Goal: Task Accomplishment & Management: Use online tool/utility

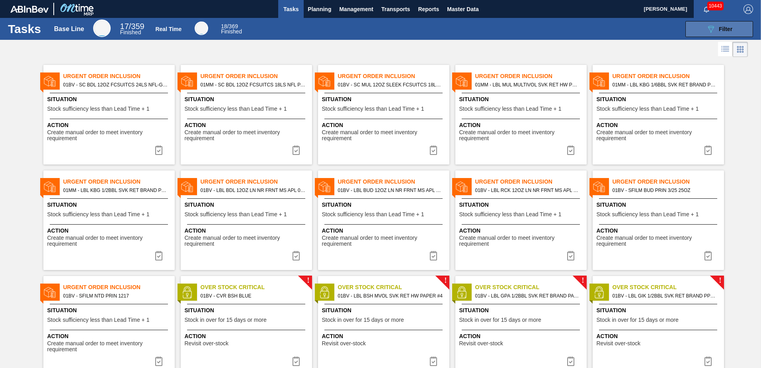
click at [725, 31] on span "Filter" at bounding box center [726, 29] width 14 height 6
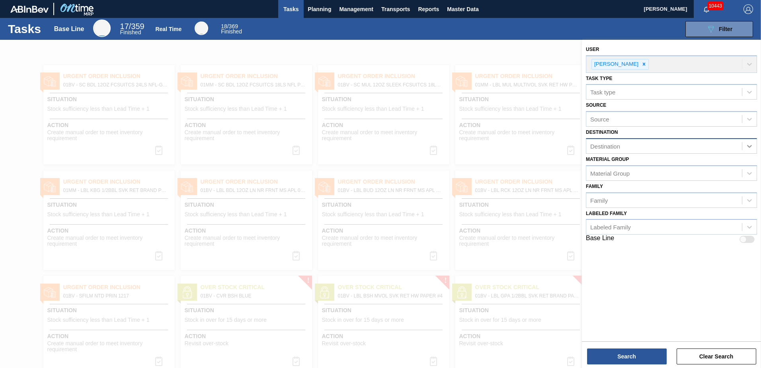
click at [749, 146] on icon at bounding box center [749, 146] width 8 height 8
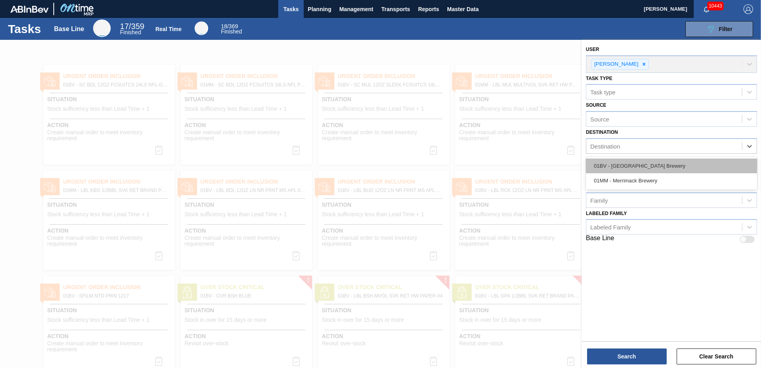
click at [639, 164] on div "01BV - [GEOGRAPHIC_DATA] Brewery" at bounding box center [671, 165] width 171 height 15
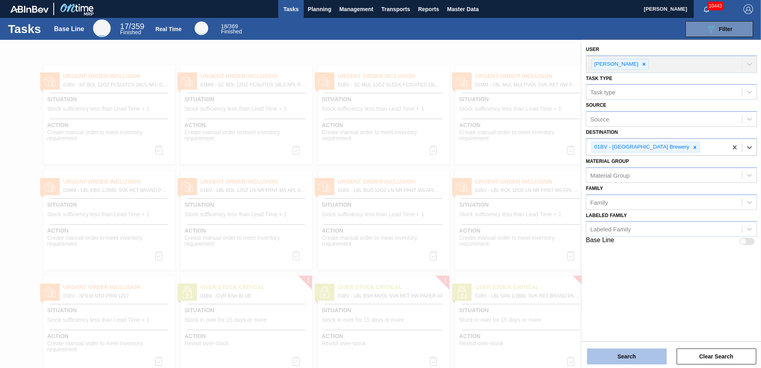
click at [619, 355] on button "Search" at bounding box center [627, 356] width 80 height 16
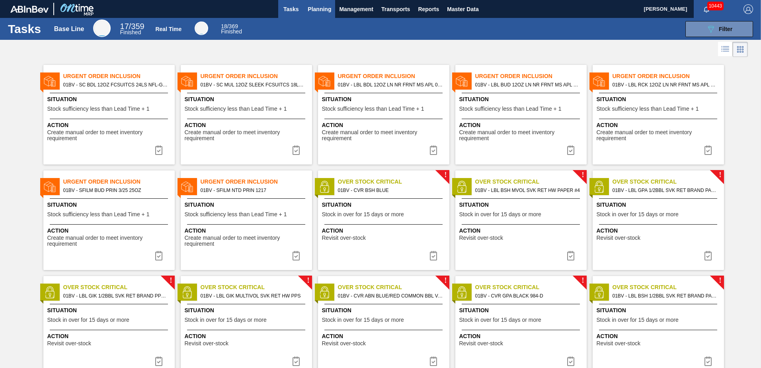
click at [319, 10] on span "Planning" at bounding box center [319, 9] width 23 height 10
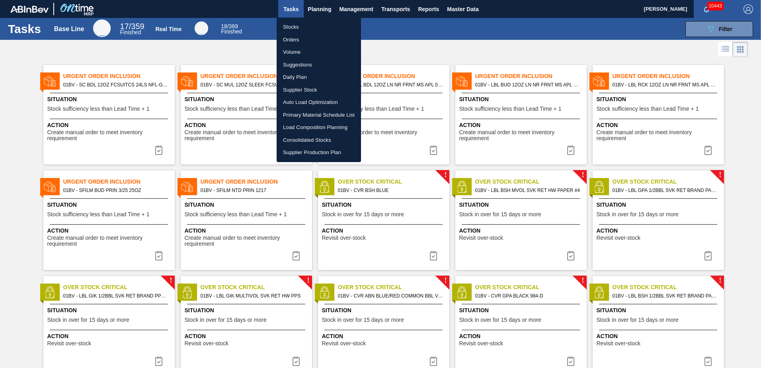
click at [296, 65] on li "Suggestions" at bounding box center [319, 65] width 84 height 13
checkbox input "true"
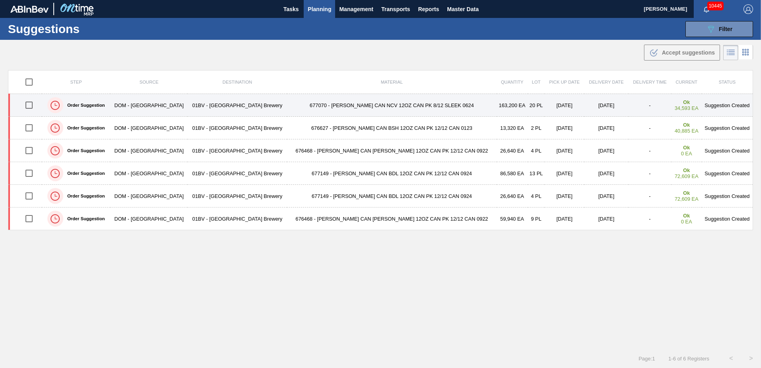
drag, startPoint x: 33, startPoint y: 103, endPoint x: 36, endPoint y: 115, distance: 11.6
click at [33, 103] on input "checkbox" at bounding box center [29, 105] width 17 height 17
checkbox input "true"
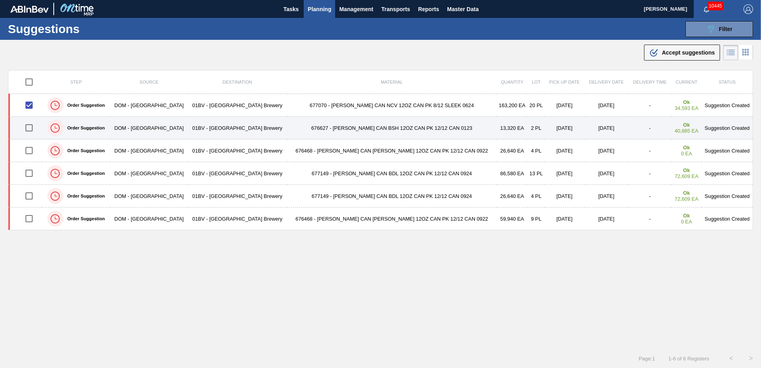
click at [32, 128] on input "checkbox" at bounding box center [29, 127] width 17 height 17
checkbox input "true"
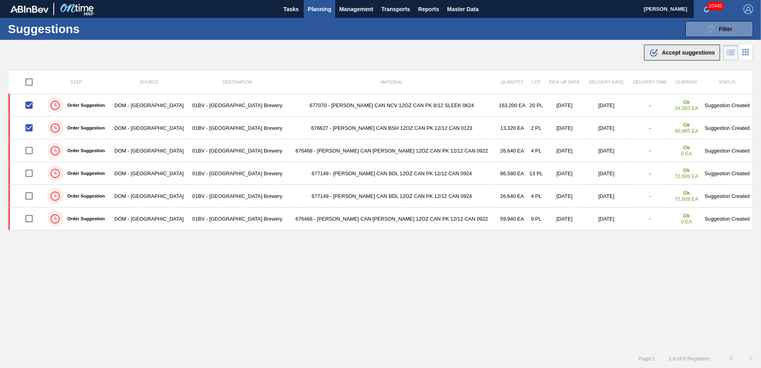
click at [663, 53] on span "Accept suggestions" at bounding box center [688, 52] width 53 height 6
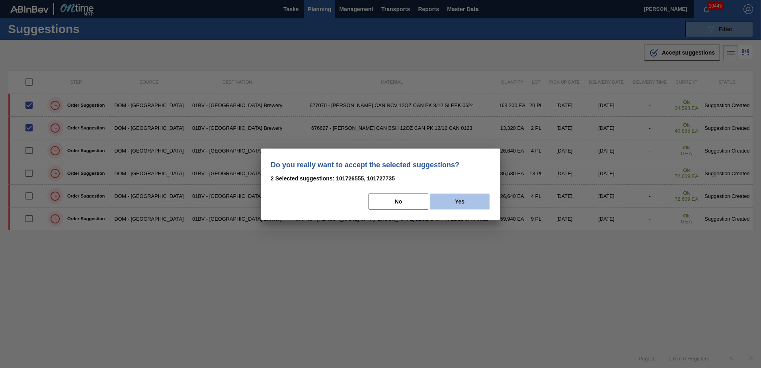
click at [457, 200] on button "Yes" at bounding box center [460, 201] width 60 height 16
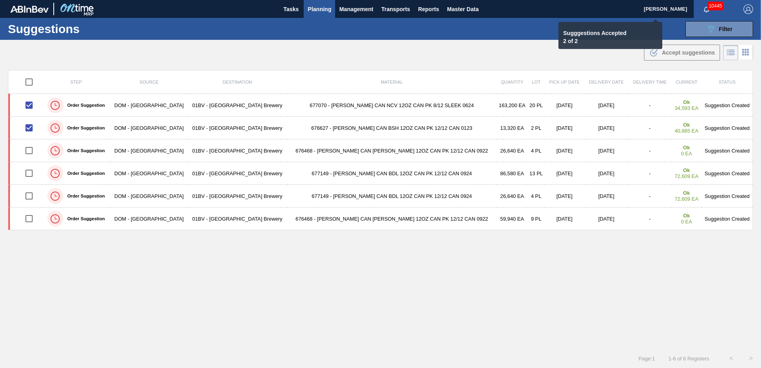
checkbox input "false"
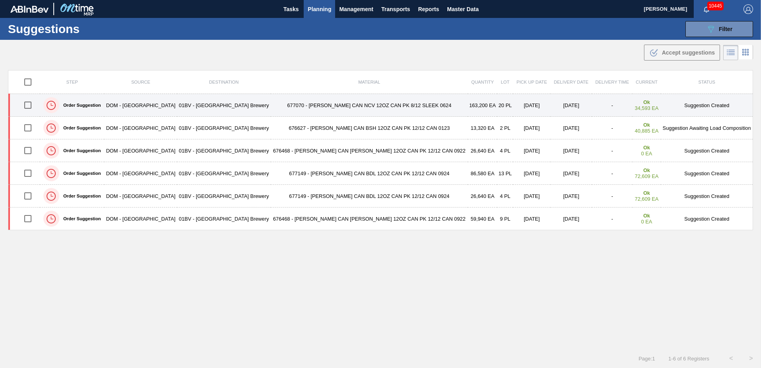
drag, startPoint x: 30, startPoint y: 105, endPoint x: 199, endPoint y: 108, distance: 169.2
click at [30, 105] on input "checkbox" at bounding box center [28, 105] width 17 height 17
checkbox input "true"
click at [685, 106] on td "Suggestion Created" at bounding box center [707, 105] width 92 height 23
click at [31, 107] on input "checkbox" at bounding box center [28, 105] width 17 height 17
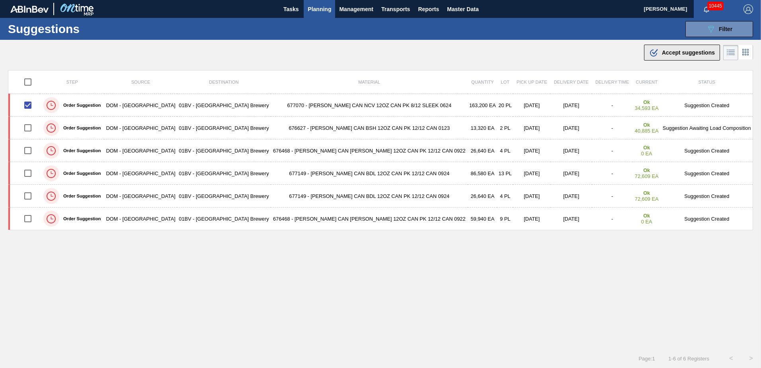
click at [668, 51] on span "Accept suggestions" at bounding box center [688, 52] width 53 height 6
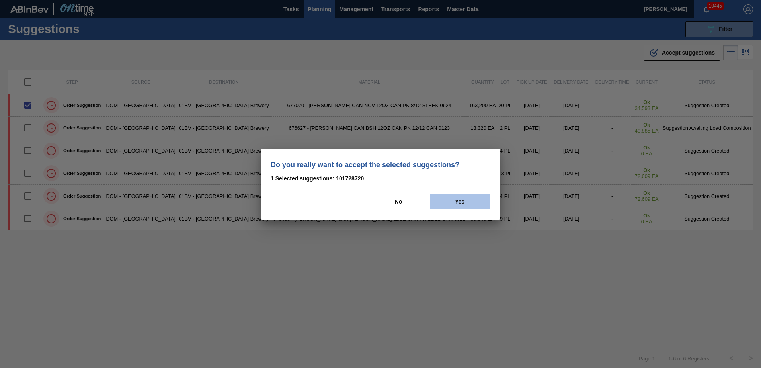
click at [473, 203] on button "Yes" at bounding box center [460, 201] width 60 height 16
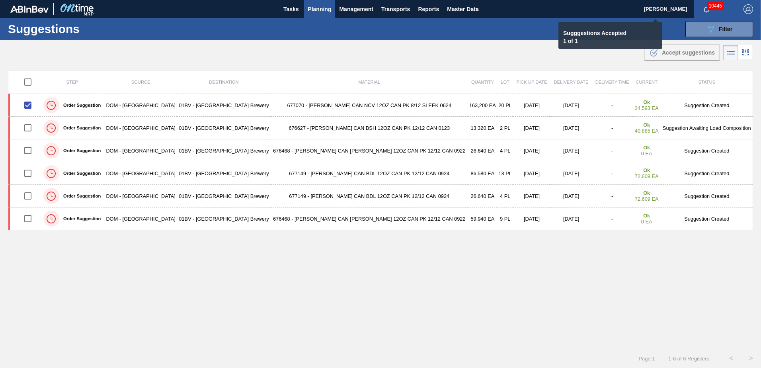
checkbox input "false"
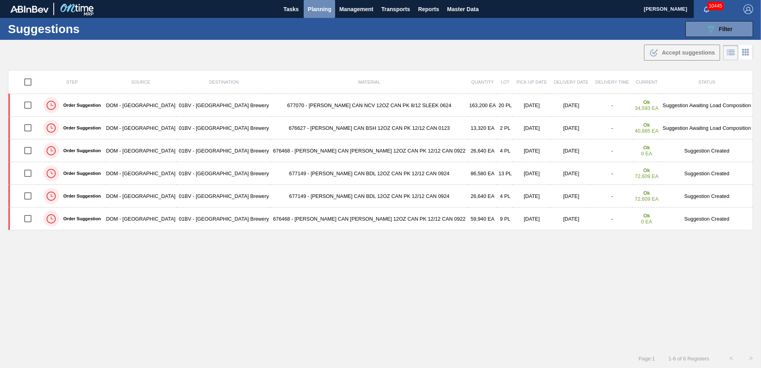
click at [315, 10] on span "Planning" at bounding box center [319, 9] width 23 height 10
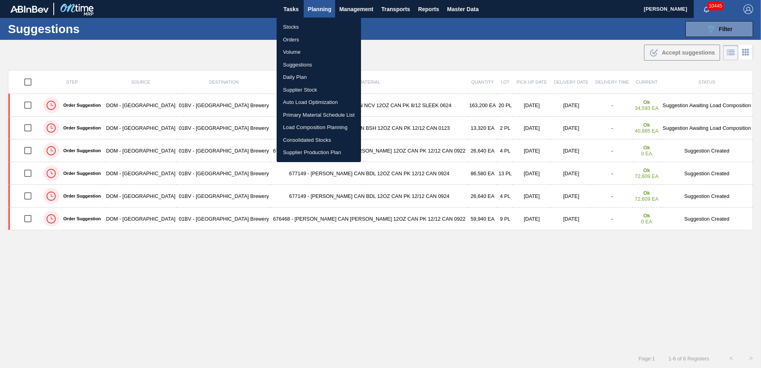
click at [306, 128] on li "Load Composition Planning" at bounding box center [319, 127] width 84 height 13
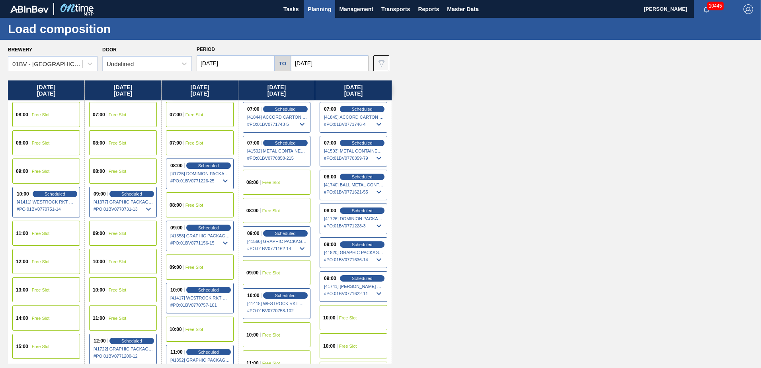
click at [334, 66] on input "[DATE]" at bounding box center [330, 63] width 78 height 16
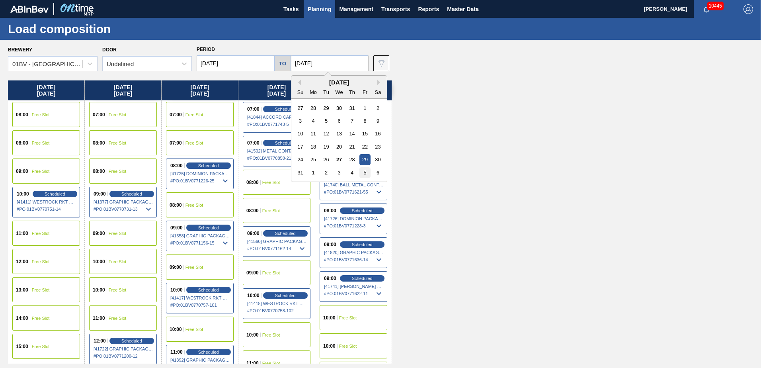
click at [364, 170] on div "5" at bounding box center [364, 172] width 11 height 11
type input "[DATE]"
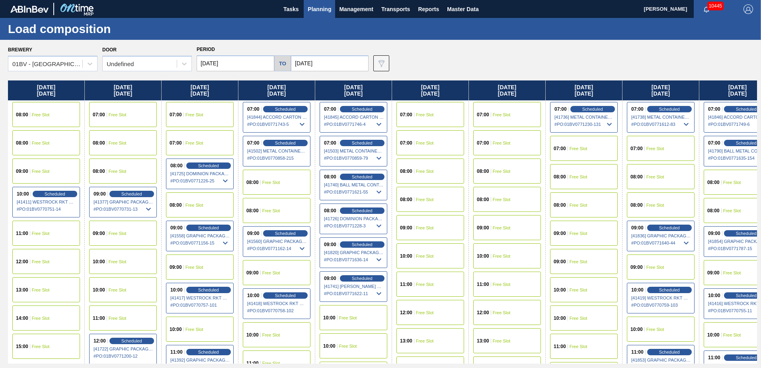
click at [242, 64] on input "[DATE]" at bounding box center [236, 63] width 78 height 16
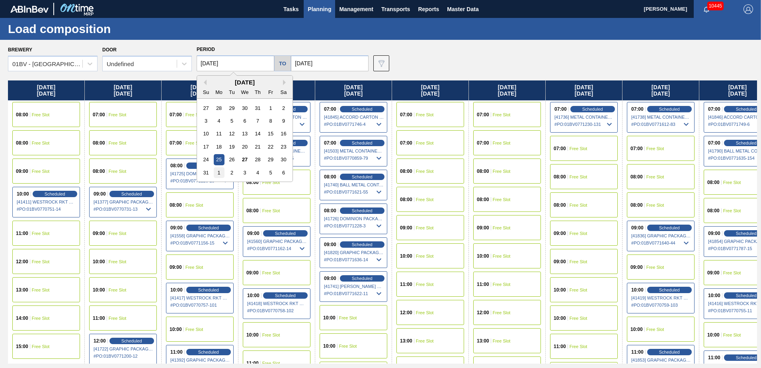
click at [219, 172] on div "1" at bounding box center [219, 172] width 11 height 11
type input "[DATE]"
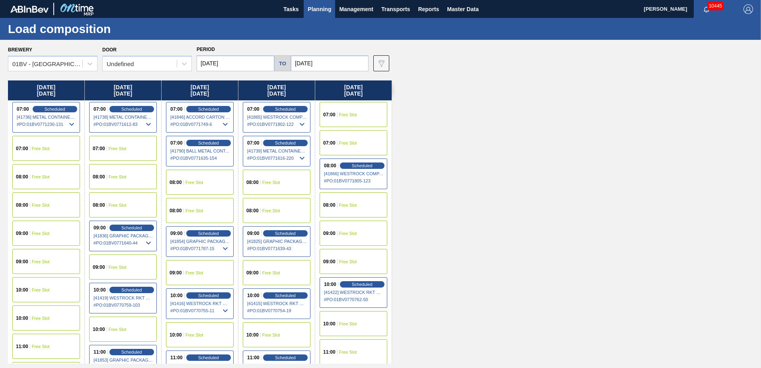
click at [348, 203] on span "Free Slot" at bounding box center [348, 205] width 18 height 5
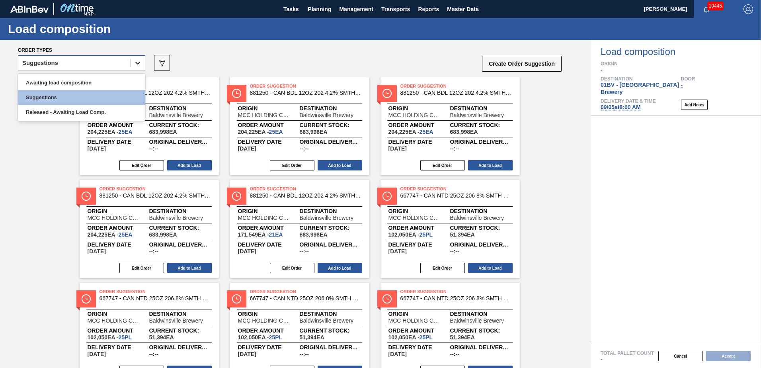
click at [140, 63] on icon at bounding box center [138, 63] width 8 height 8
click at [65, 78] on div "Awaiting load composition" at bounding box center [81, 82] width 127 height 15
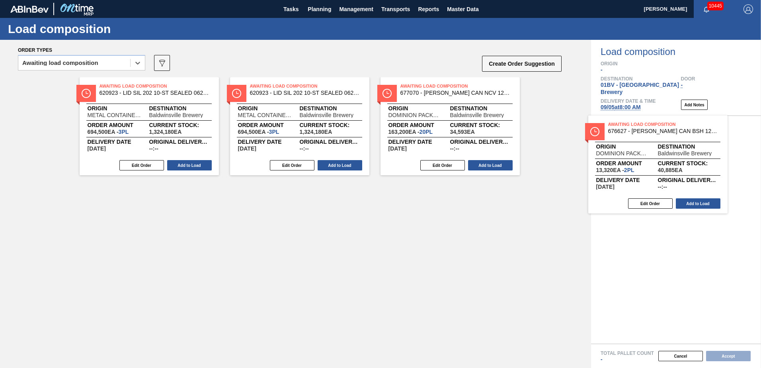
drag, startPoint x: 291, startPoint y: 89, endPoint x: 630, endPoint y: 127, distance: 341.2
click at [630, 127] on div "Order types option Awaiting load composition, selected. Select is focused ,type…" at bounding box center [380, 204] width 761 height 328
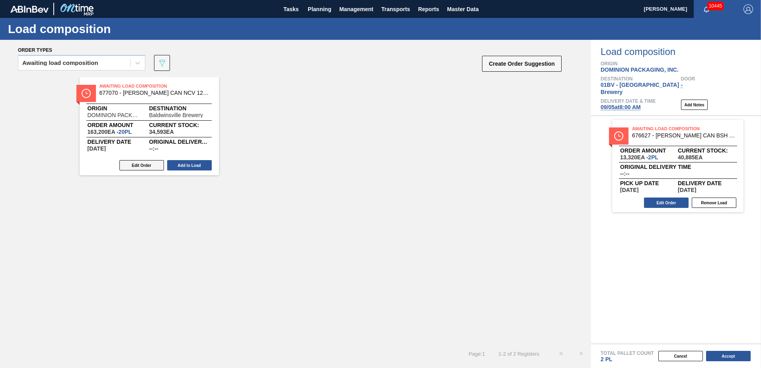
click at [137, 164] on button "Edit Order" at bounding box center [141, 165] width 45 height 10
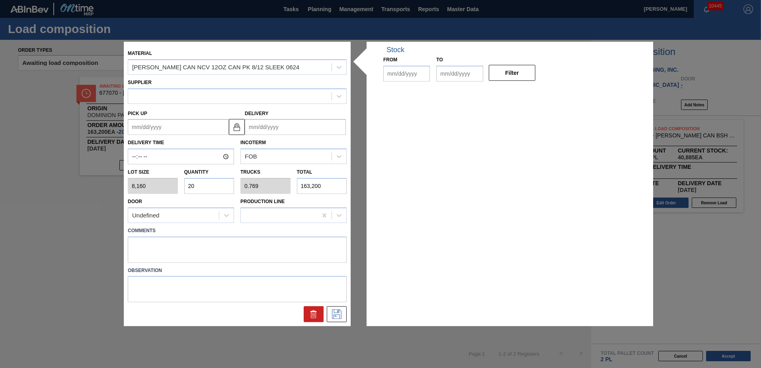
type input "8,160"
type input "20"
type input "0.769"
type input "163,200"
type up "[DATE]"
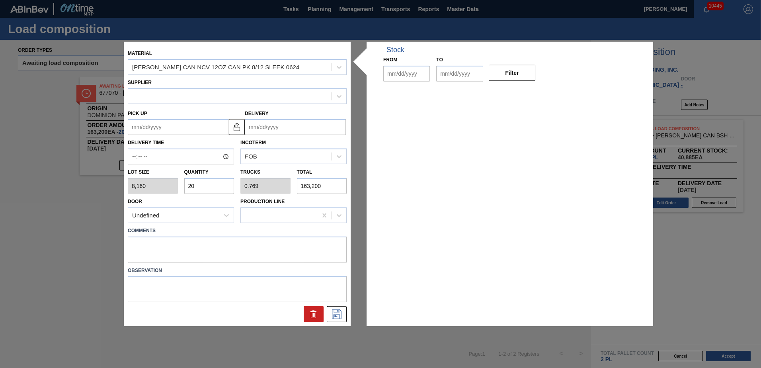
type input "[DATE]"
click at [128, 183] on div "Lot size 8,160 Quantity 20 Trucks 0.769 Total 163,200" at bounding box center [237, 178] width 225 height 29
type input "2"
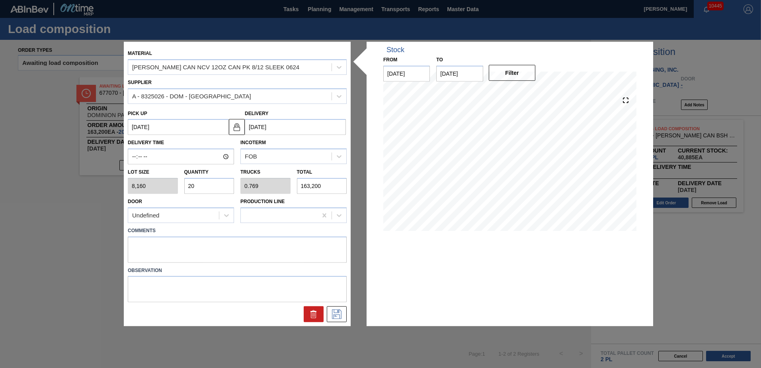
type input "0.077"
type input "16,320"
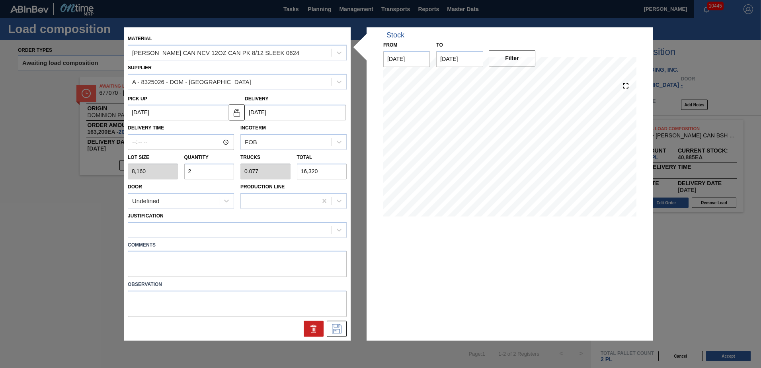
type input "24"
type input "0.923"
type input "195,840"
type input "24"
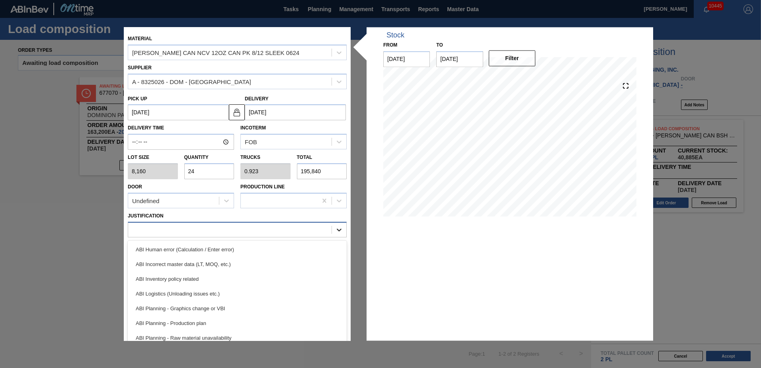
click at [340, 230] on icon at bounding box center [339, 230] width 8 height 8
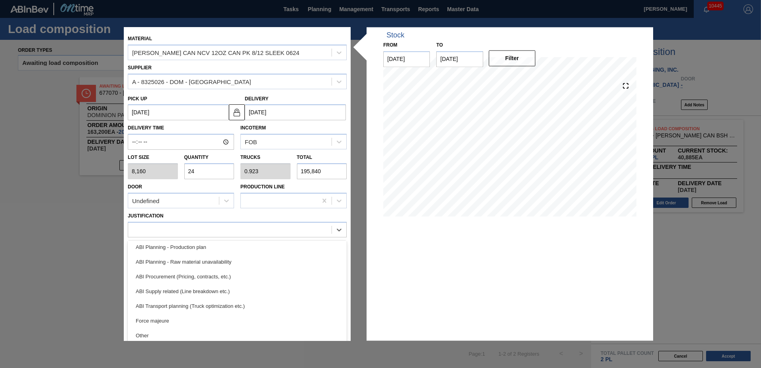
scroll to position [81, 0]
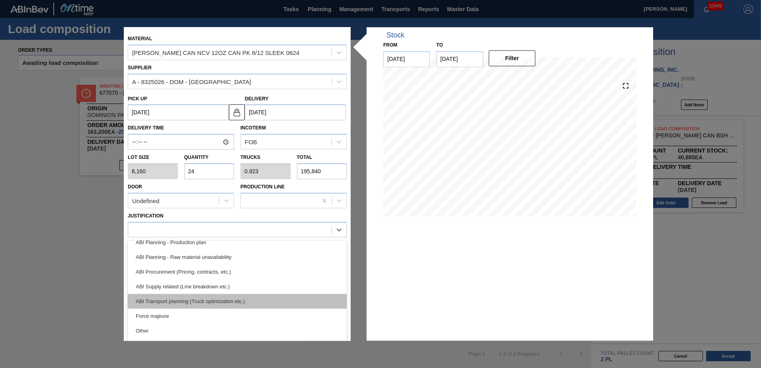
click at [176, 300] on div "ABI Transport planning (Truck optimization etc.)" at bounding box center [237, 301] width 219 height 15
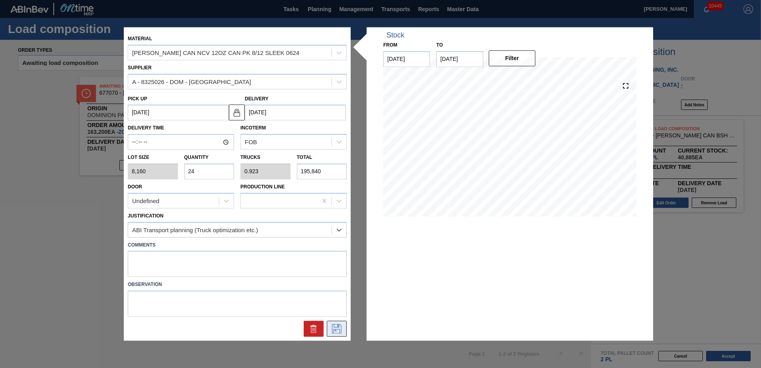
click at [337, 327] on icon at bounding box center [336, 329] width 13 height 10
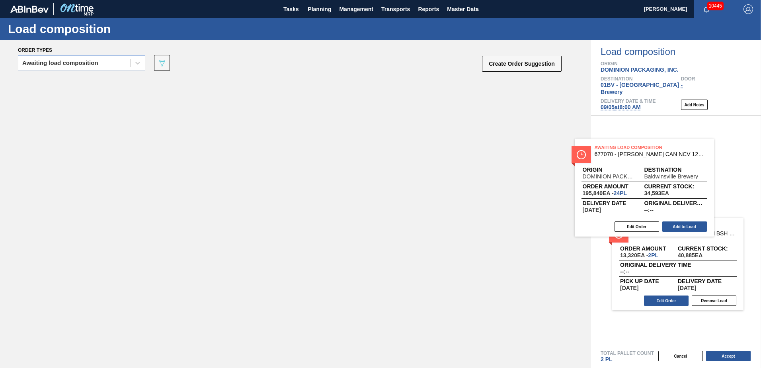
drag, startPoint x: 127, startPoint y: 89, endPoint x: 635, endPoint y: 152, distance: 512.1
click at [634, 151] on div "Order types Awaiting load composition 089F7B8B-B2A5-4AFE-B5C0-19BA573D28AC Crea…" at bounding box center [380, 204] width 761 height 328
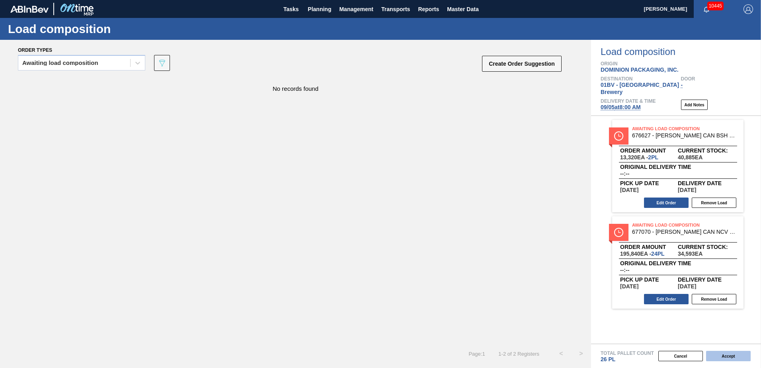
click at [724, 355] on button "Accept" at bounding box center [728, 356] width 45 height 10
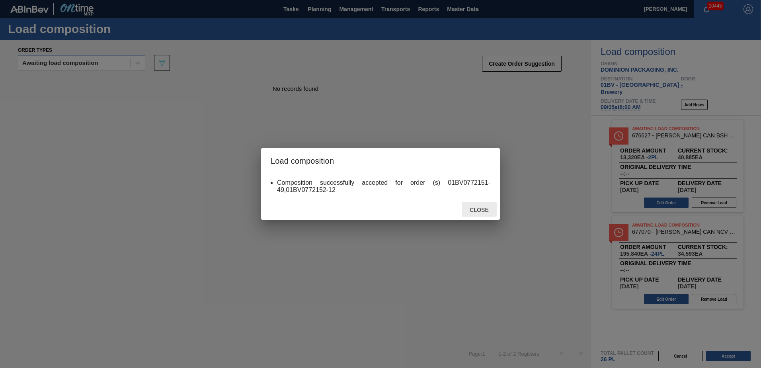
click at [474, 212] on span "Close" at bounding box center [478, 210] width 31 height 6
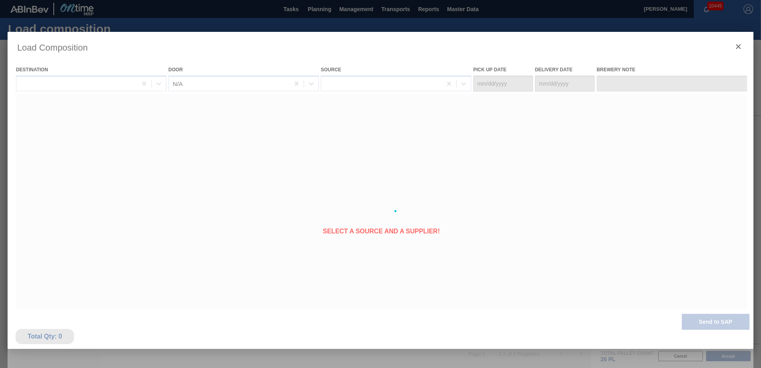
type Date "[DATE]"
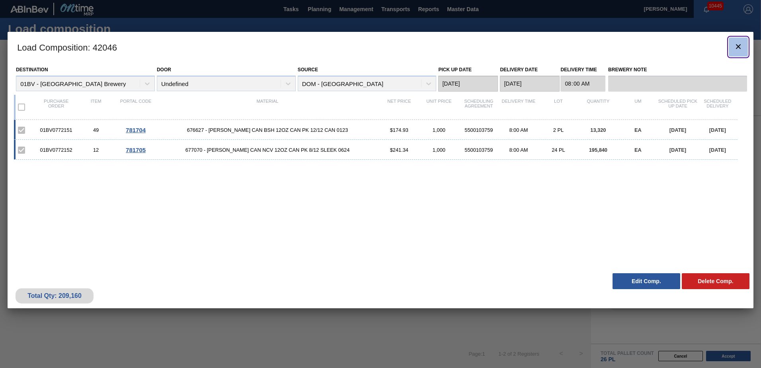
click at [738, 43] on icon "botão de ícone" at bounding box center [738, 47] width 10 height 10
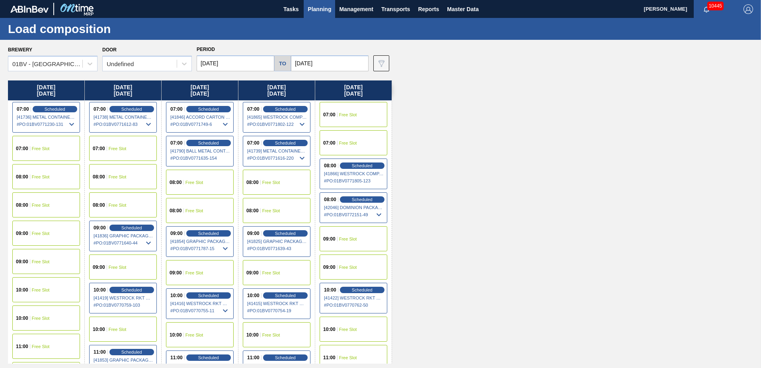
click at [330, 59] on input "[DATE]" at bounding box center [330, 63] width 78 height 16
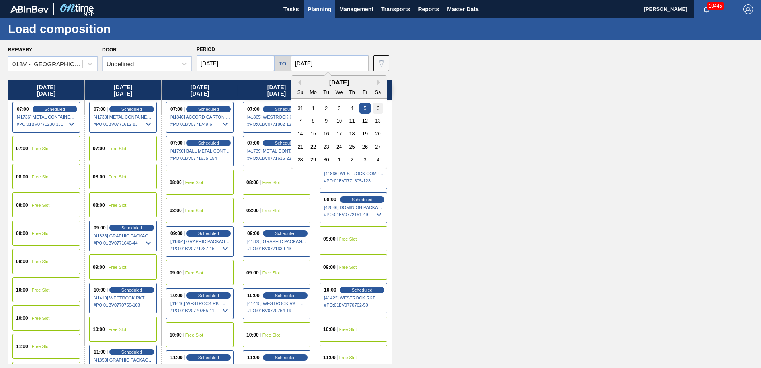
click at [376, 106] on div "6" at bounding box center [377, 108] width 11 height 11
type input "[DATE]"
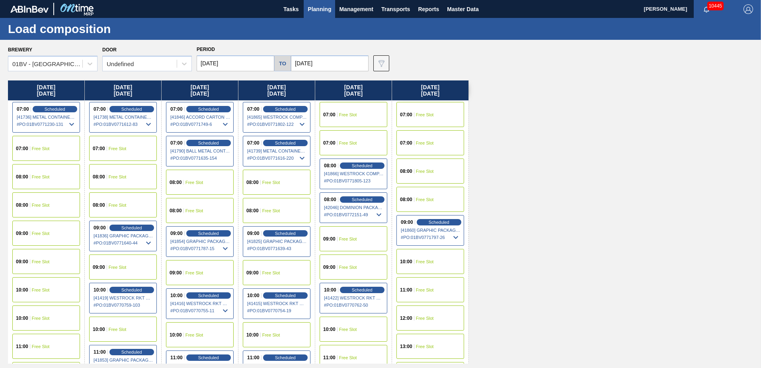
click at [319, 9] on span "Planning" at bounding box center [319, 9] width 23 height 10
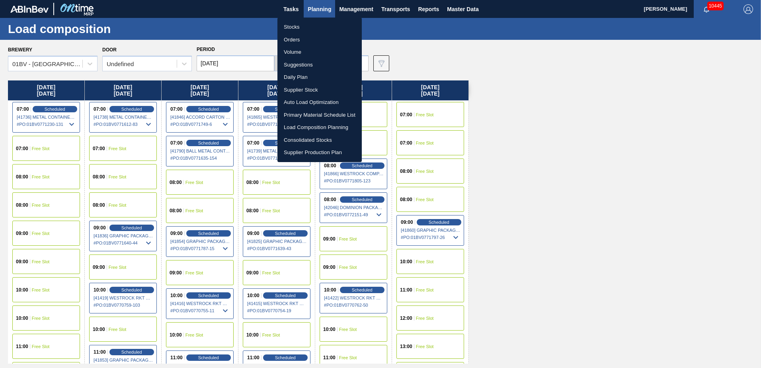
click at [300, 66] on li "Suggestions" at bounding box center [319, 65] width 84 height 13
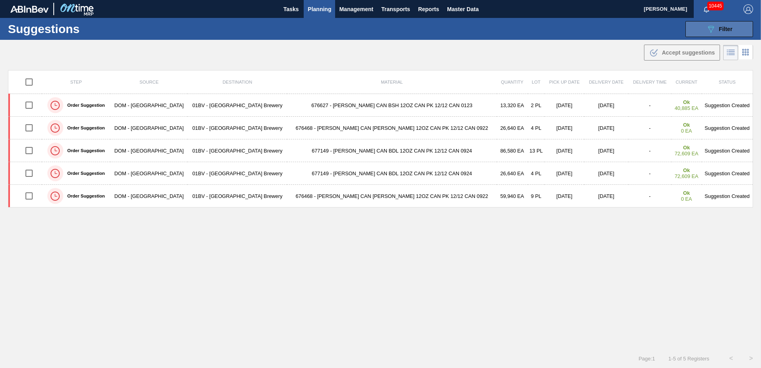
click at [719, 29] on span "Filter" at bounding box center [726, 29] width 14 height 6
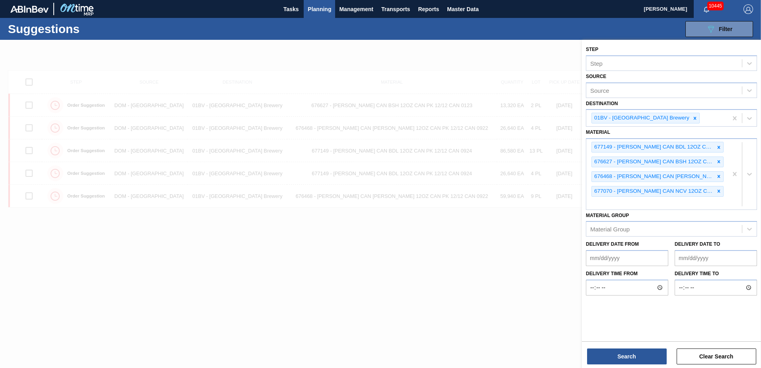
click at [406, 260] on div at bounding box center [380, 224] width 761 height 368
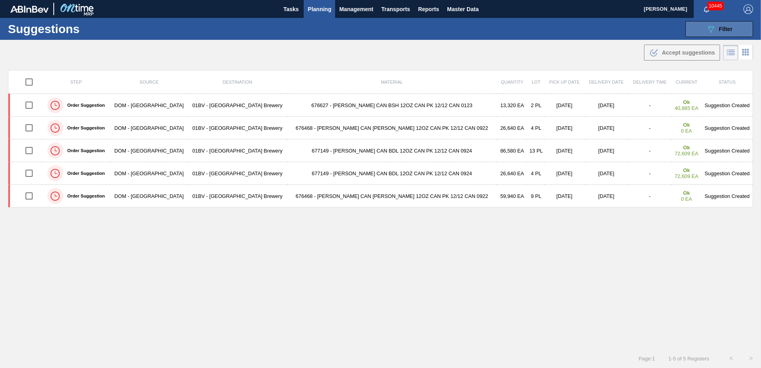
click at [719, 26] on span "Filter" at bounding box center [726, 29] width 14 height 6
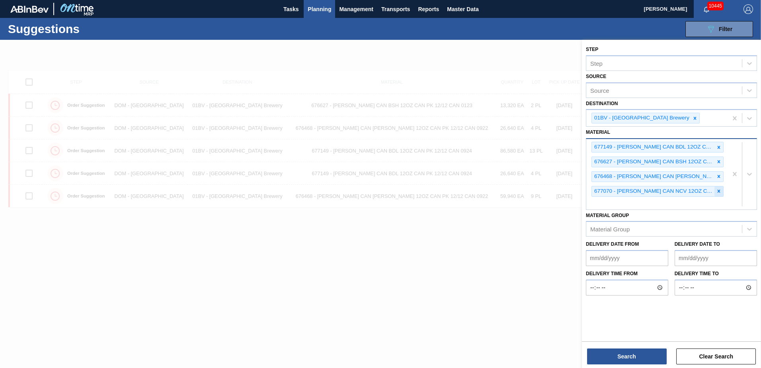
click at [720, 191] on icon at bounding box center [719, 191] width 6 height 6
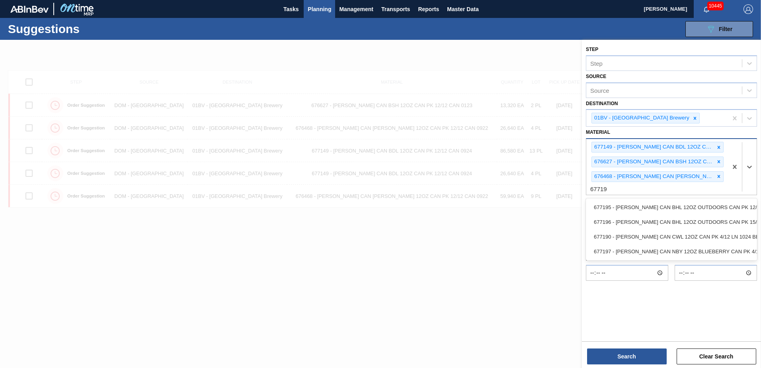
type input "677195"
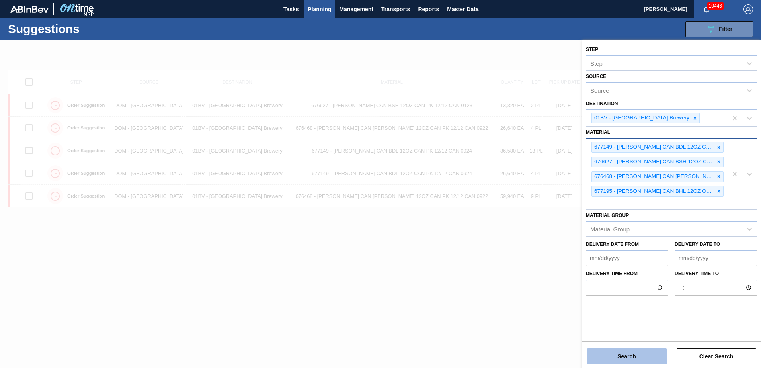
click at [624, 357] on button "Search" at bounding box center [627, 356] width 80 height 16
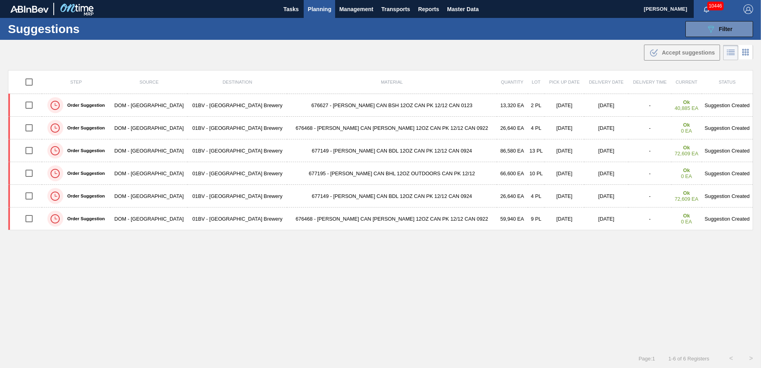
click at [319, 7] on span "Planning" at bounding box center [319, 9] width 23 height 10
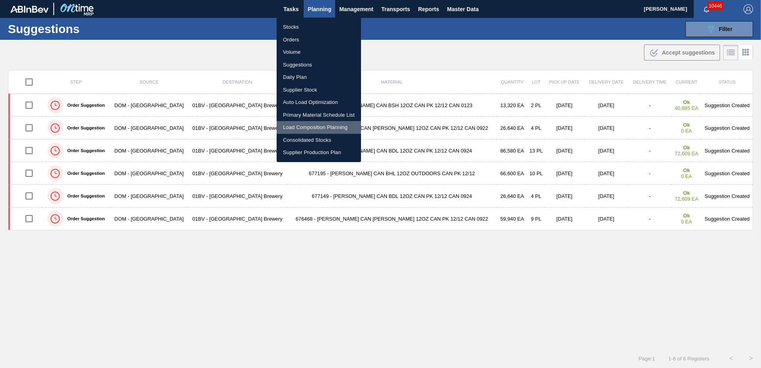
click at [313, 126] on li "Load Composition Planning" at bounding box center [319, 127] width 84 height 13
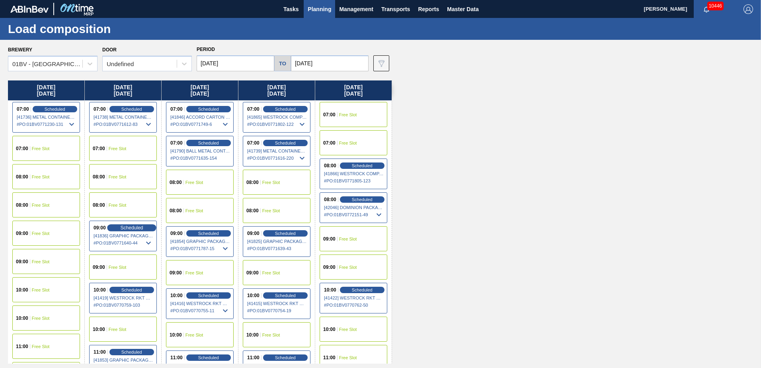
click at [138, 228] on span "Scheduled" at bounding box center [131, 227] width 23 height 5
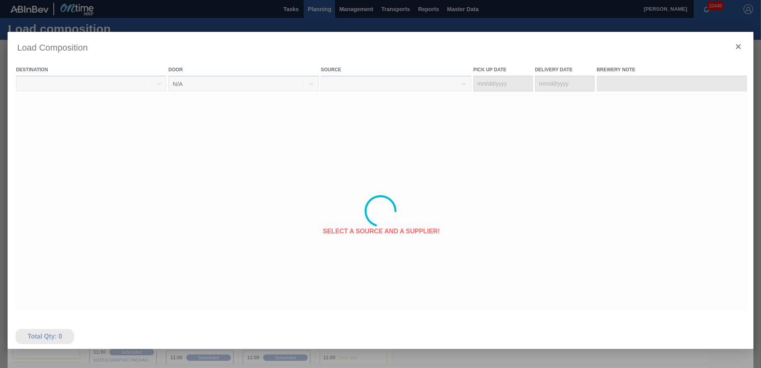
type Date "[DATE]"
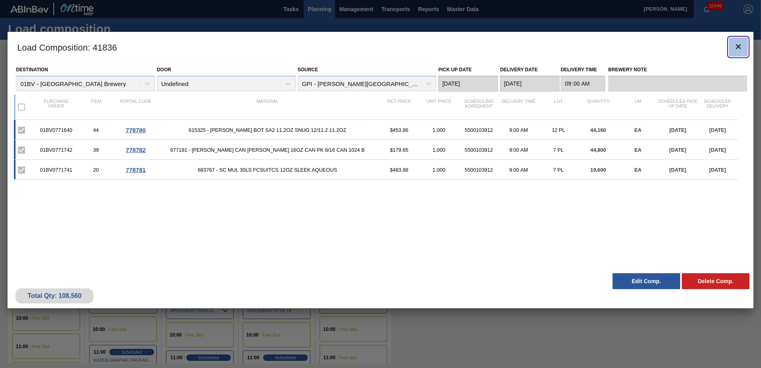
click at [743, 46] on icon "botão de ícone" at bounding box center [738, 47] width 10 height 10
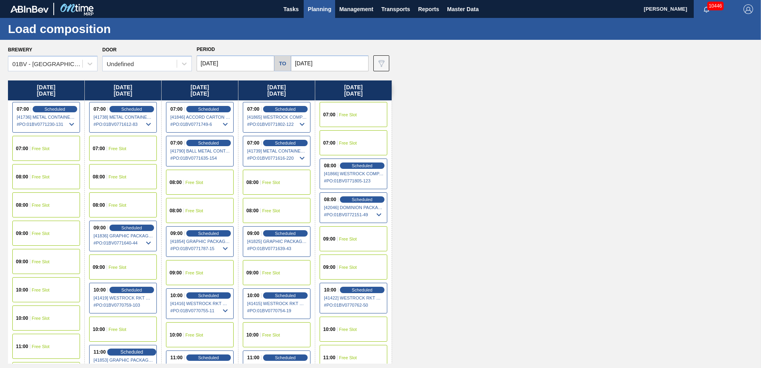
click at [127, 353] on span "Scheduled" at bounding box center [131, 351] width 23 height 5
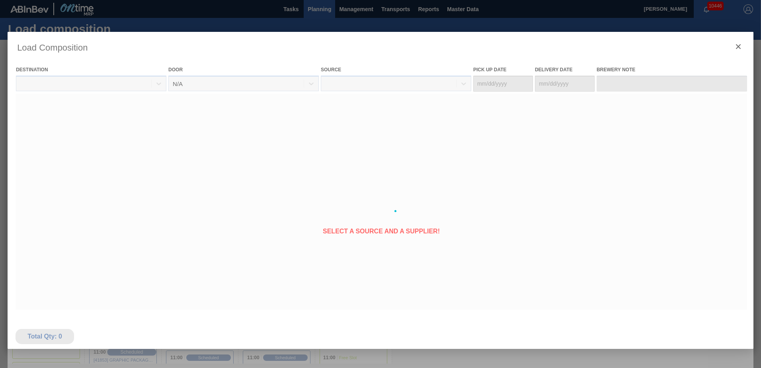
type Date "[DATE]"
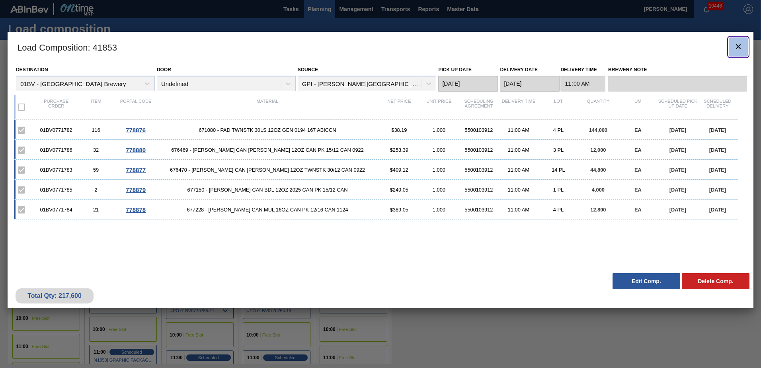
click at [736, 46] on icon "botão de ícone" at bounding box center [738, 47] width 10 height 10
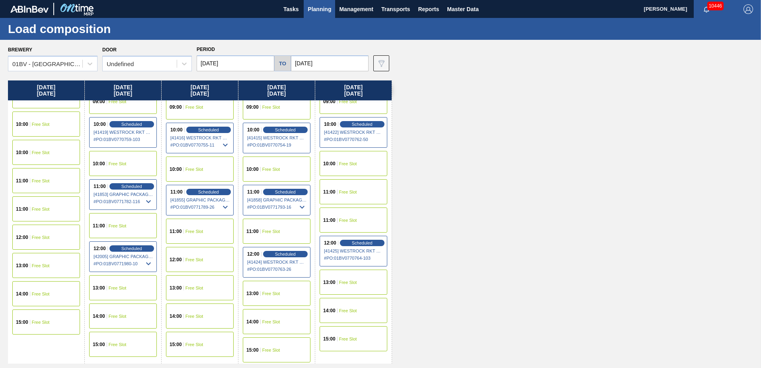
scroll to position [166, 0]
click at [127, 246] on span "Scheduled" at bounding box center [131, 247] width 23 height 5
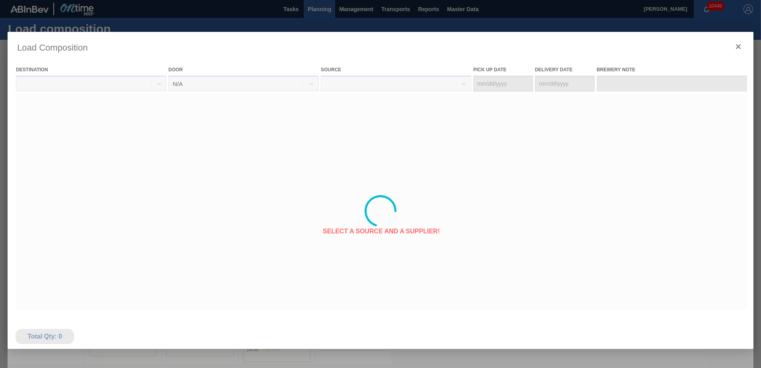
type Date "[DATE]"
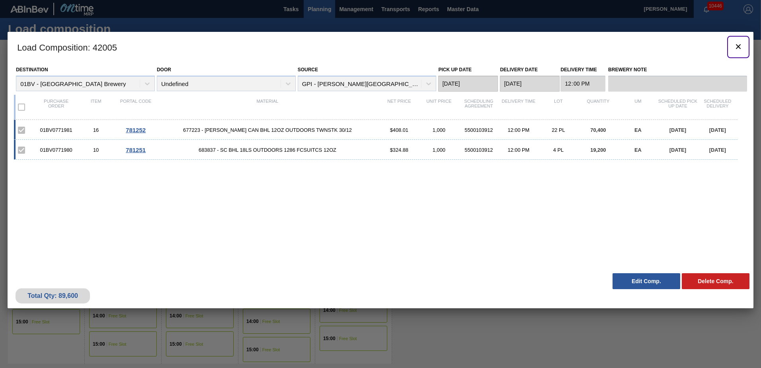
click at [740, 45] on icon "botão de ícone" at bounding box center [738, 47] width 10 height 10
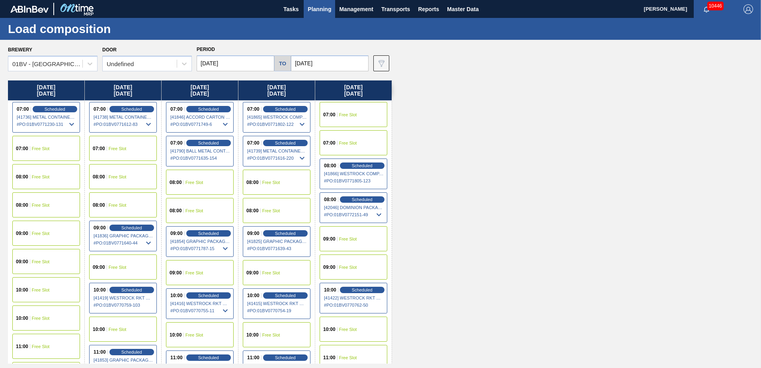
scroll to position [80, 0]
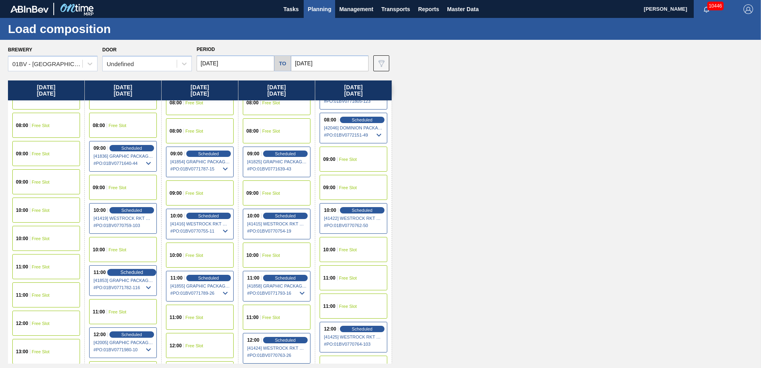
click at [122, 272] on span "Scheduled" at bounding box center [131, 271] width 23 height 5
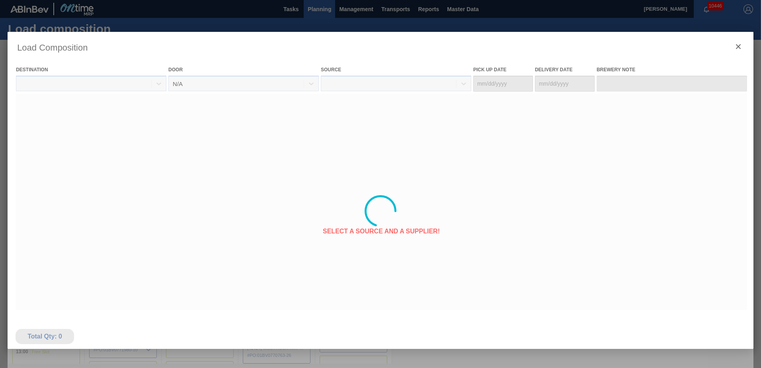
type Date "[DATE]"
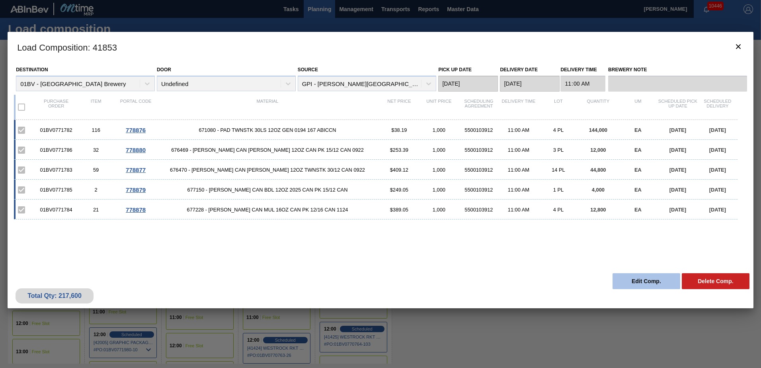
click at [632, 282] on button "Edit Comp." at bounding box center [646, 281] width 68 height 16
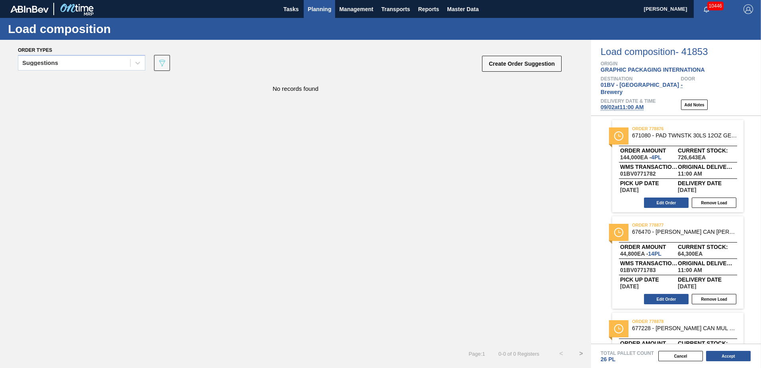
click at [313, 8] on span "Planning" at bounding box center [319, 9] width 23 height 10
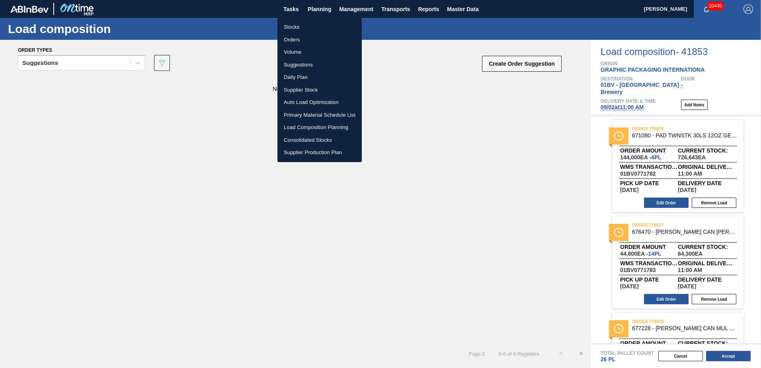
click at [309, 128] on li "Load Composition Planning" at bounding box center [319, 127] width 84 height 13
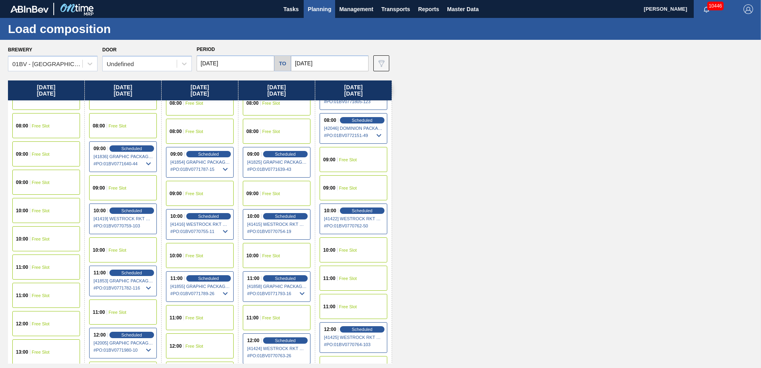
scroll to position [80, 0]
click at [208, 278] on span "Scheduled" at bounding box center [208, 277] width 23 height 5
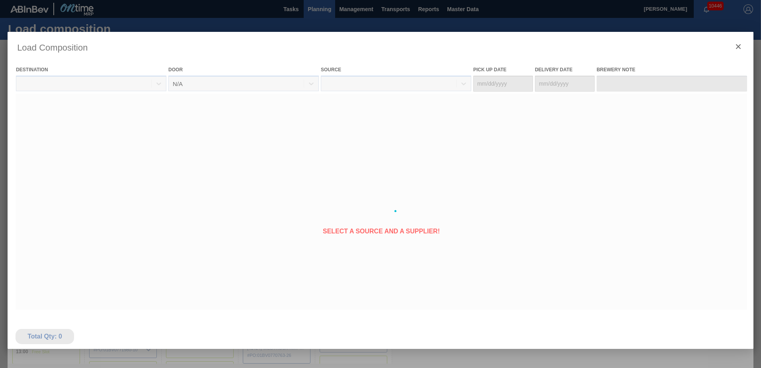
type Date "[DATE]"
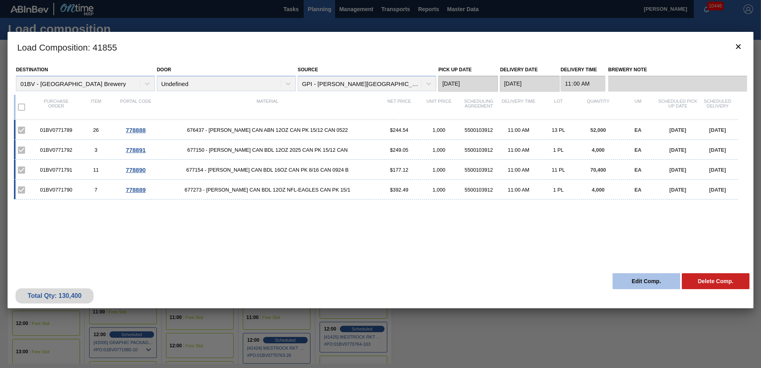
click at [644, 283] on button "Edit Comp." at bounding box center [646, 281] width 68 height 16
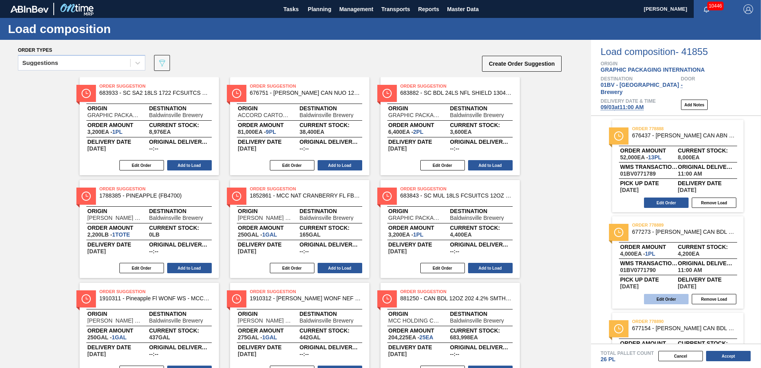
click at [669, 294] on button "Edit Order" at bounding box center [666, 299] width 45 height 10
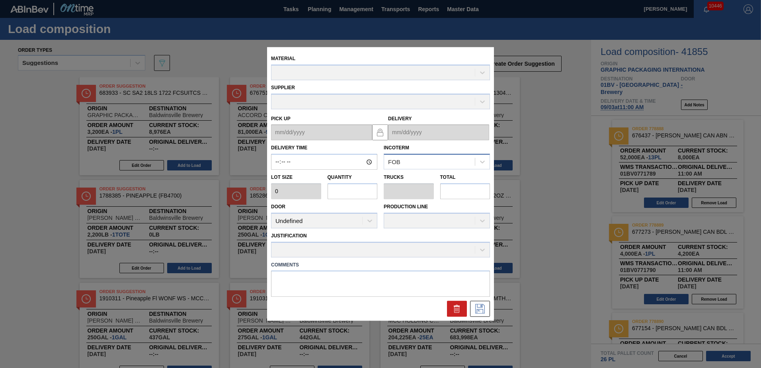
type input "11:00:00"
type input "4,000"
type input "1"
type input "0.038"
type input "4,000"
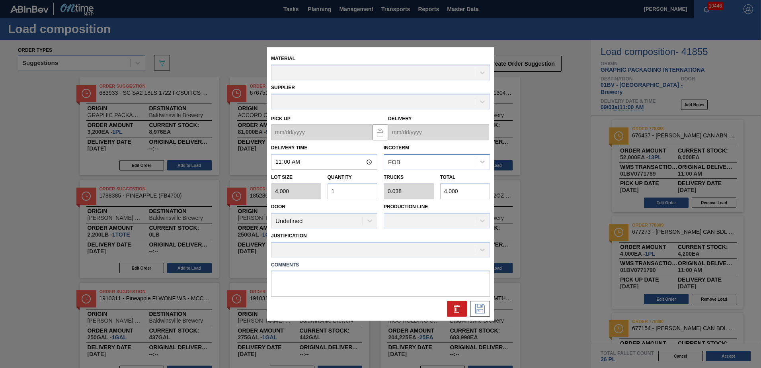
type up "[DATE]"
type input "[DATE]"
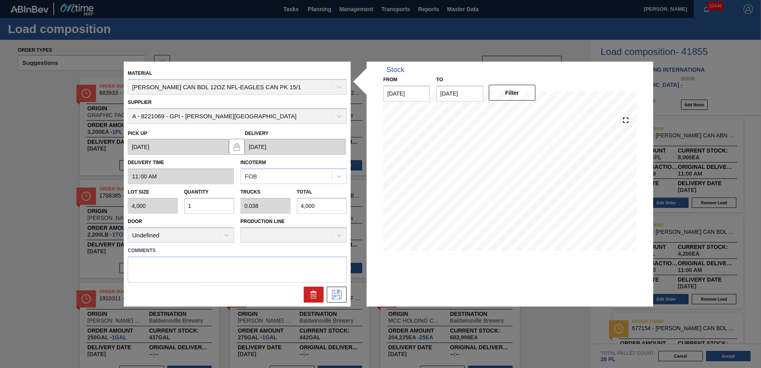
drag, startPoint x: 206, startPoint y: 204, endPoint x: 119, endPoint y: 190, distance: 88.7
click at [120, 191] on div "Material [PERSON_NAME] CAN BDL 12OZ NFL-EAGLES CAN PK 15/1 Supplier A - 8221069…" at bounding box center [380, 184] width 761 height 368
type input "0"
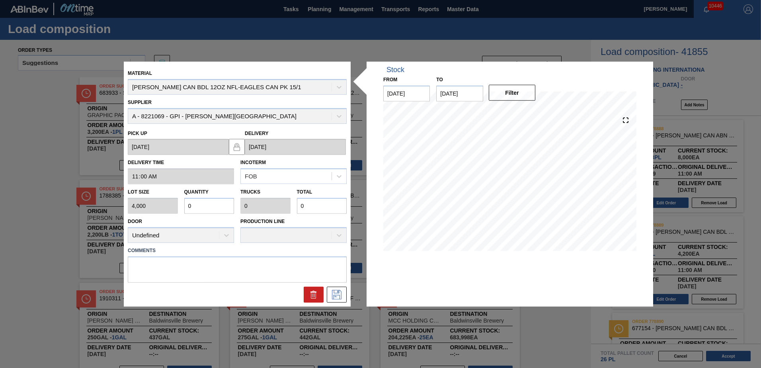
type input "0.001"
type input "2"
type input "0.005"
type input "20"
type input "0.05"
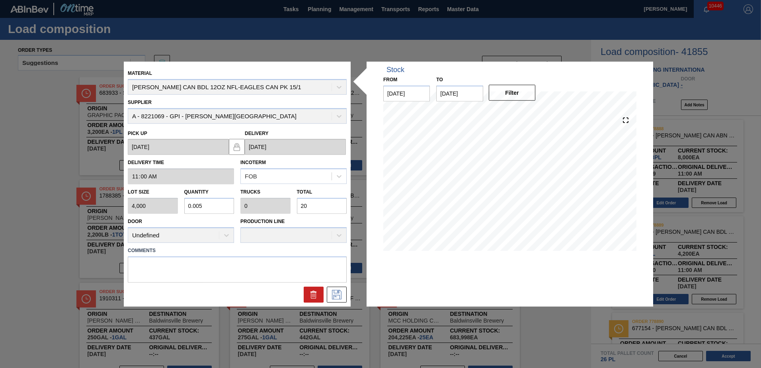
type input "0.002"
type input "200"
type input "0.5"
type input "0.019"
type input "2,000"
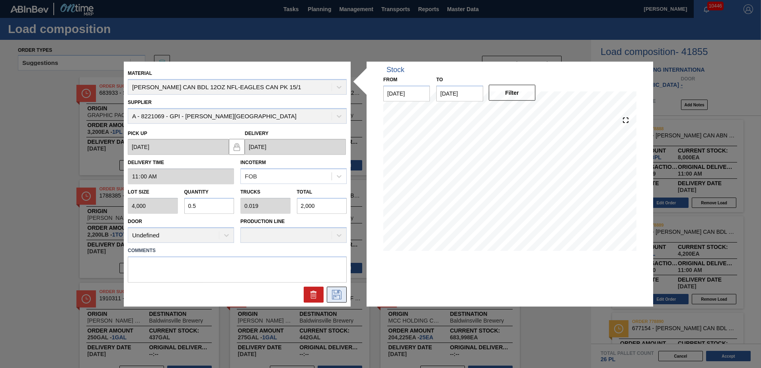
click at [341, 292] on icon at bounding box center [336, 294] width 13 height 10
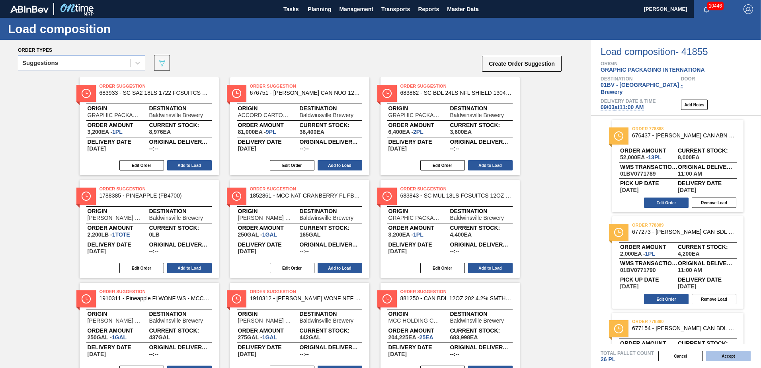
click at [732, 355] on button "Accept" at bounding box center [728, 356] width 45 height 10
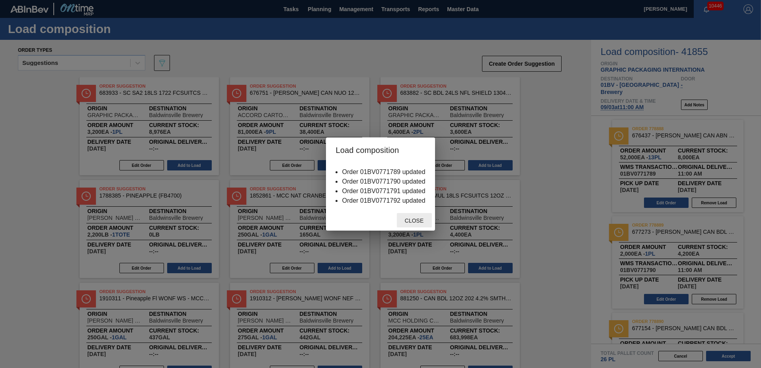
click at [411, 221] on span "Close" at bounding box center [413, 220] width 31 height 6
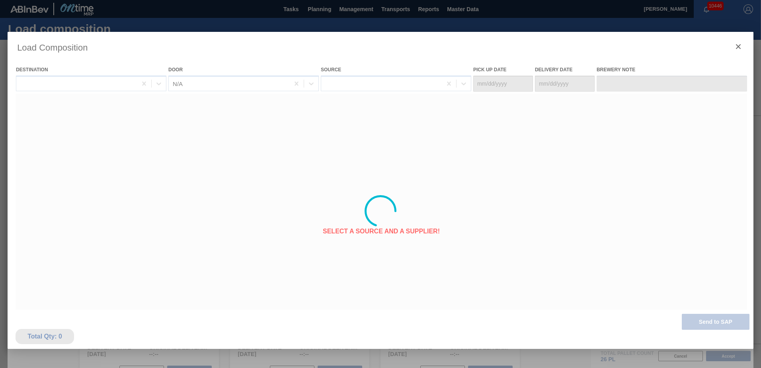
type Date "[DATE]"
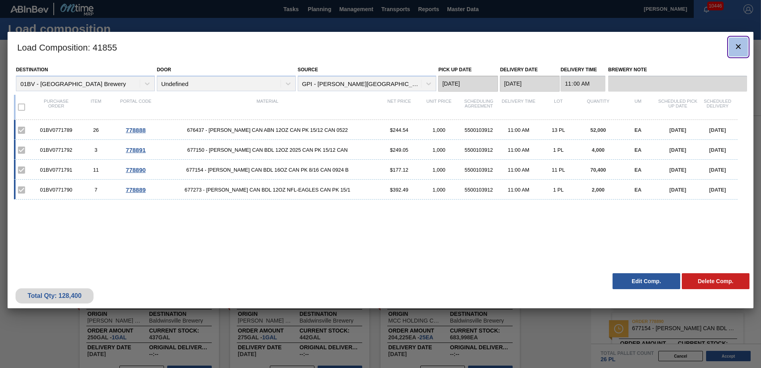
click at [739, 49] on icon "botão de ícone" at bounding box center [738, 47] width 10 height 10
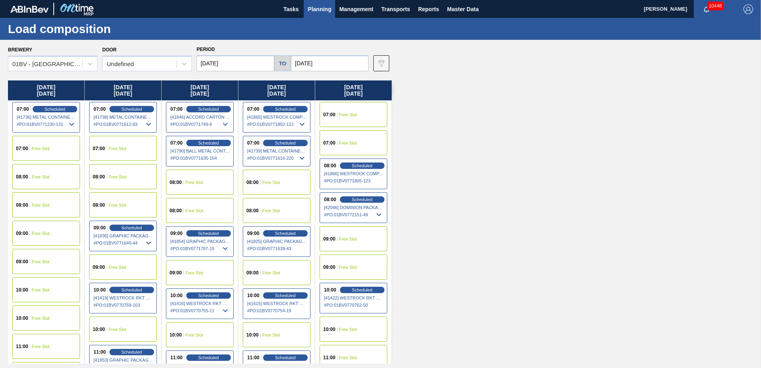
click at [450, 186] on div "[DATE] 07:00 Scheduled [41736] METAL CONTAINER CORPORATION - 0008219743 # PO : …" at bounding box center [382, 221] width 749 height 283
click at [331, 63] on input "[DATE]" at bounding box center [330, 63] width 78 height 16
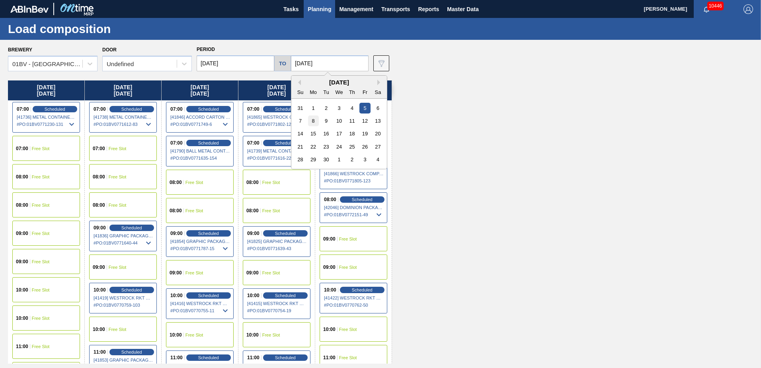
click at [309, 121] on div "8" at bounding box center [313, 120] width 11 height 11
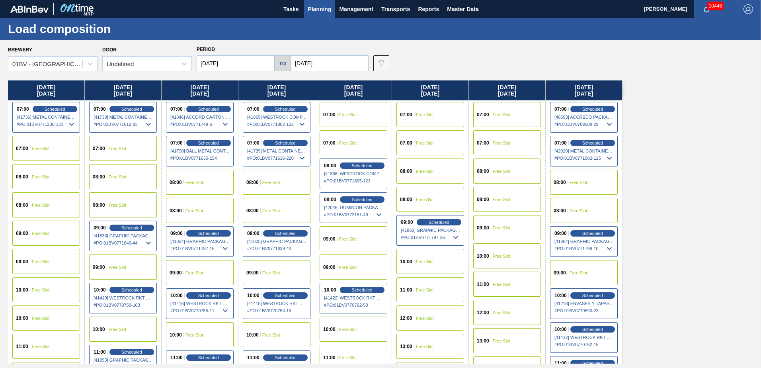
click at [324, 62] on input "[DATE]" at bounding box center [330, 63] width 78 height 16
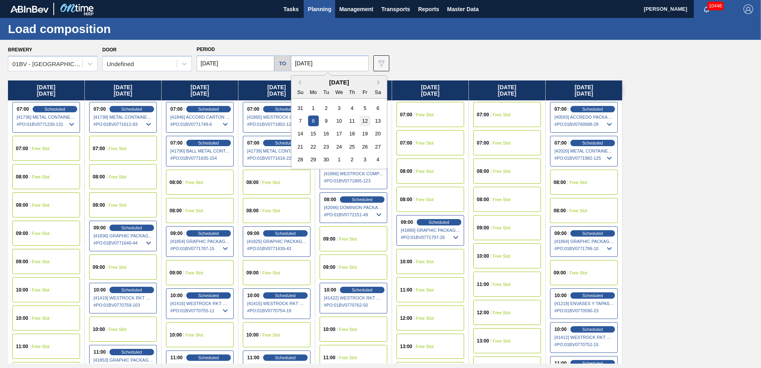
click at [365, 119] on div "12" at bounding box center [364, 120] width 11 height 11
type input "[DATE]"
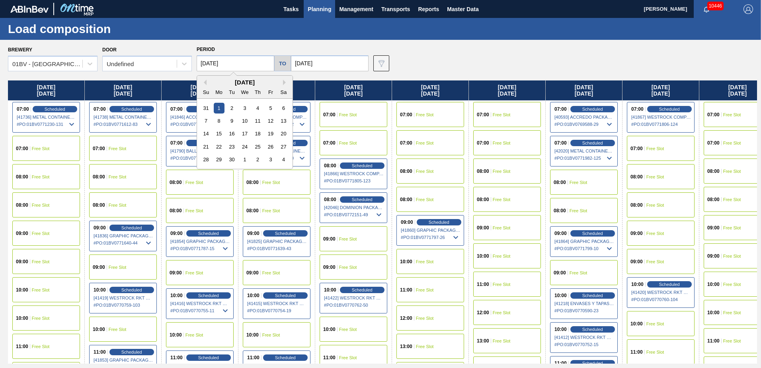
click at [241, 62] on input "[DATE]" at bounding box center [236, 63] width 78 height 16
click at [220, 123] on div "8" at bounding box center [219, 120] width 11 height 11
type input "[DATE]"
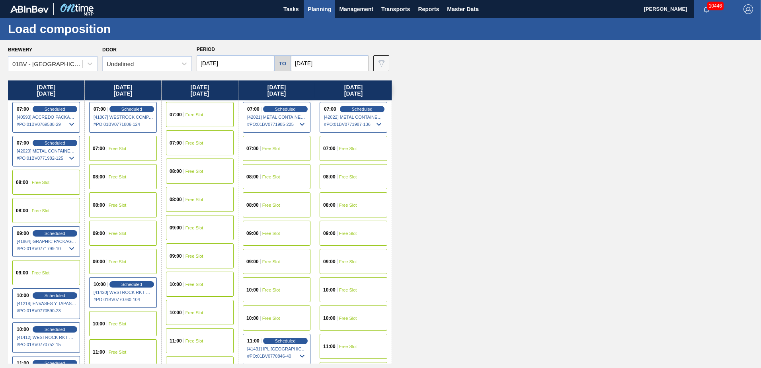
click at [318, 8] on span "Planning" at bounding box center [319, 9] width 23 height 10
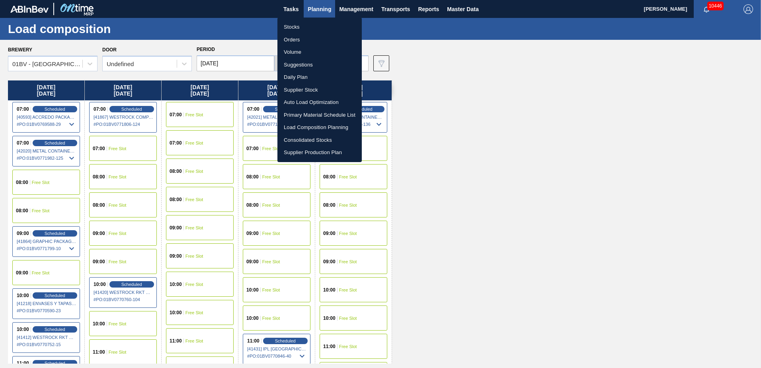
click at [298, 68] on li "Suggestions" at bounding box center [319, 65] width 84 height 13
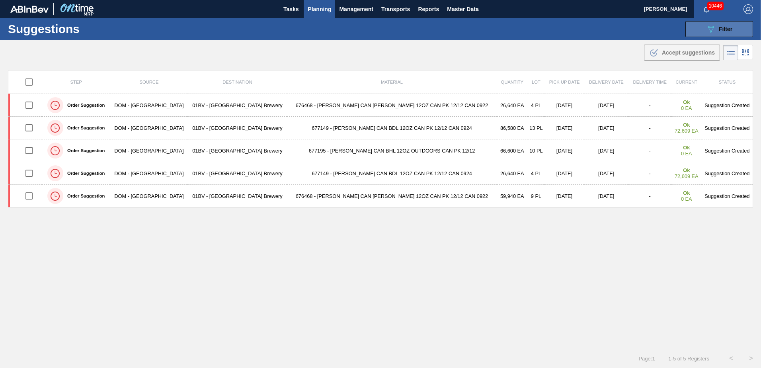
click at [713, 29] on icon "089F7B8B-B2A5-4AFE-B5C0-19BA573D28AC" at bounding box center [711, 29] width 10 height 10
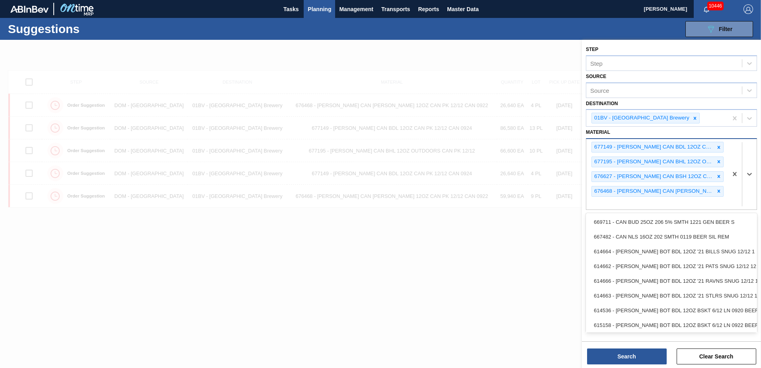
click at [631, 203] on div "677149 - [PERSON_NAME] CAN BDL 12OZ CAN PK 12/12 CAN 0924 677195 - [PERSON_NAME…" at bounding box center [656, 174] width 141 height 70
click at [718, 178] on icon at bounding box center [719, 177] width 6 height 6
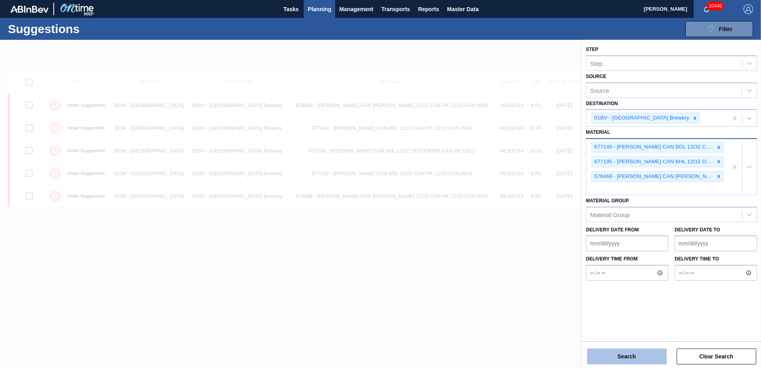
click at [623, 357] on button "Search" at bounding box center [627, 356] width 80 height 16
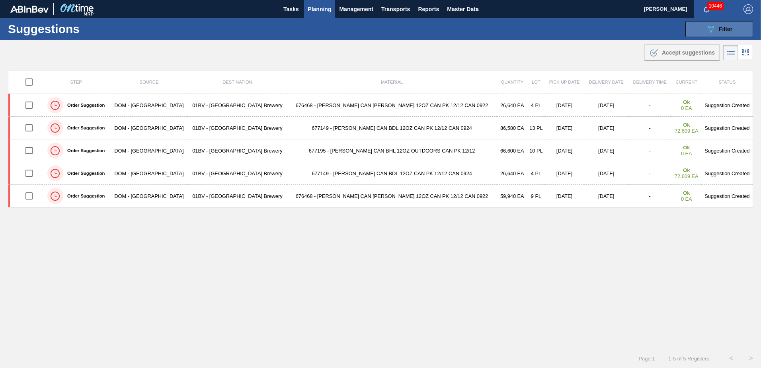
click at [711, 28] on icon "089F7B8B-B2A5-4AFE-B5C0-19BA573D28AC" at bounding box center [711, 29] width 10 height 10
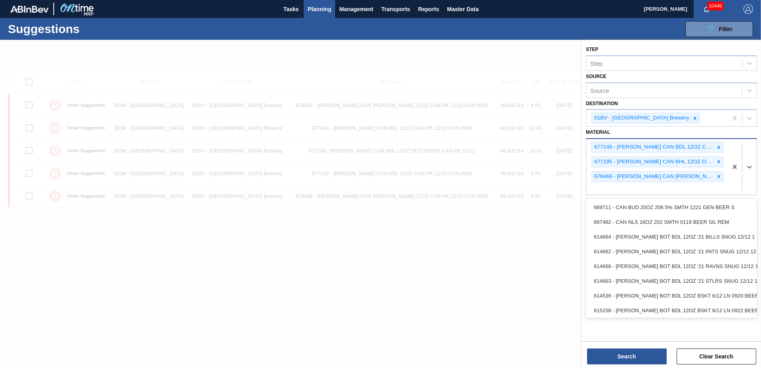
click at [620, 189] on div "677149 - [PERSON_NAME] CAN BDL 12OZ CAN PK 12/12 CAN 0924 677195 - [PERSON_NAME…" at bounding box center [656, 167] width 141 height 56
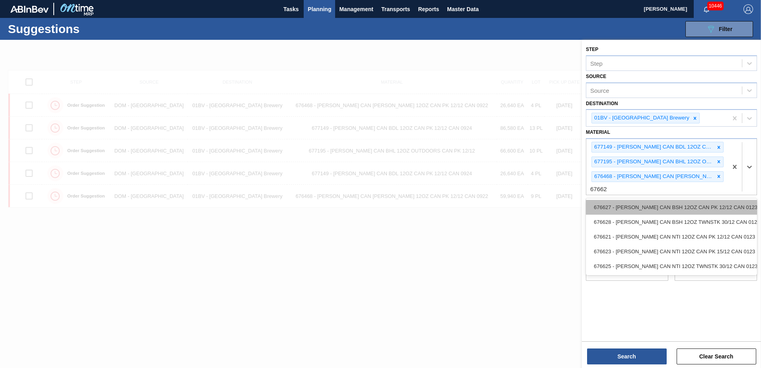
type input "676627"
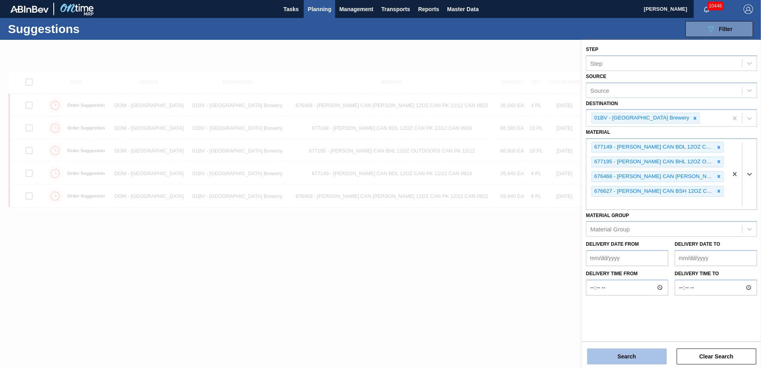
click at [616, 359] on button "Search" at bounding box center [627, 356] width 80 height 16
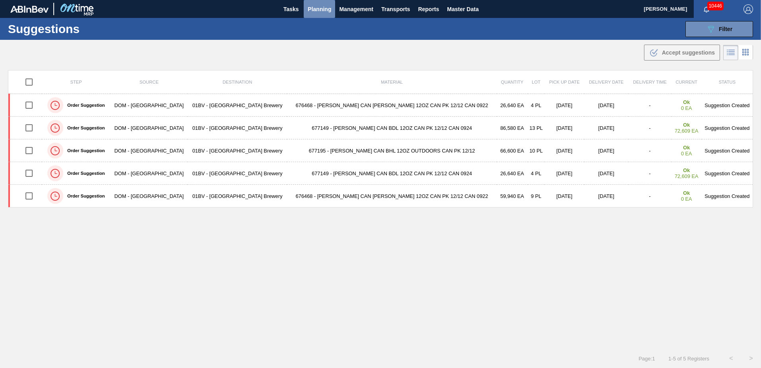
click at [314, 8] on span "Planning" at bounding box center [319, 9] width 23 height 10
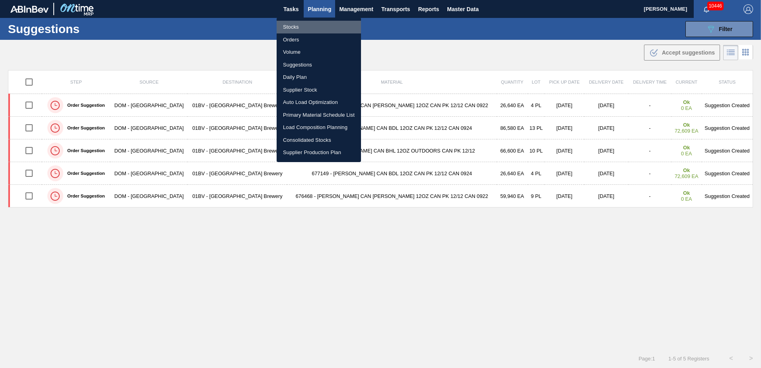
drag, startPoint x: 293, startPoint y: 26, endPoint x: 324, endPoint y: 27, distance: 30.2
click at [294, 26] on li "Stocks" at bounding box center [319, 27] width 84 height 13
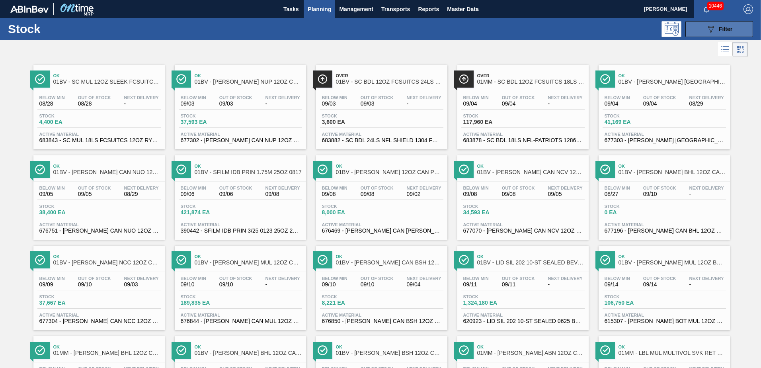
click at [723, 28] on span "Filter" at bounding box center [726, 29] width 14 height 6
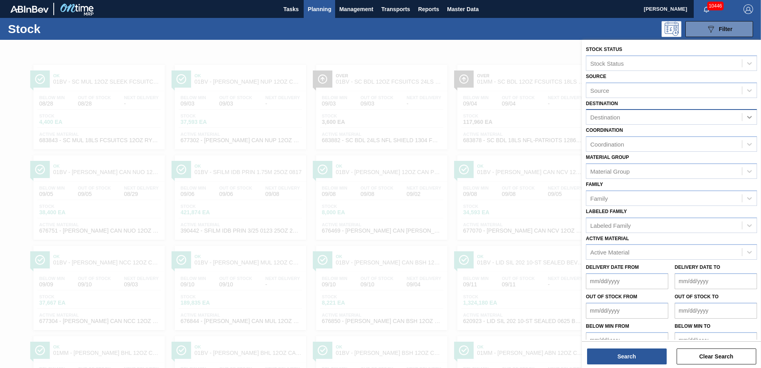
click at [750, 117] on icon at bounding box center [749, 117] width 8 height 8
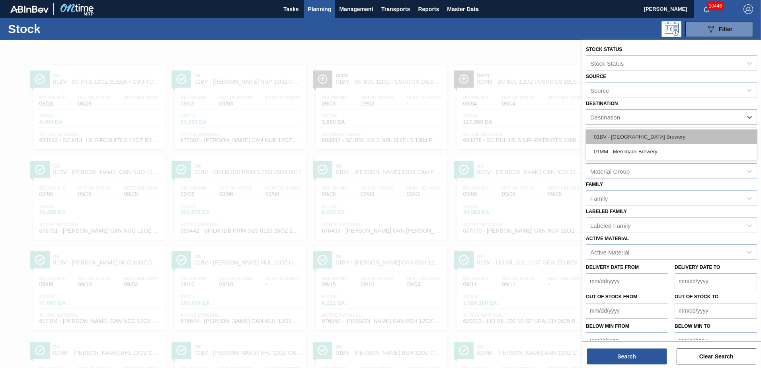
click at [647, 137] on div "01BV - [GEOGRAPHIC_DATA] Brewery" at bounding box center [671, 136] width 171 height 15
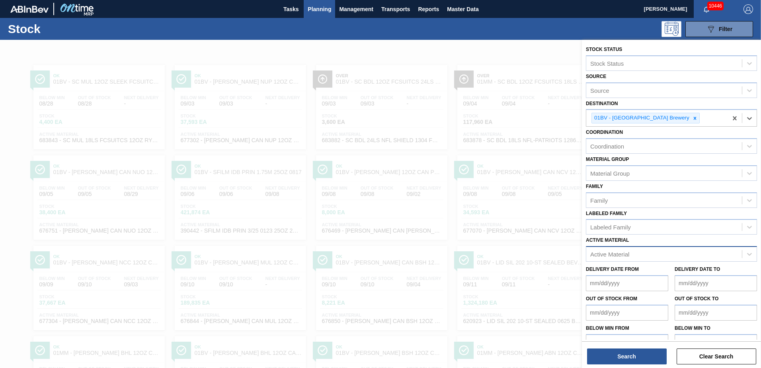
click at [618, 253] on div "Active Material" at bounding box center [609, 254] width 39 height 7
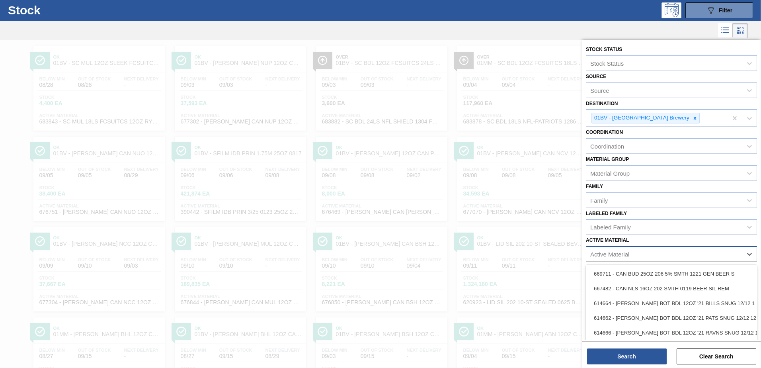
scroll to position [20, 0]
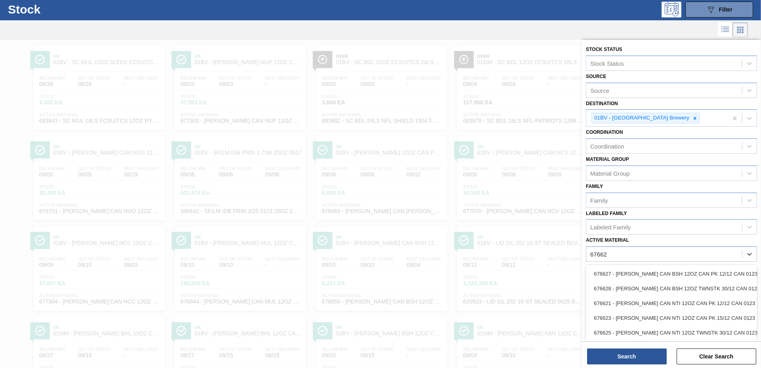
type Material "676627"
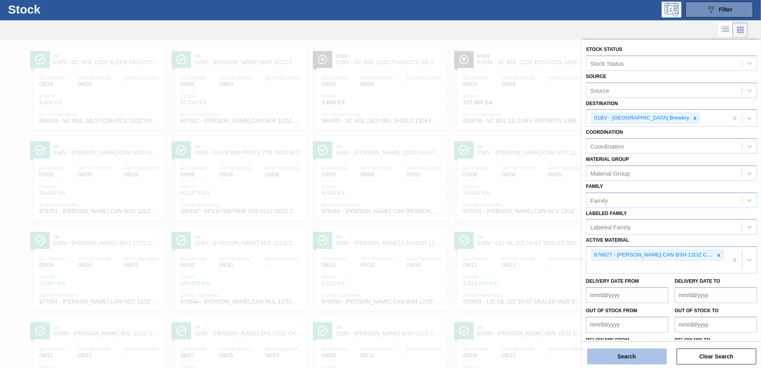
click at [626, 355] on button "Search" at bounding box center [627, 356] width 80 height 16
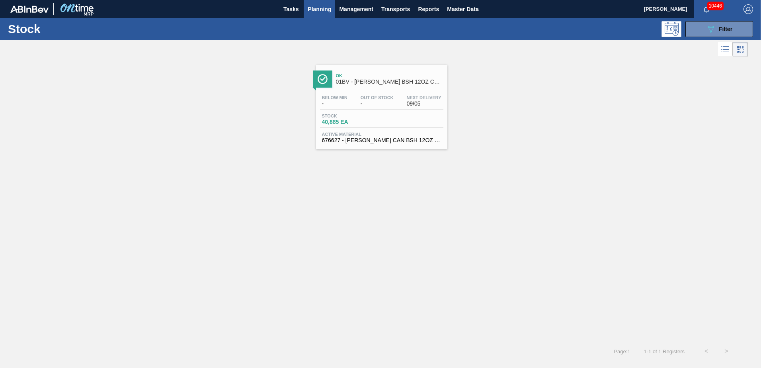
click at [384, 81] on span "01BV - [PERSON_NAME] BSH 12OZ CAN CAN PK 12/12 CAN" at bounding box center [389, 82] width 107 height 6
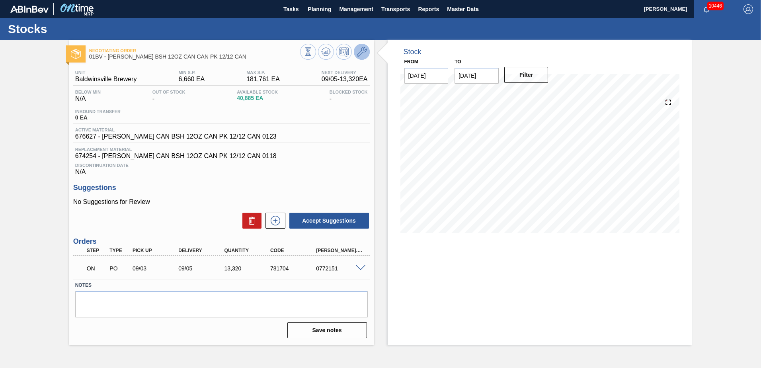
click at [361, 50] on icon at bounding box center [362, 52] width 10 height 10
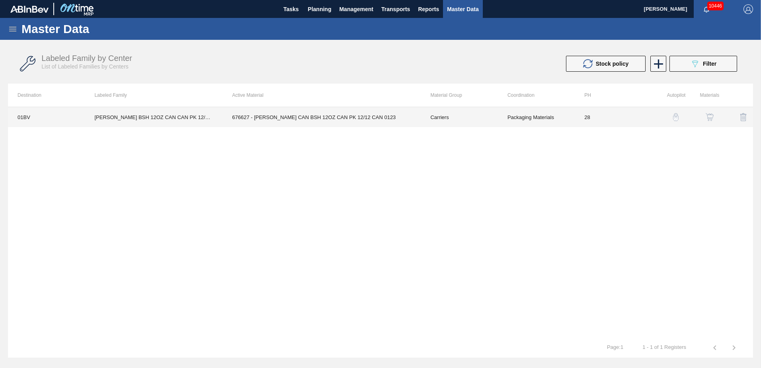
click at [312, 119] on td "676627 - [PERSON_NAME] CAN BSH 12OZ CAN PK 12/12 CAN 0123" at bounding box center [321, 117] width 198 height 20
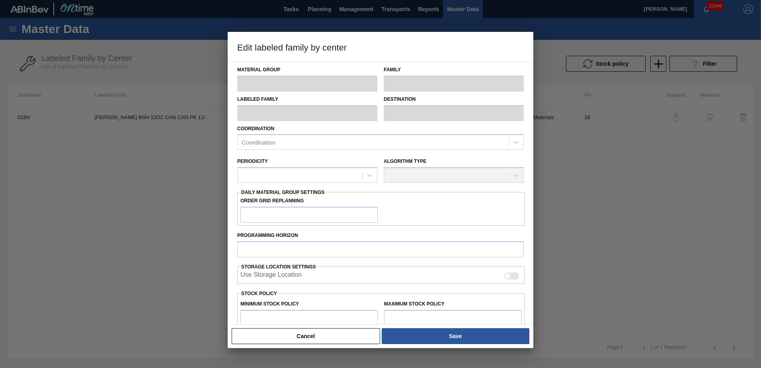
type input "Carriers"
type input "Can Carriers"
type input "[PERSON_NAME] BSH 12OZ CAN CAN PK 12/12 CAN"
type input "01BV - [GEOGRAPHIC_DATA] Brewery"
type input "28"
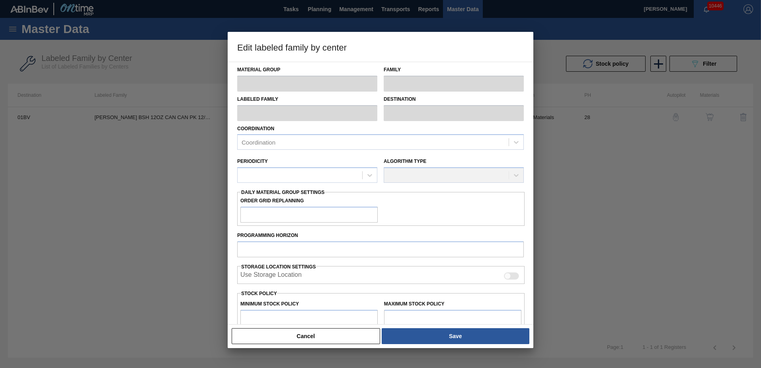
type input "6,660"
type input "181,761"
type input "7"
type input "18,917"
checkbox input "true"
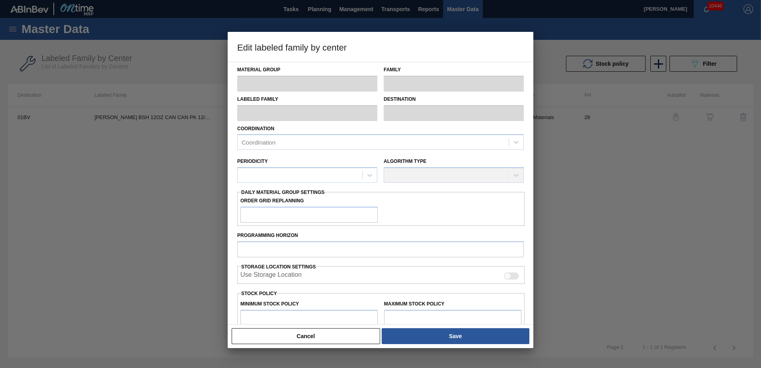
checkbox input "true"
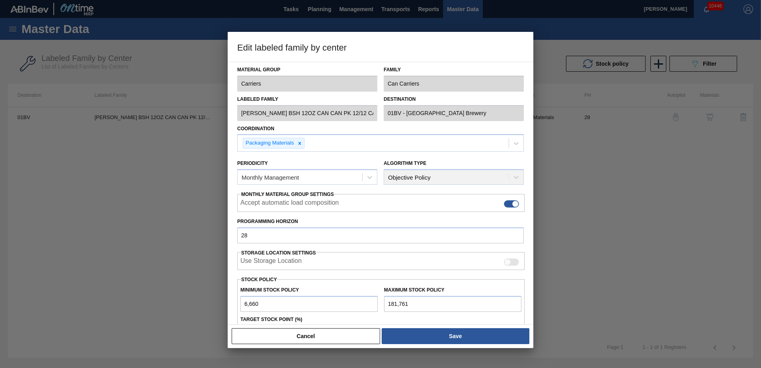
drag, startPoint x: 533, startPoint y: 243, endPoint x: 533, endPoint y: 259, distance: 16.7
click at [533, 259] on div at bounding box center [380, 184] width 761 height 368
click at [532, 244] on div "Material Group Carriers Family Can Carriers Labeled Family [PERSON_NAME] BSH 12…" at bounding box center [381, 193] width 306 height 263
drag, startPoint x: 533, startPoint y: 245, endPoint x: 533, endPoint y: 270, distance: 25.1
click at [533, 270] on div at bounding box center [380, 184] width 761 height 368
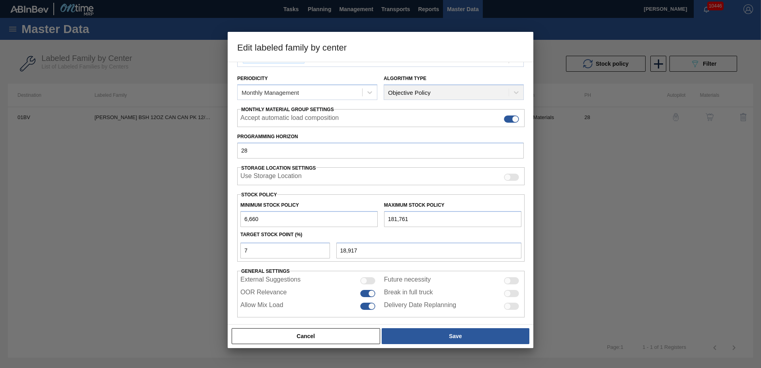
scroll to position [92, 0]
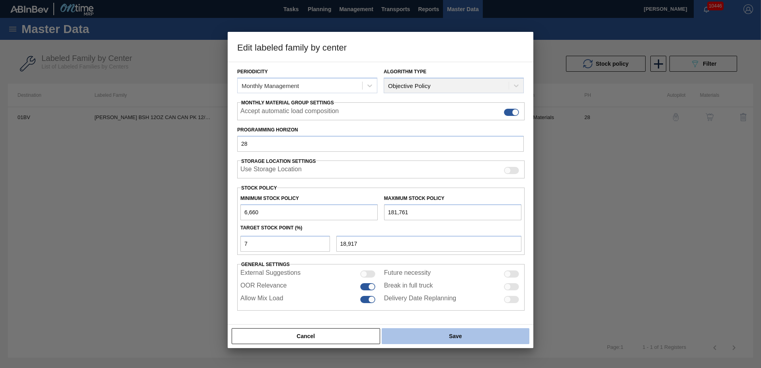
click at [446, 337] on button "Save" at bounding box center [456, 336] width 148 height 16
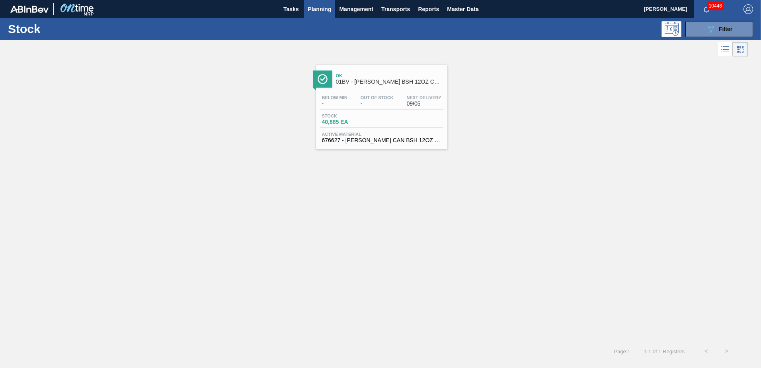
click at [316, 11] on span "Planning" at bounding box center [319, 9] width 23 height 10
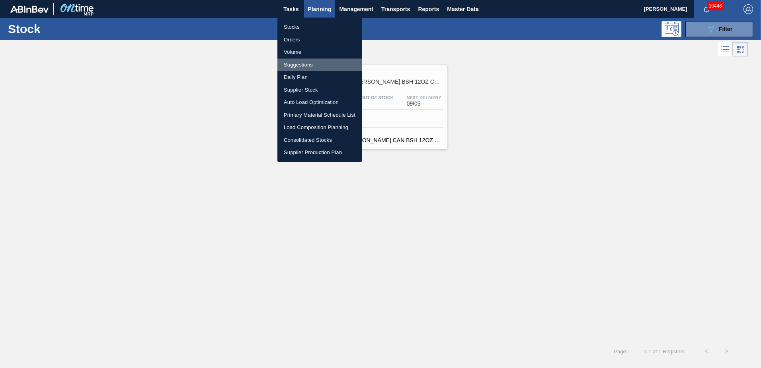
click at [299, 64] on li "Suggestions" at bounding box center [319, 65] width 84 height 13
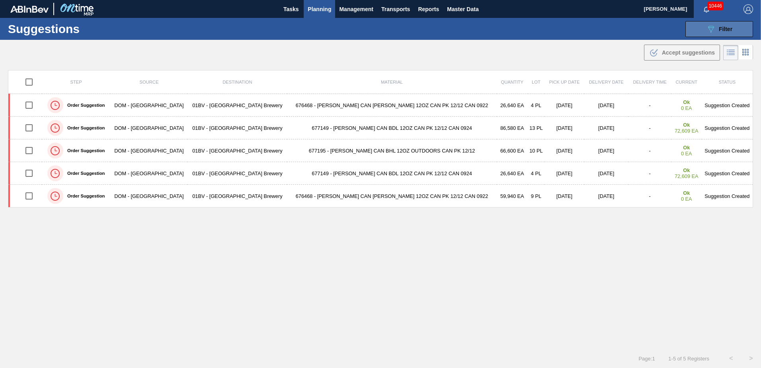
click at [722, 27] on span "Filter" at bounding box center [726, 29] width 14 height 6
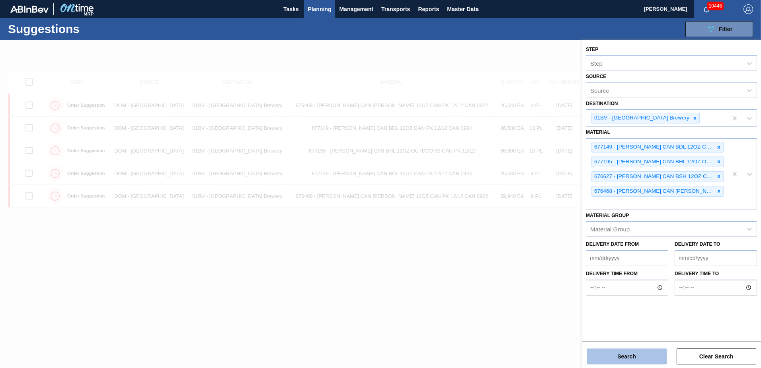
click at [624, 357] on button "Search" at bounding box center [627, 356] width 80 height 16
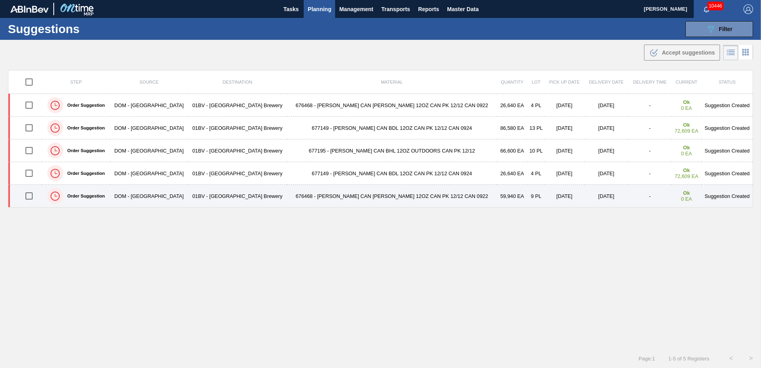
click at [33, 196] on input "checkbox" at bounding box center [29, 195] width 17 height 17
checkbox input "true"
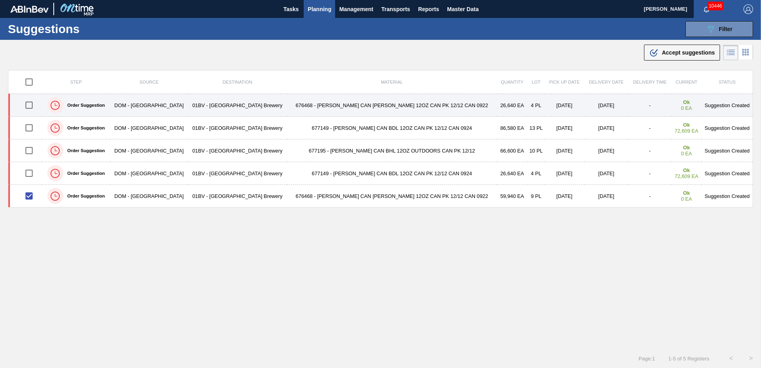
click at [31, 105] on input "checkbox" at bounding box center [29, 105] width 17 height 17
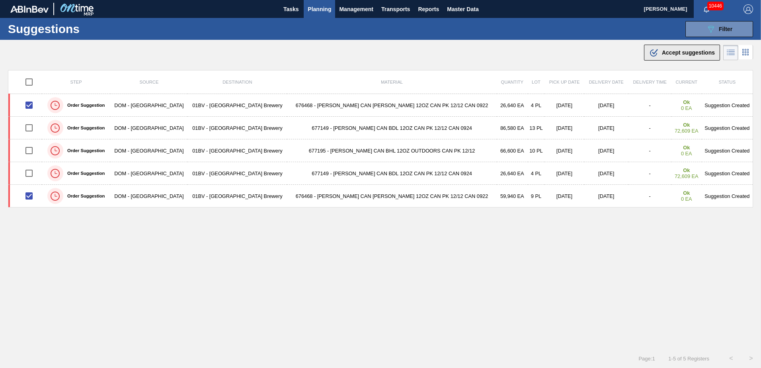
click at [664, 57] on div ".b{fill:var(--color-action-default)} Accept suggestions" at bounding box center [682, 53] width 66 height 10
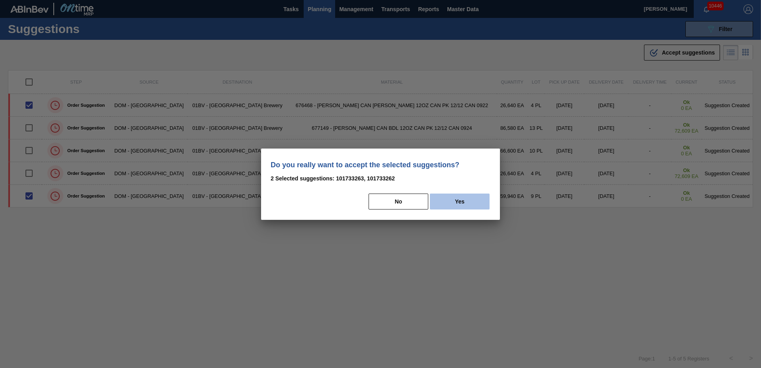
click at [461, 199] on button "Yes" at bounding box center [460, 201] width 60 height 16
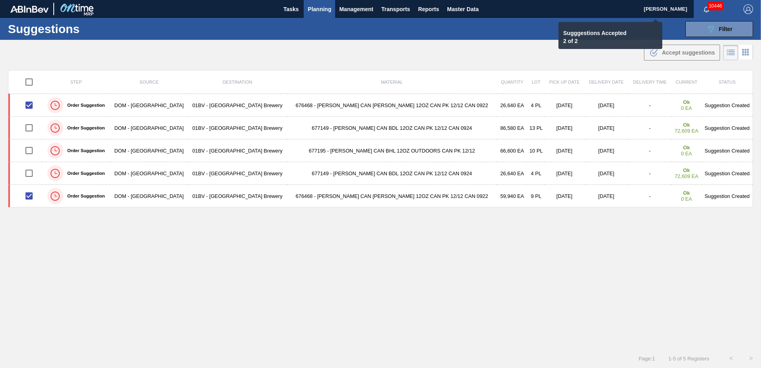
checkbox input "false"
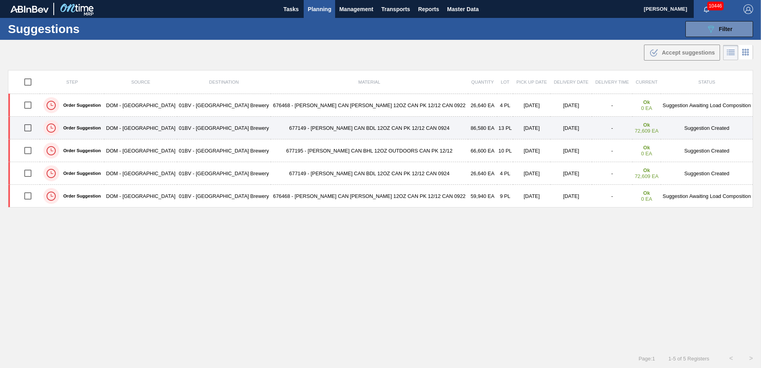
click at [32, 127] on input "checkbox" at bounding box center [28, 127] width 17 height 17
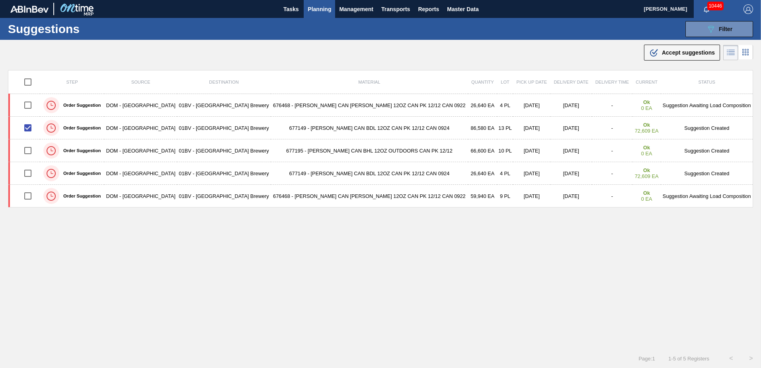
click at [681, 51] on span "Accept suggestions" at bounding box center [688, 52] width 53 height 6
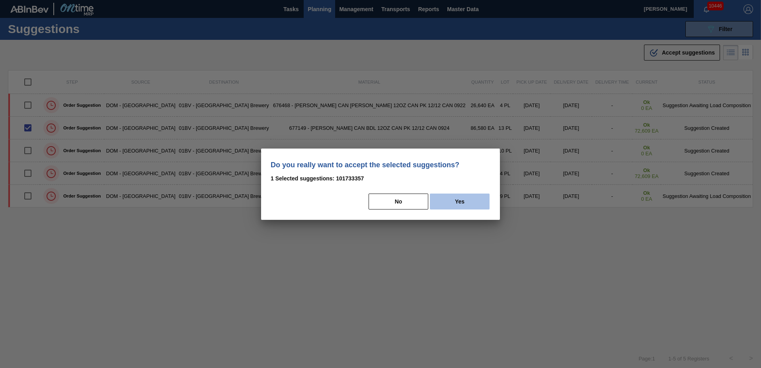
click at [461, 204] on button "Yes" at bounding box center [460, 201] width 60 height 16
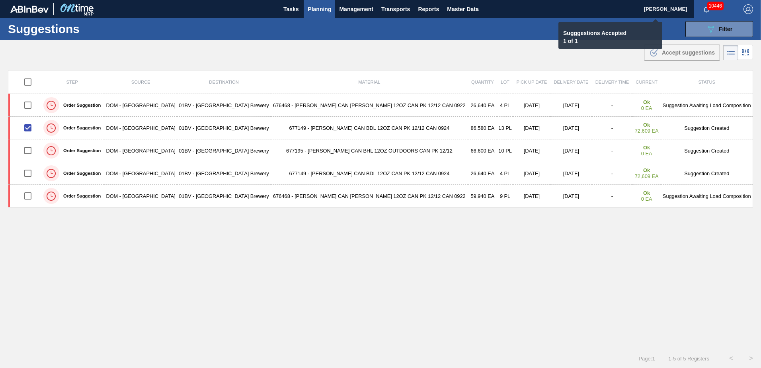
checkbox input "false"
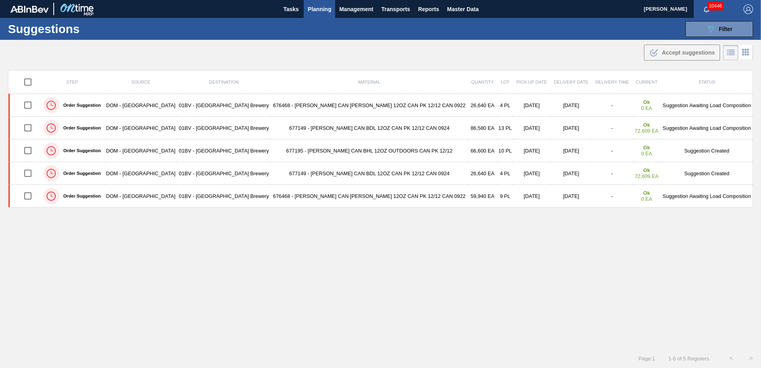
click at [316, 8] on span "Planning" at bounding box center [319, 9] width 23 height 10
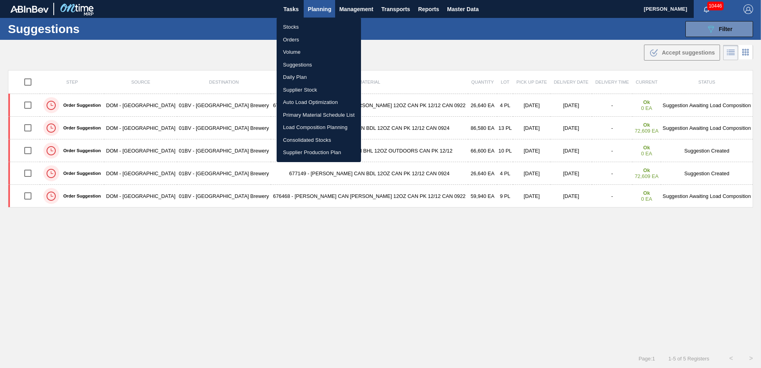
click at [307, 127] on li "Load Composition Planning" at bounding box center [319, 127] width 84 height 13
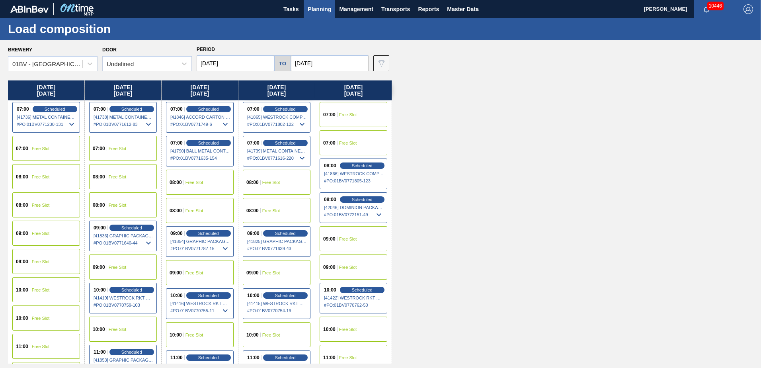
click at [329, 64] on input "[DATE]" at bounding box center [330, 63] width 78 height 16
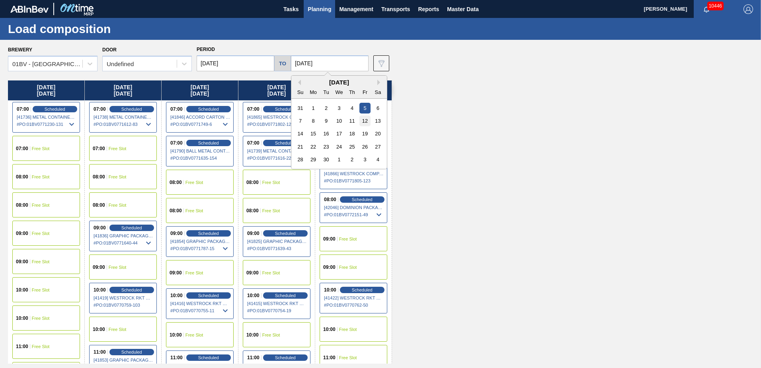
click at [364, 119] on div "12" at bounding box center [364, 120] width 11 height 11
type input "[DATE]"
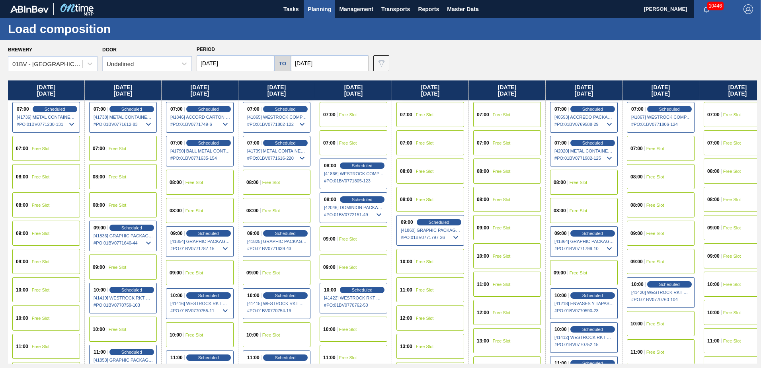
click at [239, 63] on input "[DATE]" at bounding box center [236, 63] width 78 height 16
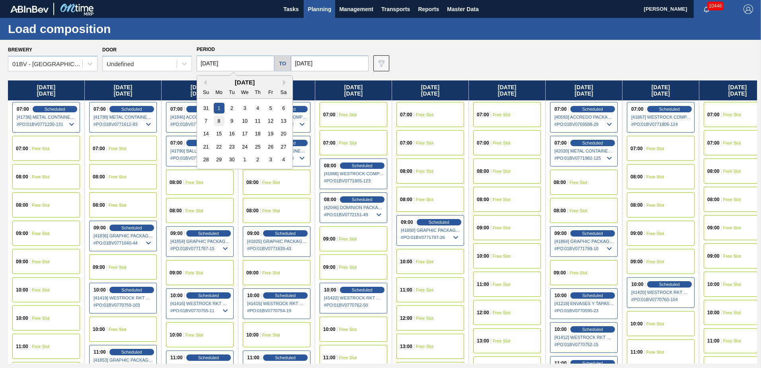
click at [220, 120] on div "8" at bounding box center [219, 120] width 11 height 11
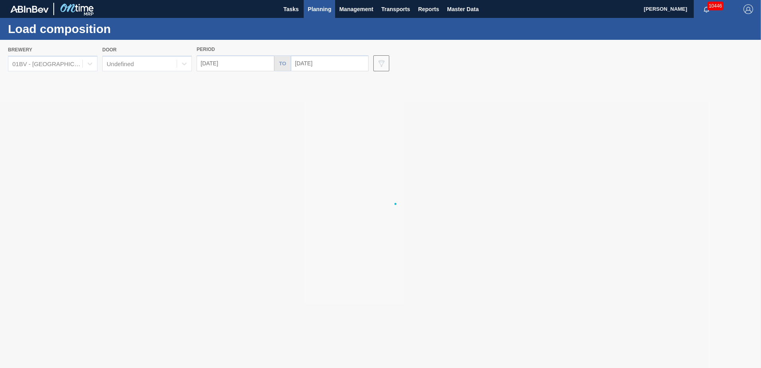
type input "[DATE]"
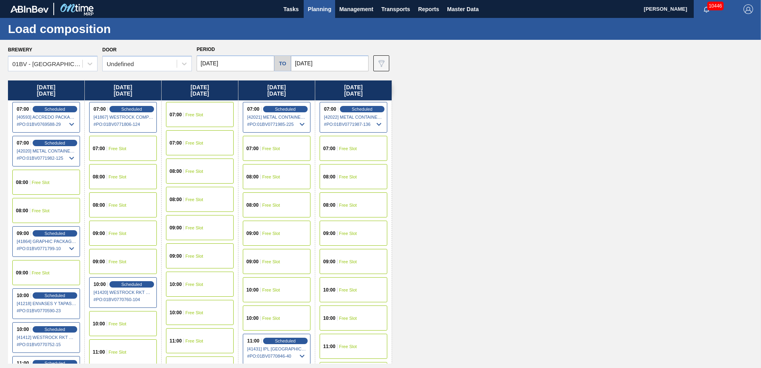
click at [260, 180] on div "08:00 Free Slot" at bounding box center [277, 176] width 68 height 25
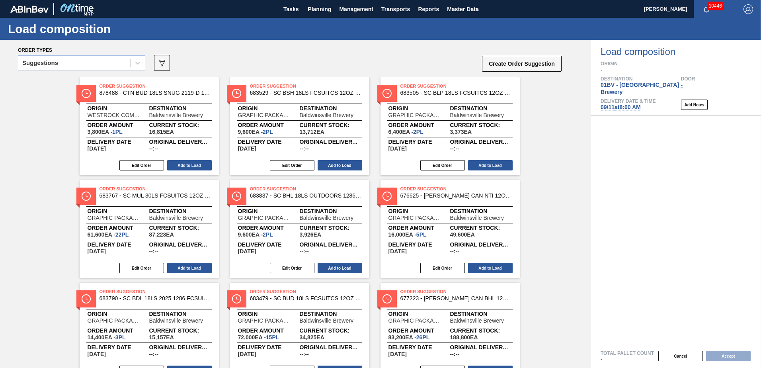
click at [139, 64] on icon at bounding box center [138, 63] width 8 height 8
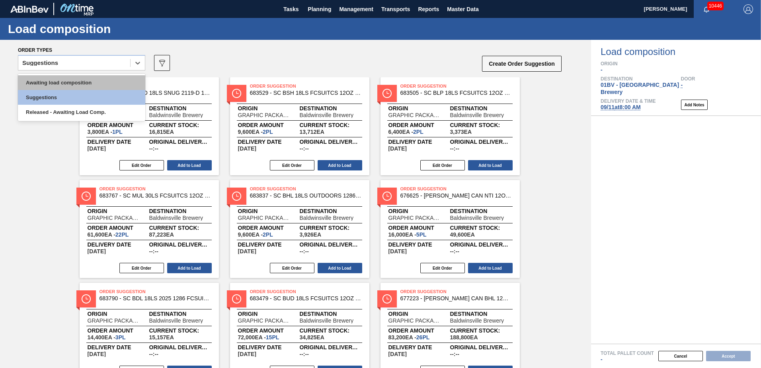
click at [89, 82] on div "Awaiting load composition" at bounding box center [81, 82] width 127 height 15
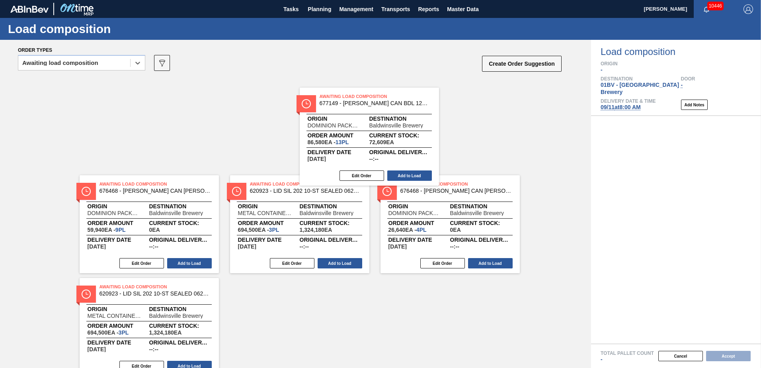
drag, startPoint x: 297, startPoint y: 99, endPoint x: 542, endPoint y: 127, distance: 245.9
click at [542, 127] on div "Awaiting Load Composition 676468 - [PERSON_NAME] CAN [PERSON_NAME] 12OZ CAN PK …" at bounding box center [295, 177] width 591 height 201
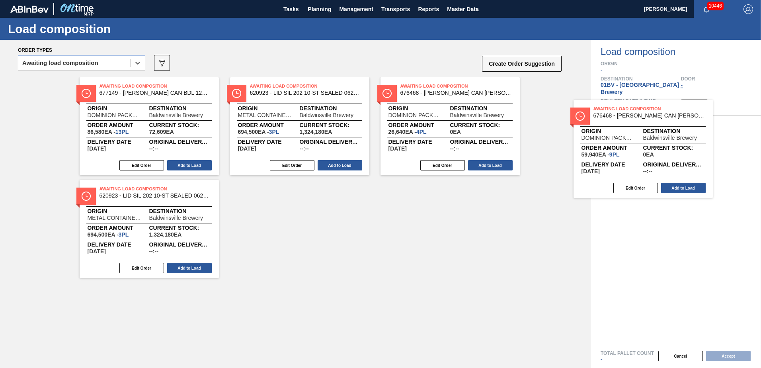
drag, startPoint x: 404, startPoint y: 100, endPoint x: 621, endPoint y: 115, distance: 217.8
click at [621, 115] on div "Order types option Awaiting load composition, selected. Select is focused ,type…" at bounding box center [380, 204] width 761 height 328
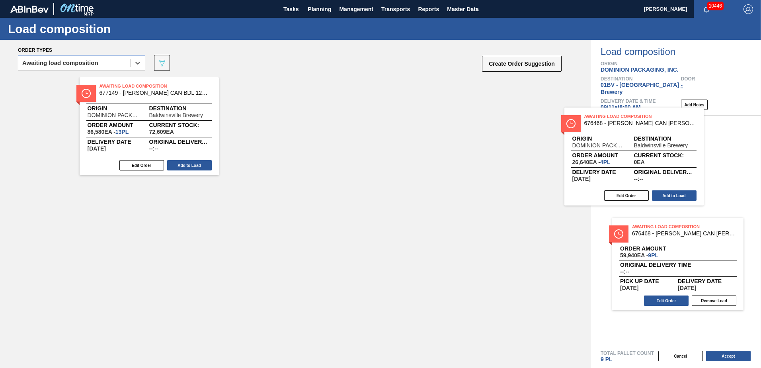
drag, startPoint x: 255, startPoint y: 94, endPoint x: 626, endPoint y: 130, distance: 372.6
click at [626, 130] on div "Order types option Awaiting load composition, selected. Select is focused ,type…" at bounding box center [380, 204] width 761 height 328
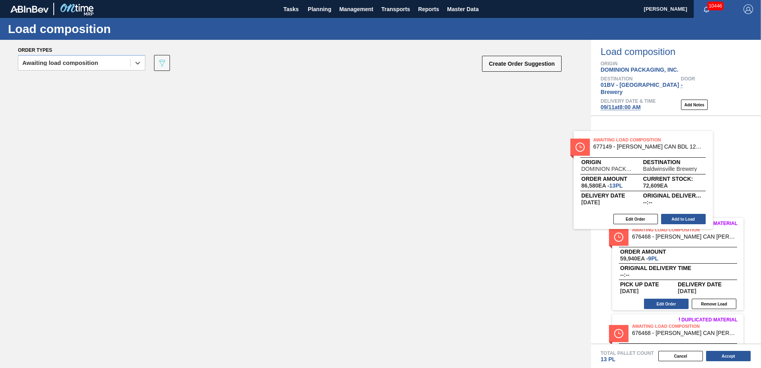
drag, startPoint x: 126, startPoint y: 90, endPoint x: 665, endPoint y: 147, distance: 541.8
click at [665, 147] on div "Order types option Awaiting load composition, selected. Select is focused ,type…" at bounding box center [380, 204] width 761 height 328
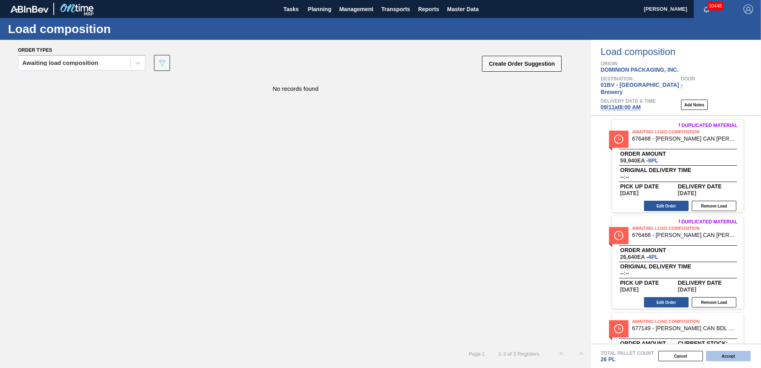
click at [724, 355] on button "Accept" at bounding box center [728, 356] width 45 height 10
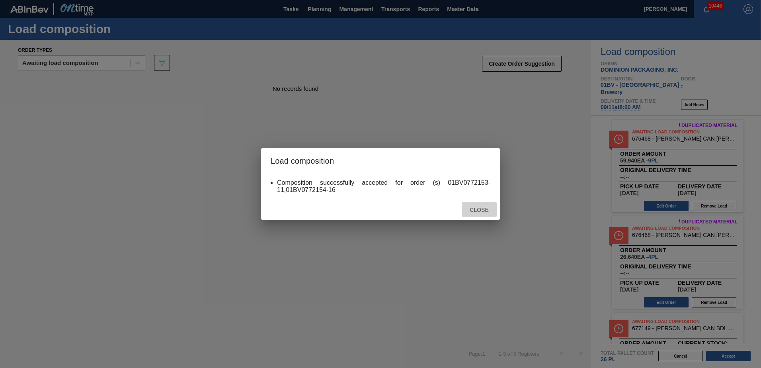
click at [480, 207] on span "Close" at bounding box center [478, 210] width 31 height 6
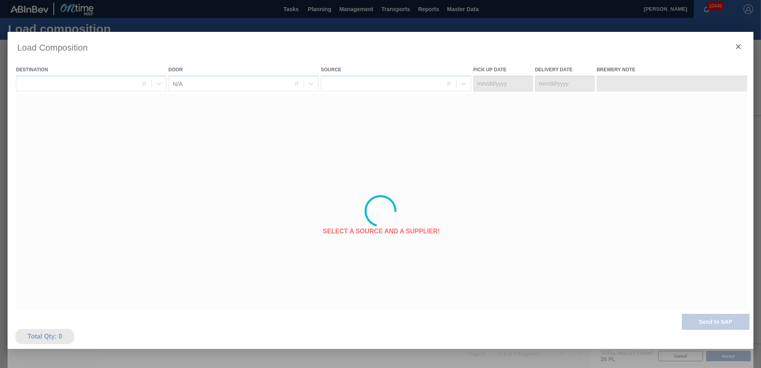
type Date "[DATE]"
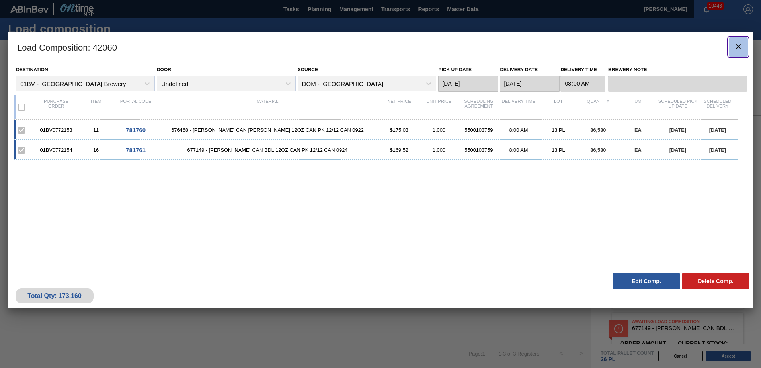
click at [733, 48] on icon "botão de ícone" at bounding box center [738, 47] width 10 height 10
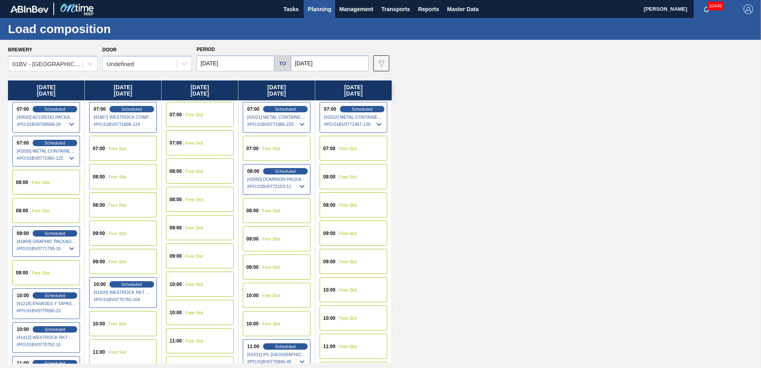
click at [314, 9] on span "Planning" at bounding box center [319, 9] width 23 height 10
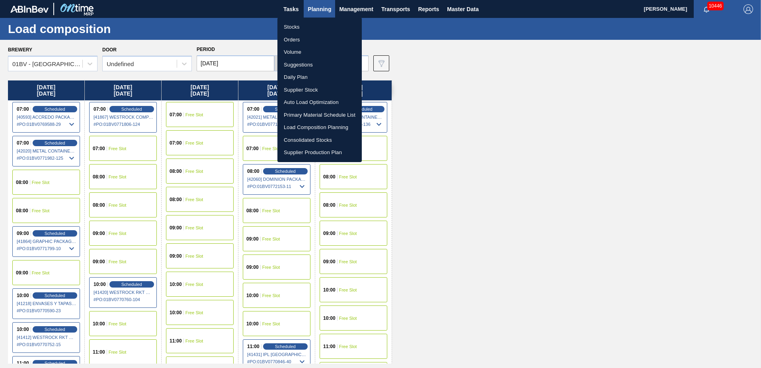
click at [293, 63] on li "Suggestions" at bounding box center [319, 65] width 84 height 13
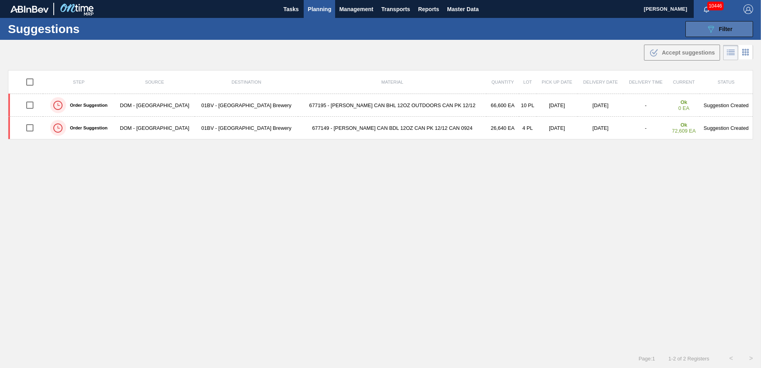
click at [699, 29] on button "089F7B8B-B2A5-4AFE-B5C0-19BA573D28AC Filter" at bounding box center [719, 29] width 68 height 16
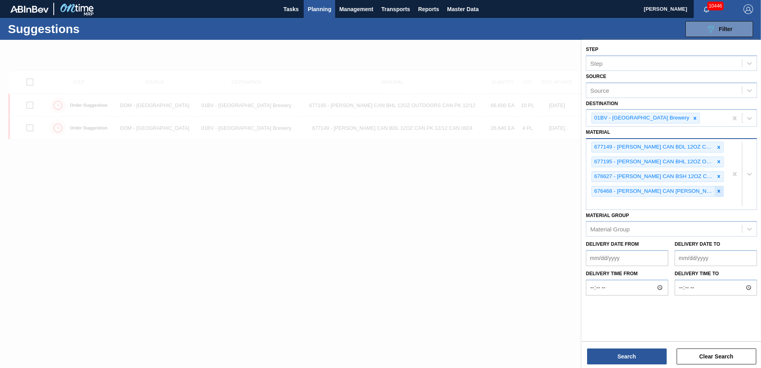
click at [718, 191] on icon at bounding box center [719, 191] width 3 height 3
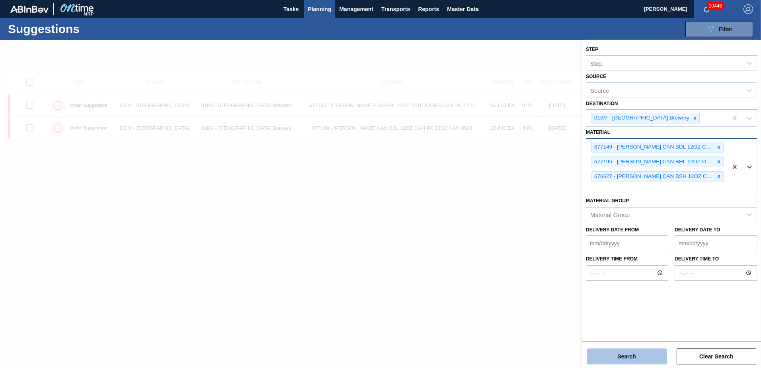
click at [634, 357] on button "Search" at bounding box center [627, 356] width 80 height 16
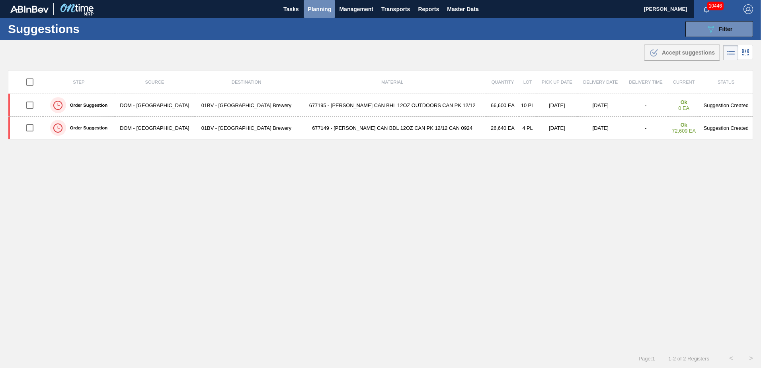
click at [315, 8] on span "Planning" at bounding box center [319, 9] width 23 height 10
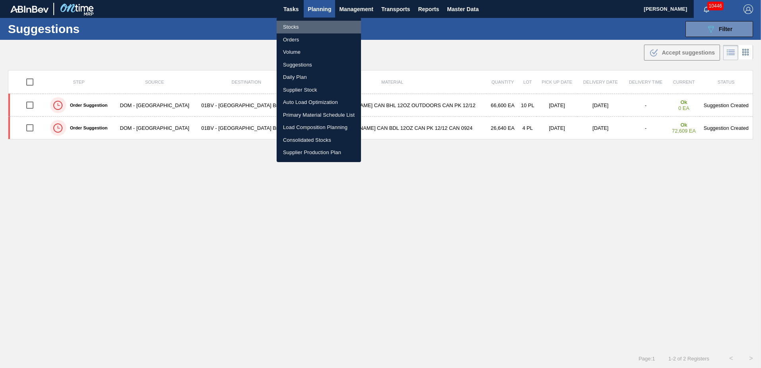
click at [301, 29] on li "Stocks" at bounding box center [319, 27] width 84 height 13
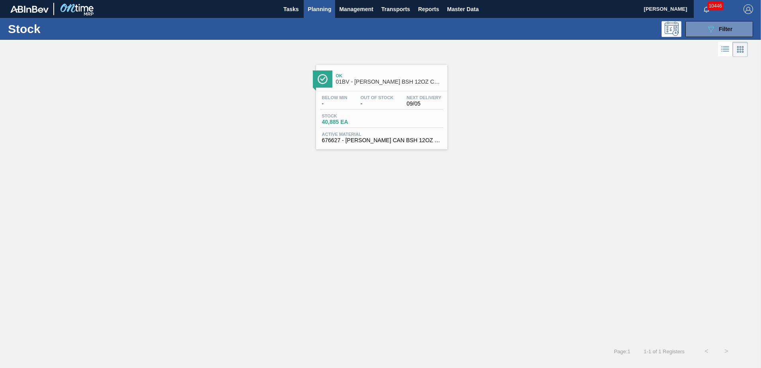
click at [358, 84] on span "01BV - [PERSON_NAME] BSH 12OZ CAN CAN PK 12/12 CAN" at bounding box center [389, 82] width 107 height 6
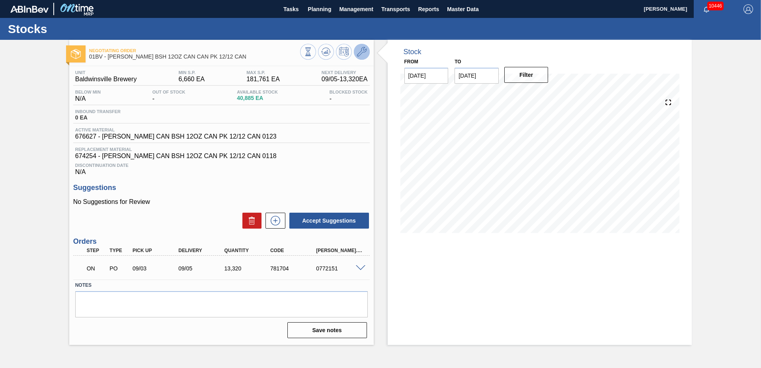
click at [362, 51] on icon at bounding box center [362, 52] width 10 height 10
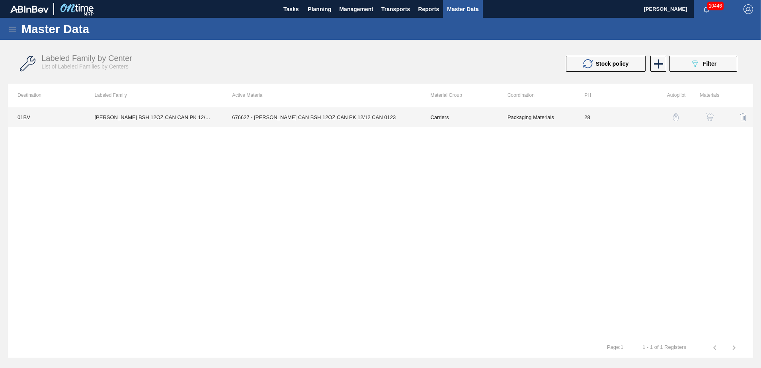
click at [321, 117] on td "676627 - [PERSON_NAME] CAN BSH 12OZ CAN PK 12/12 CAN 0123" at bounding box center [321, 117] width 198 height 20
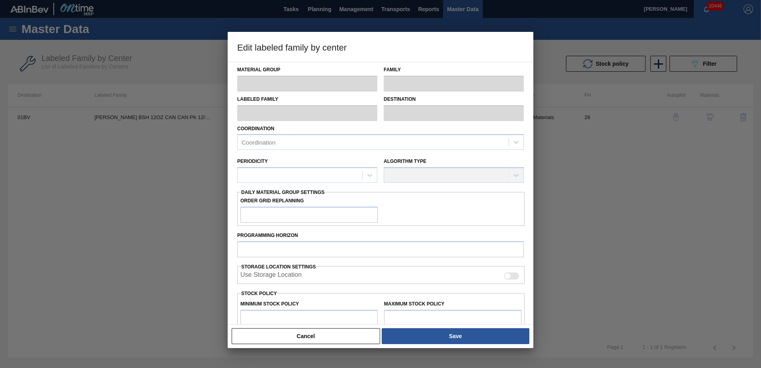
type input "Carriers"
type input "Can Carriers"
type input "[PERSON_NAME] BSH 12OZ CAN CAN PK 12/12 CAN"
type input "01BV - [GEOGRAPHIC_DATA] Brewery"
type input "28"
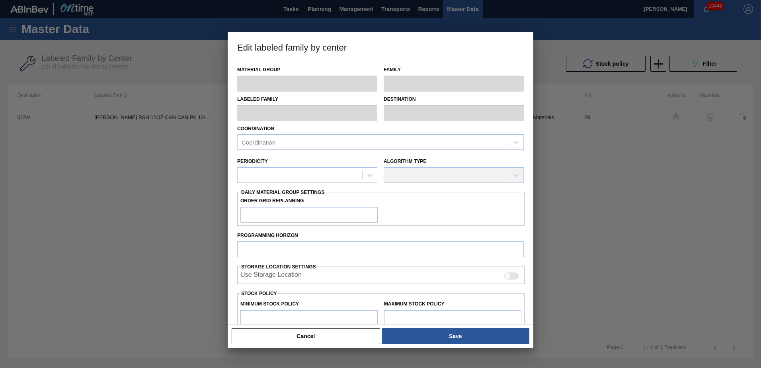
type input "6,660"
type input "181,761"
type input "7"
type input "18,917"
checkbox input "true"
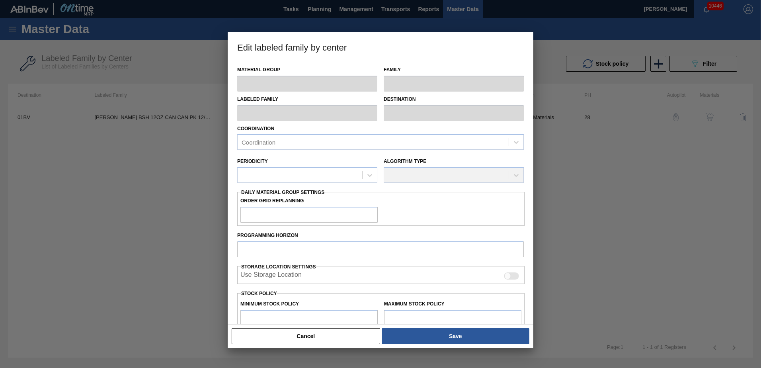
checkbox input "true"
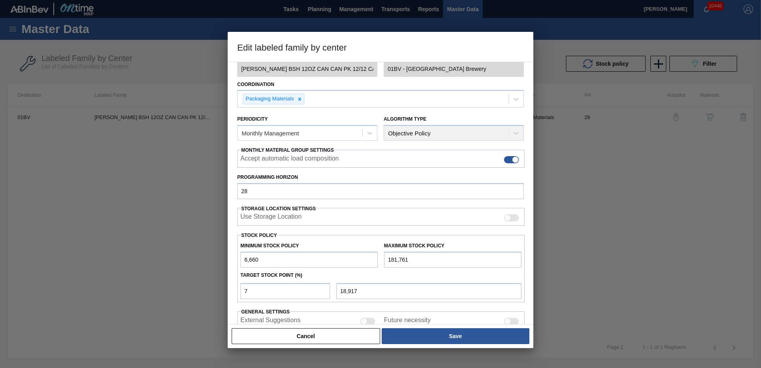
scroll to position [59, 0]
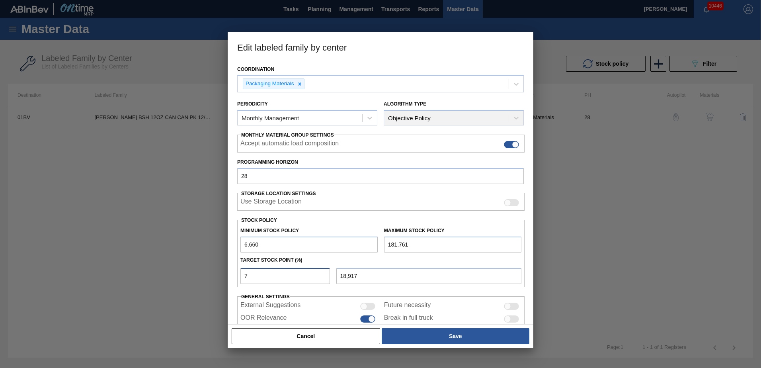
click at [257, 279] on input "7" at bounding box center [285, 276] width 90 height 16
type input "6,660"
type input "9"
type input "22,419"
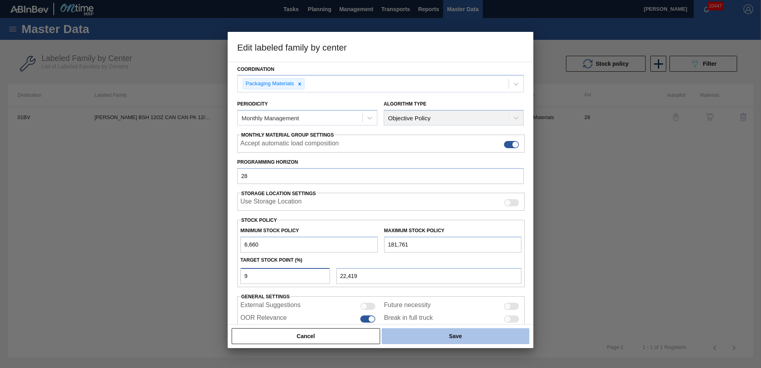
type input "9"
click at [450, 340] on button "Save" at bounding box center [456, 336] width 148 height 16
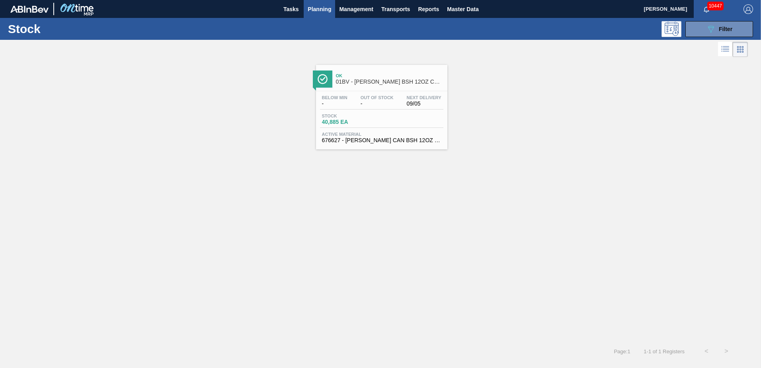
click at [322, 13] on span "Planning" at bounding box center [319, 9] width 23 height 10
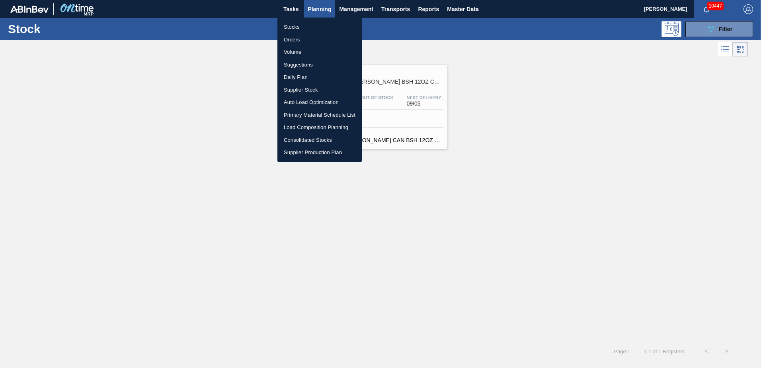
click at [304, 66] on li "Suggestions" at bounding box center [319, 65] width 84 height 13
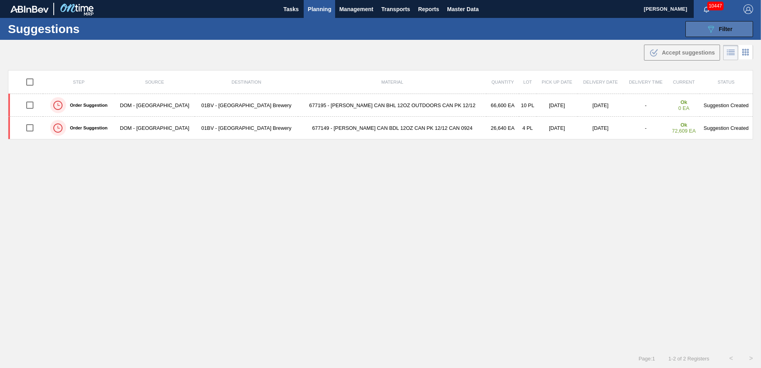
click at [716, 27] on div "089F7B8B-B2A5-4AFE-B5C0-19BA573D28AC Filter" at bounding box center [719, 29] width 26 height 10
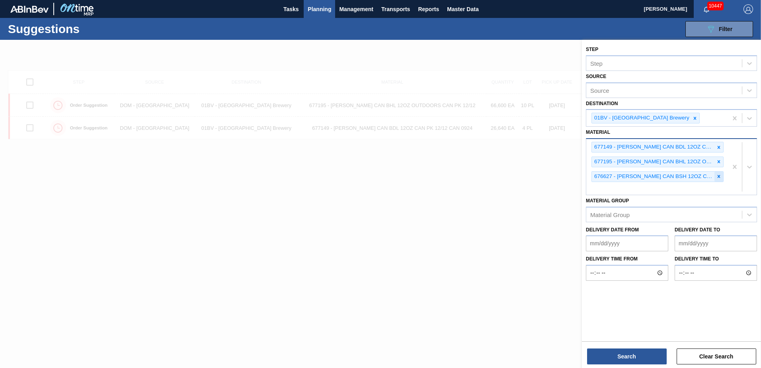
click at [719, 174] on icon at bounding box center [719, 177] width 6 height 6
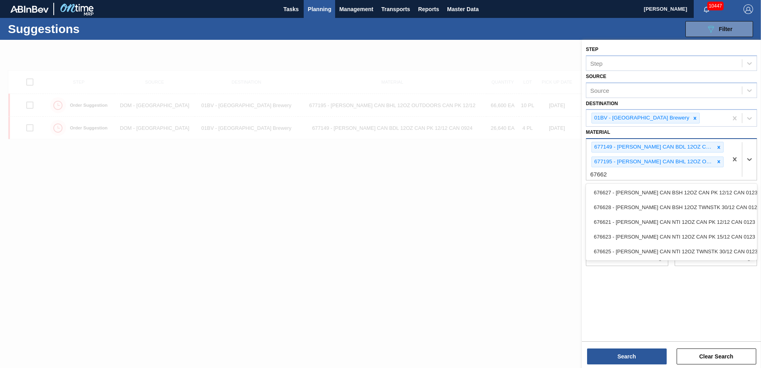
type input "676627"
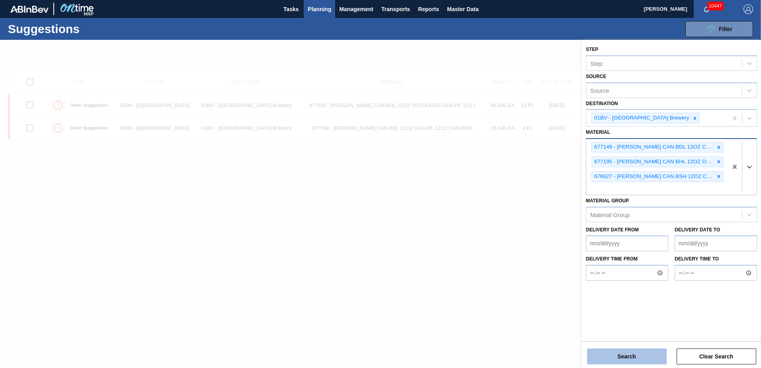
click at [624, 360] on button "Search" at bounding box center [627, 356] width 80 height 16
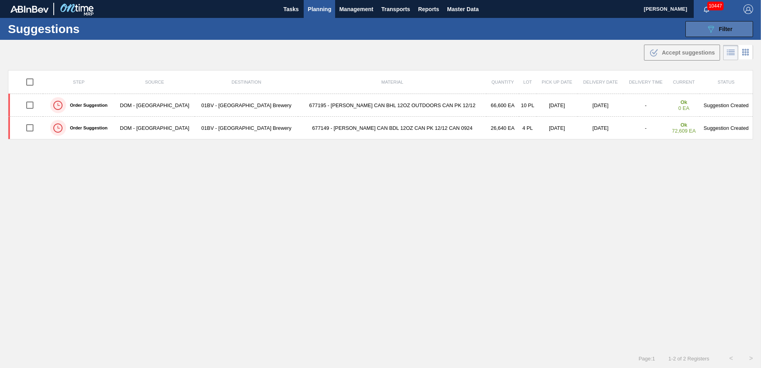
click at [714, 30] on icon "089F7B8B-B2A5-4AFE-B5C0-19BA573D28AC" at bounding box center [711, 29] width 10 height 10
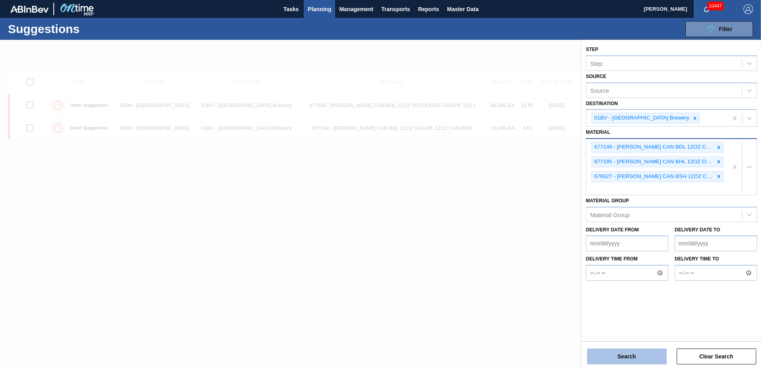
click at [622, 355] on button "Search" at bounding box center [627, 356] width 80 height 16
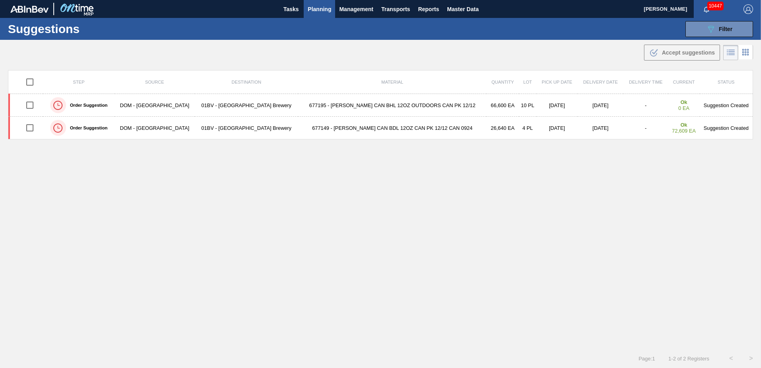
click at [315, 7] on span "Planning" at bounding box center [319, 9] width 23 height 10
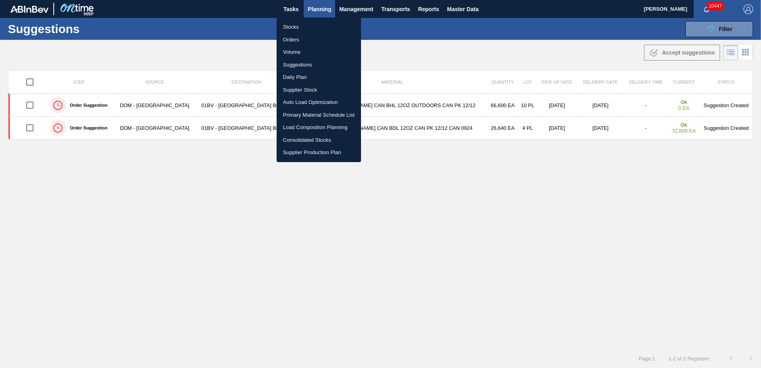
click at [286, 25] on li "Stocks" at bounding box center [319, 27] width 84 height 13
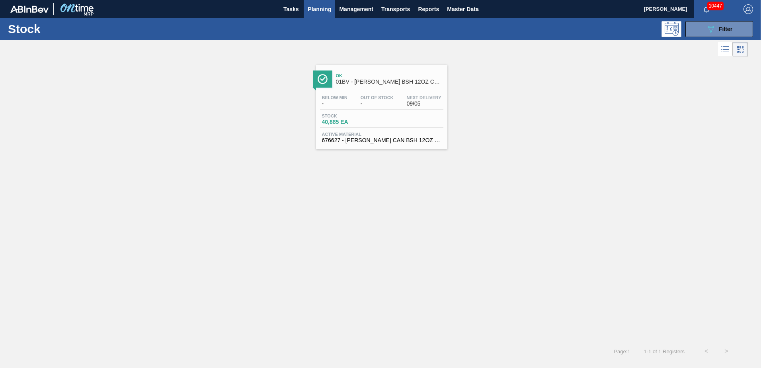
click at [362, 82] on span "01BV - [PERSON_NAME] BSH 12OZ CAN CAN PK 12/12 CAN" at bounding box center [389, 82] width 107 height 6
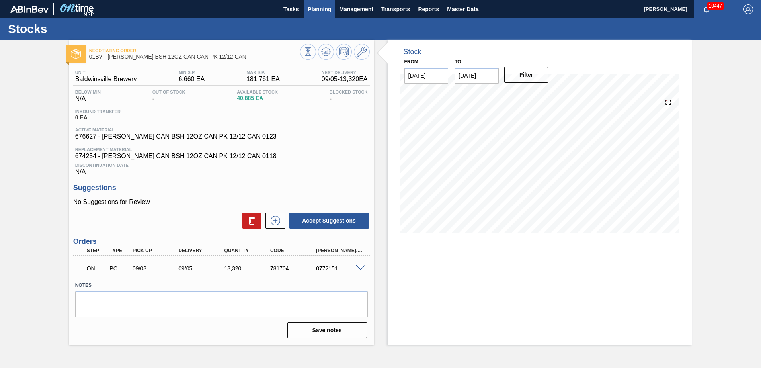
click at [316, 6] on span "Planning" at bounding box center [319, 9] width 23 height 10
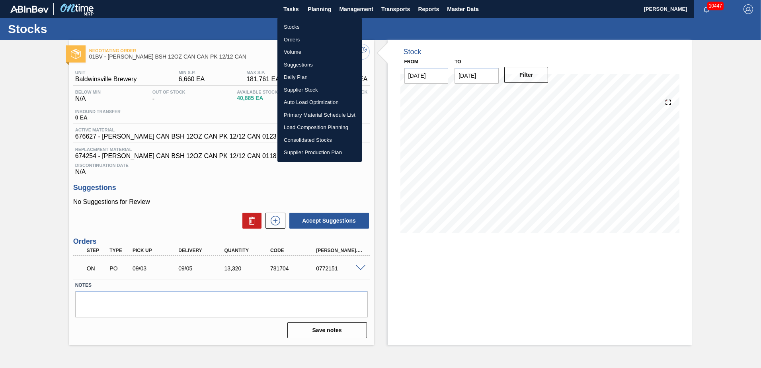
click at [303, 63] on li "Suggestions" at bounding box center [319, 65] width 84 height 13
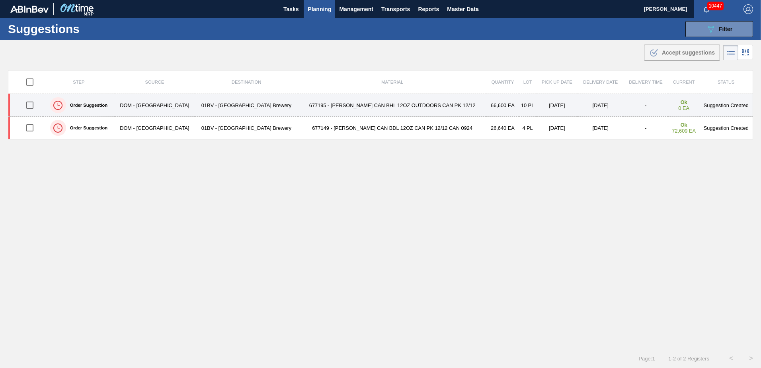
click at [29, 105] on input "checkbox" at bounding box center [29, 105] width 17 height 17
checkbox input "true"
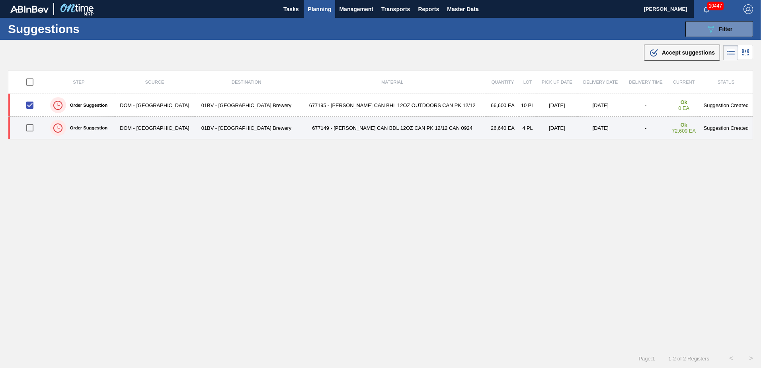
click at [33, 125] on input "checkbox" at bounding box center [29, 127] width 17 height 17
checkbox input "true"
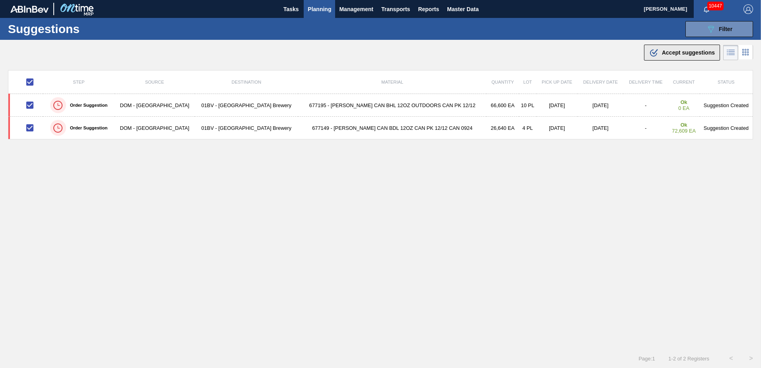
click at [665, 54] on span "Accept suggestions" at bounding box center [688, 52] width 53 height 6
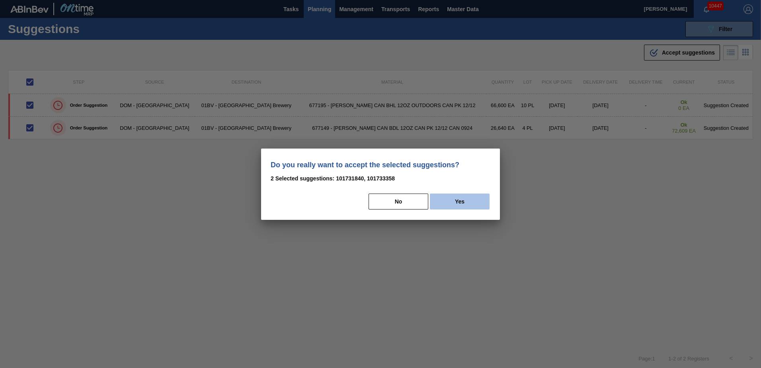
click at [470, 201] on button "Yes" at bounding box center [460, 201] width 60 height 16
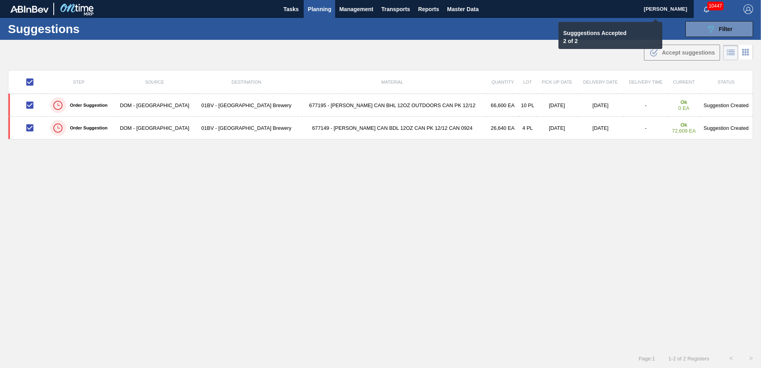
checkbox input "false"
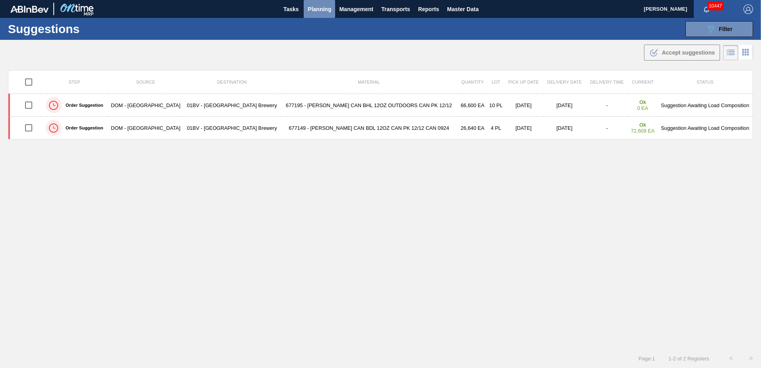
click at [320, 10] on span "Planning" at bounding box center [319, 9] width 23 height 10
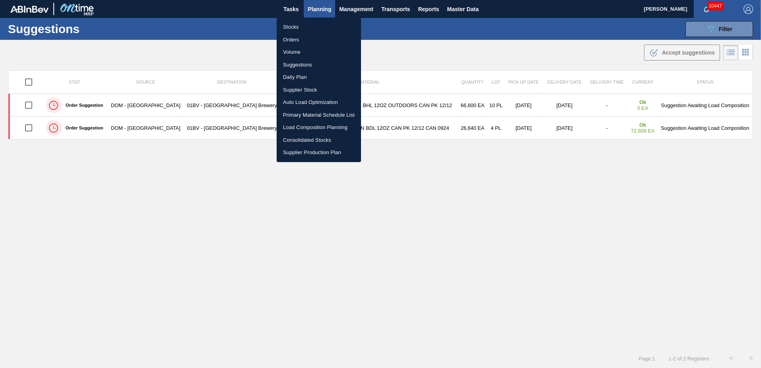
click at [292, 25] on li "Stocks" at bounding box center [319, 27] width 84 height 13
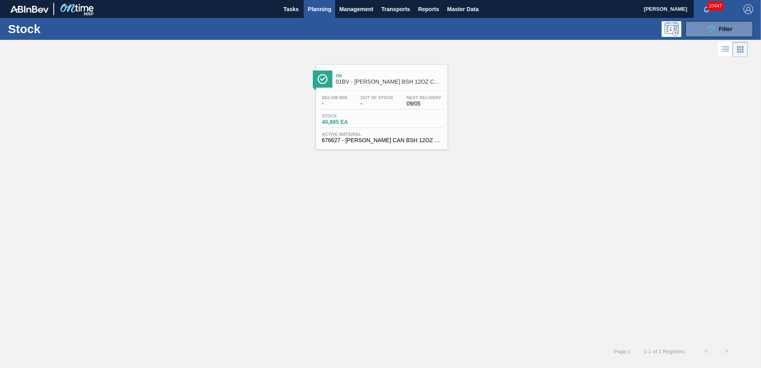
click at [345, 90] on div "Ok 01BV - [PERSON_NAME] BSH 12OZ CAN CAN PK 12/12 CAN Below Min - Out Of Stock …" at bounding box center [381, 107] width 131 height 84
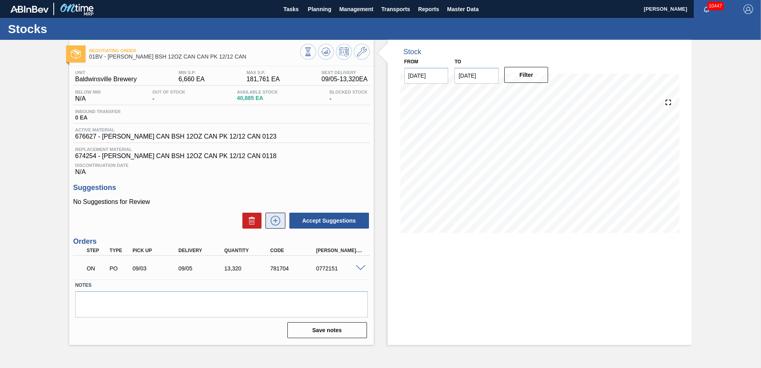
click at [275, 220] on icon at bounding box center [275, 220] width 4 height 0
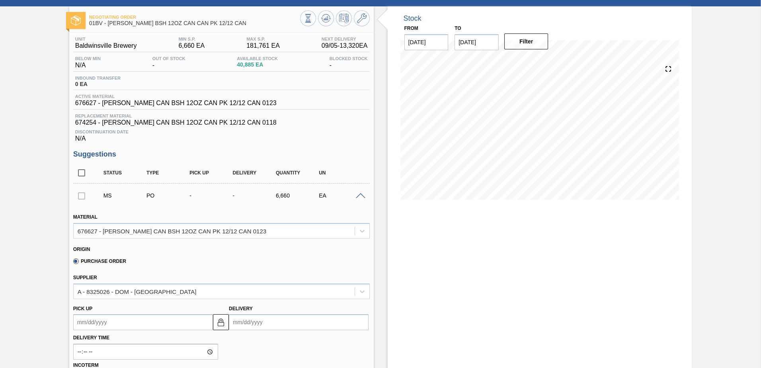
scroll to position [80, 0]
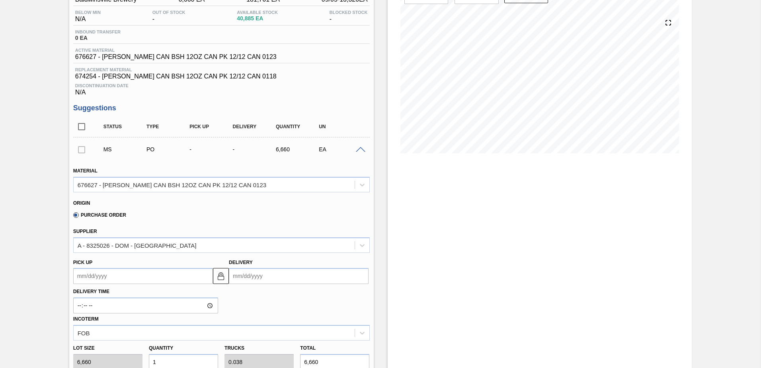
click at [287, 277] on input "Delivery" at bounding box center [299, 276] width 140 height 16
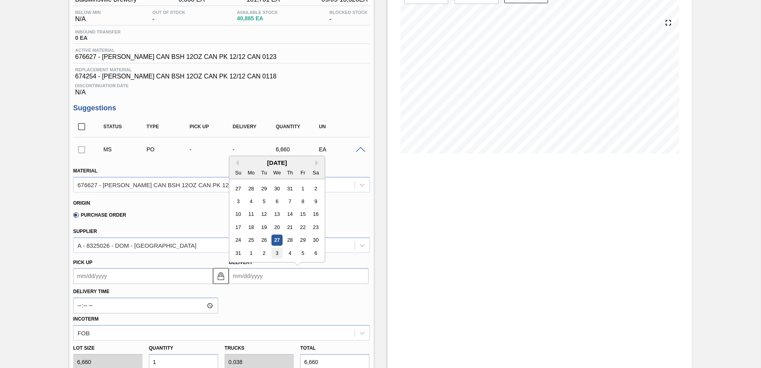
type input "9"
type up101734088 "[DATE]"
type input "9/"
type up101734088 "[DATE]"
type input "9/5"
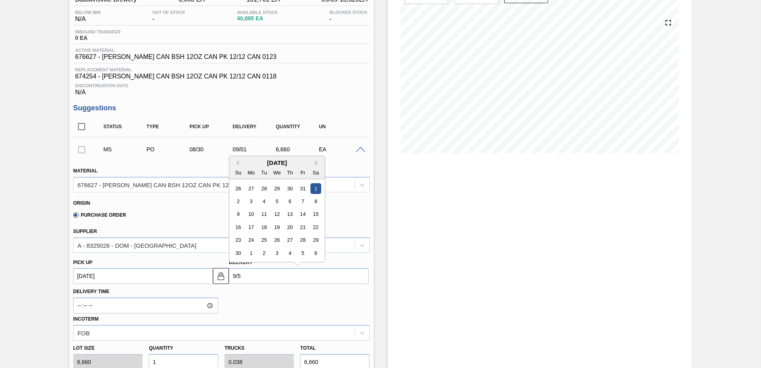
type up101734088 "[DATE]"
type input "9/5/2"
type up101734088 "[DATE]"
type input "[DATE]"
type up101734088 "[DATE]"
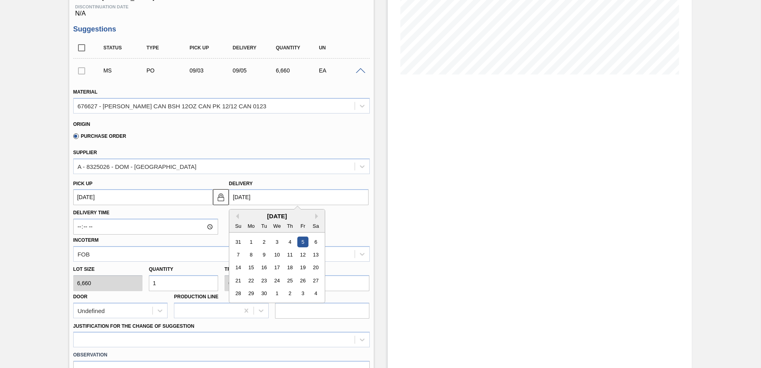
scroll to position [159, 0]
type input "[DATE]"
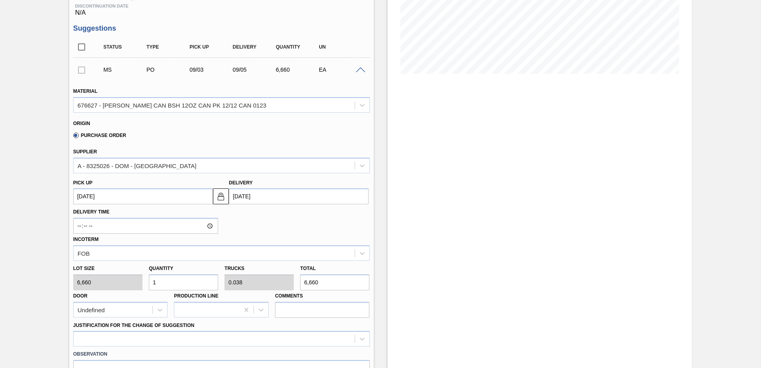
click at [114, 283] on div "Lot size 6,660 Quantity 1 Trucks 0.038 Total 6,660 Door Undefined Production Li…" at bounding box center [221, 289] width 303 height 57
type input "2"
type input "0.077"
type input "13,320"
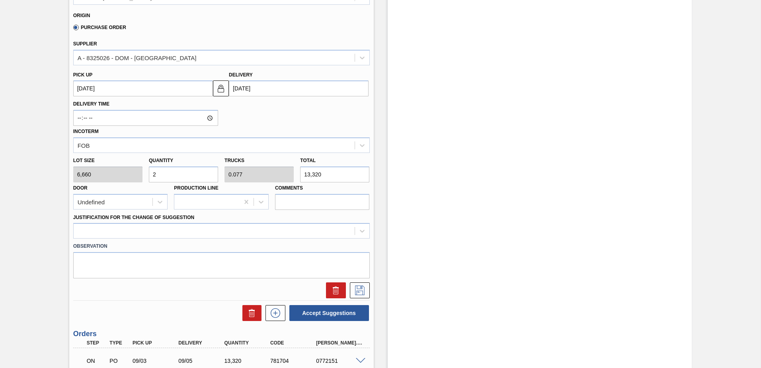
scroll to position [279, 0]
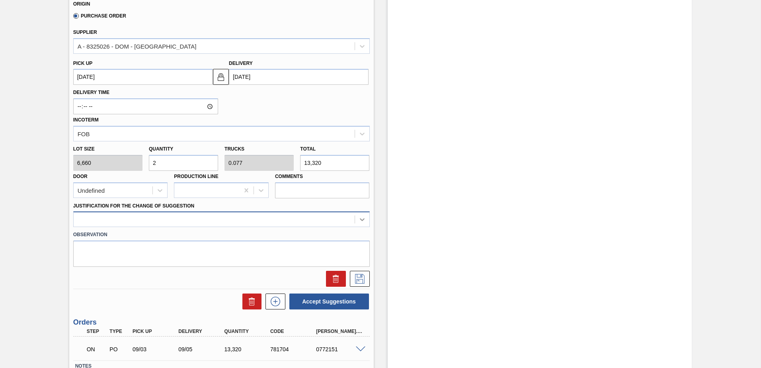
type input "2"
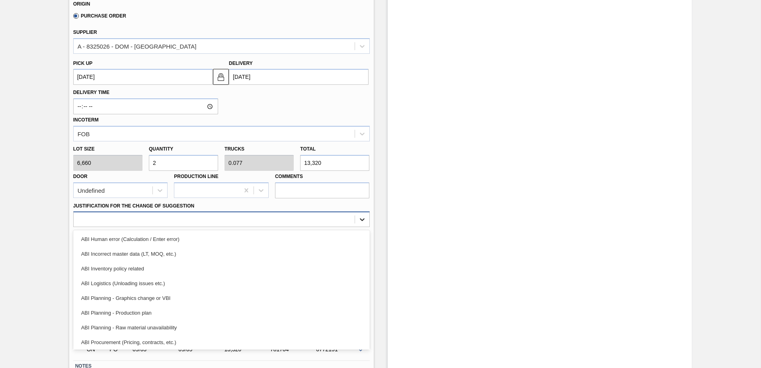
click at [362, 220] on icon at bounding box center [362, 219] width 5 height 3
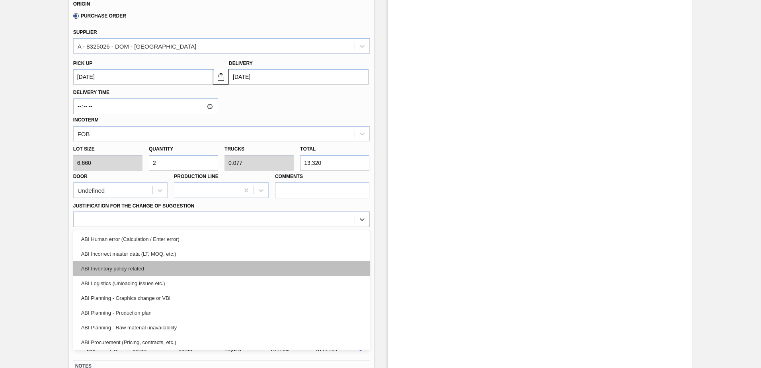
click at [112, 268] on div "ABI Inventory policy related" at bounding box center [221, 268] width 296 height 15
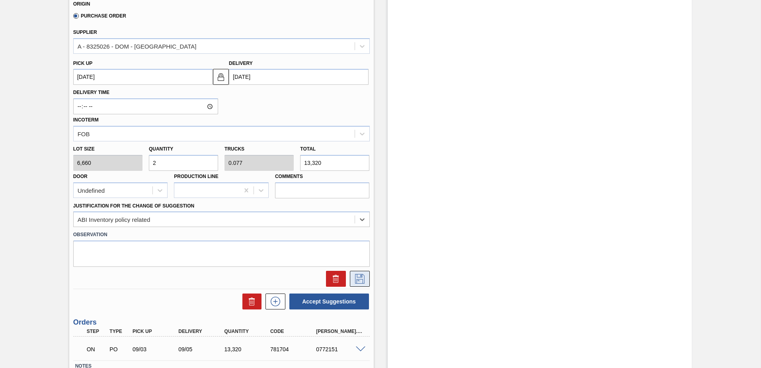
click at [360, 275] on icon at bounding box center [359, 279] width 13 height 10
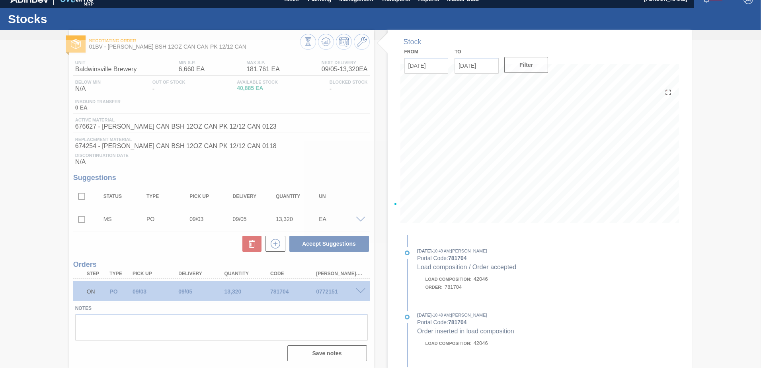
scroll to position [10, 0]
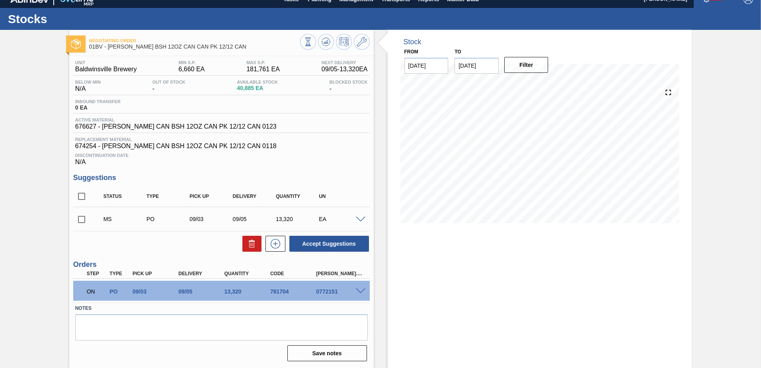
click at [80, 220] on input "checkbox" at bounding box center [81, 219] width 17 height 17
click at [312, 244] on button "Accept Suggestions" at bounding box center [329, 244] width 80 height 16
click at [81, 220] on input "checkbox" at bounding box center [81, 219] width 17 height 17
checkbox input "true"
click at [357, 218] on span at bounding box center [361, 219] width 10 height 6
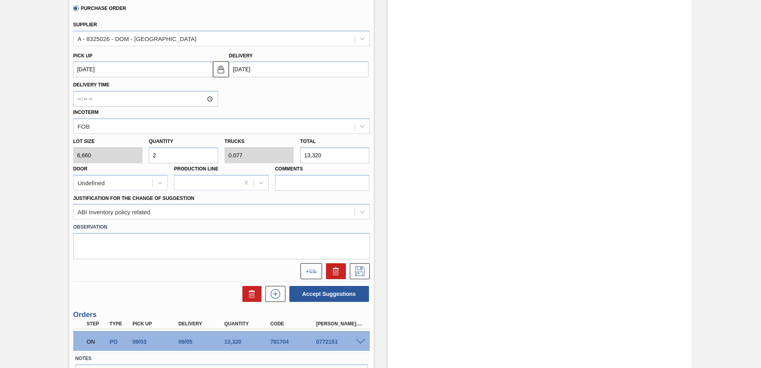
scroll to position [289, 0]
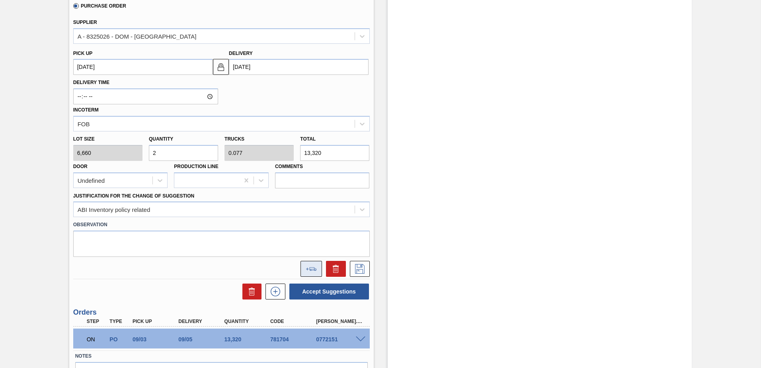
click at [315, 267] on icon at bounding box center [311, 269] width 11 height 4
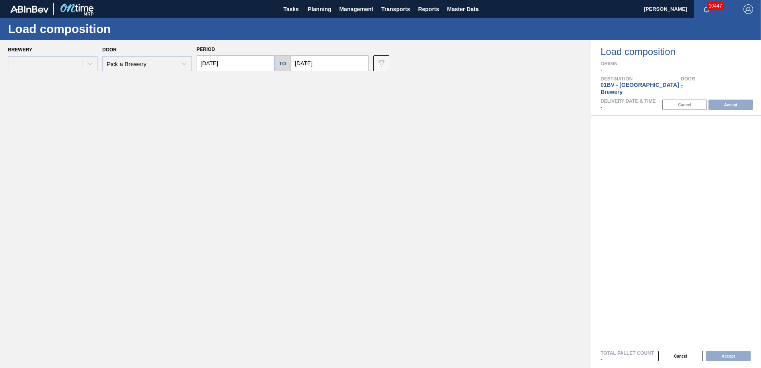
type input "[DATE]"
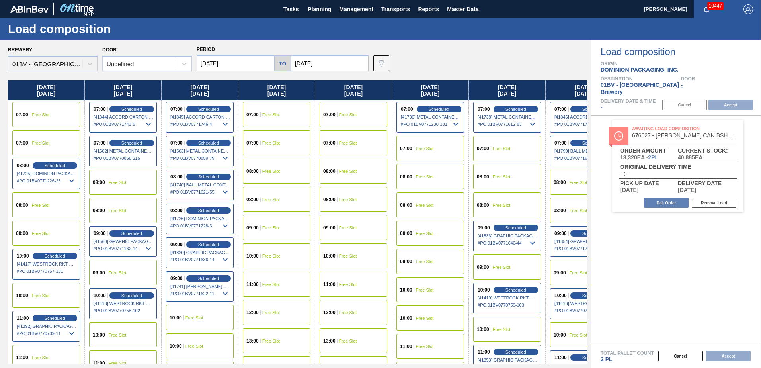
click at [325, 62] on input "[DATE]" at bounding box center [330, 63] width 78 height 16
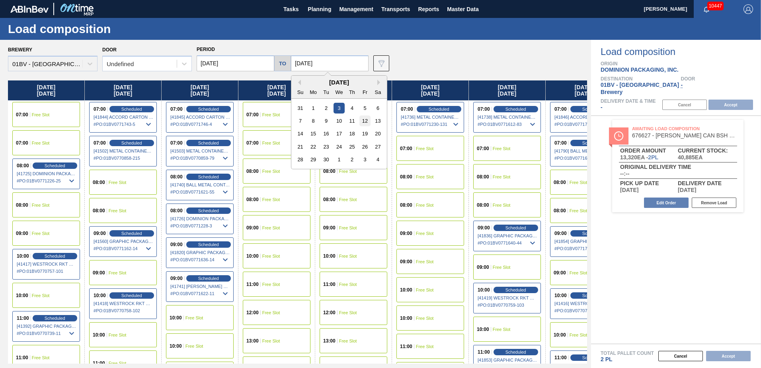
click at [364, 119] on div "12" at bounding box center [364, 120] width 11 height 11
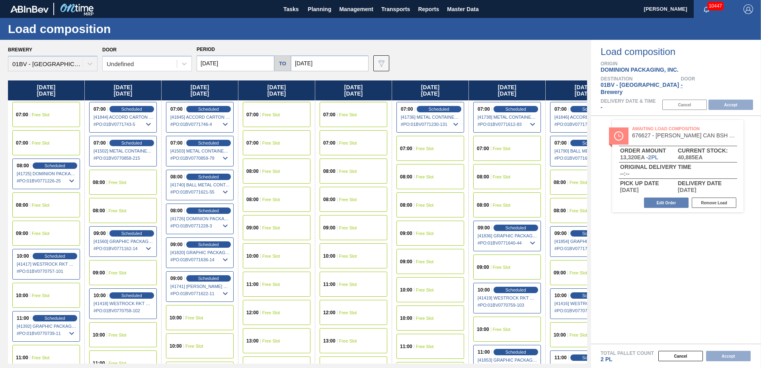
type input "[DATE]"
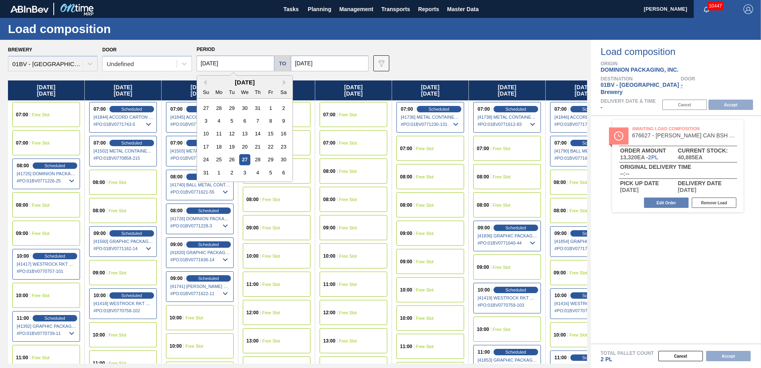
click at [233, 62] on input "[DATE]" at bounding box center [236, 63] width 78 height 16
click at [283, 83] on button "Next Month" at bounding box center [286, 83] width 6 height 6
click at [221, 121] on div "8" at bounding box center [219, 120] width 11 height 11
type input "[DATE]"
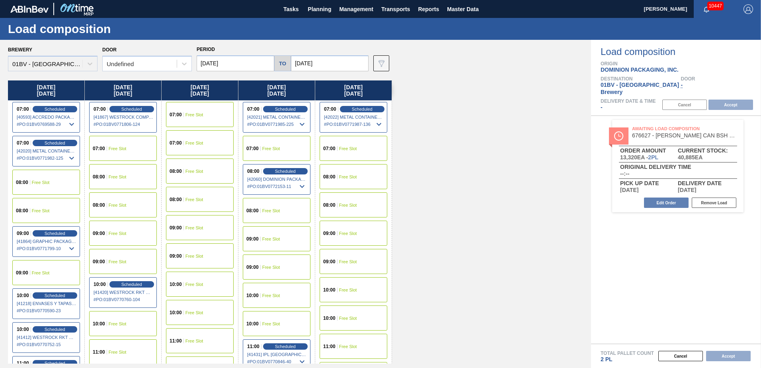
click at [190, 172] on span "Free Slot" at bounding box center [194, 171] width 18 height 5
click at [725, 99] on button "Accept" at bounding box center [730, 104] width 45 height 10
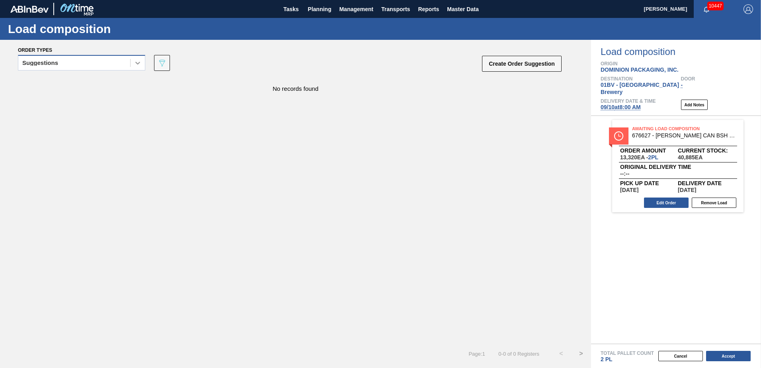
click at [139, 64] on icon at bounding box center [138, 63] width 8 height 8
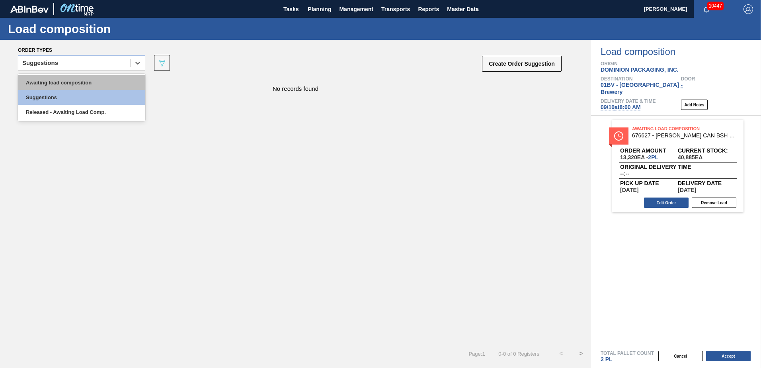
click at [91, 82] on div "Awaiting load composition" at bounding box center [81, 82] width 127 height 15
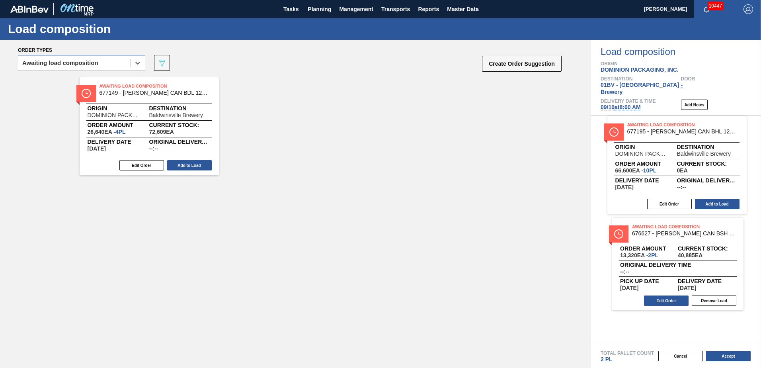
drag, startPoint x: 262, startPoint y: 88, endPoint x: 646, endPoint y: 129, distance: 385.9
click at [646, 129] on div "Order types option Awaiting load composition, selected. Select is focused ,type…" at bounding box center [380, 204] width 761 height 328
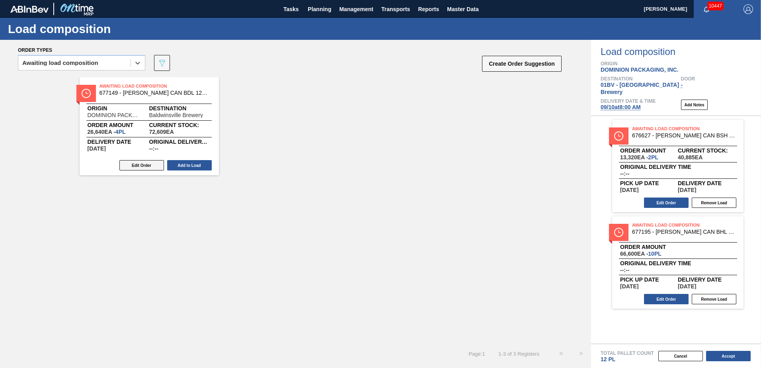
click at [140, 166] on button "Edit Order" at bounding box center [141, 165] width 45 height 10
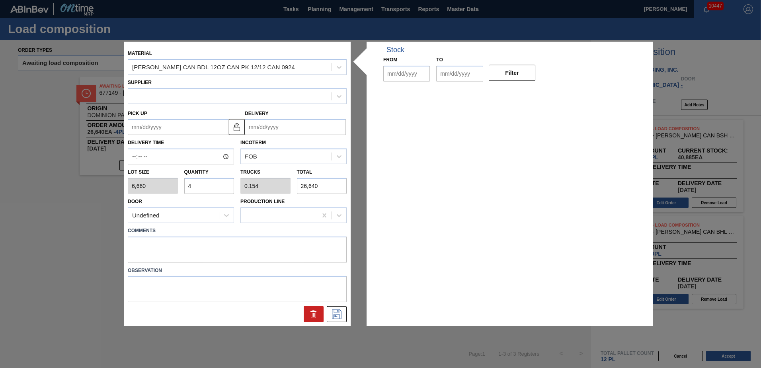
type input "6,660"
type input "4"
type input "0.154"
type input "26,640"
type up "[DATE]"
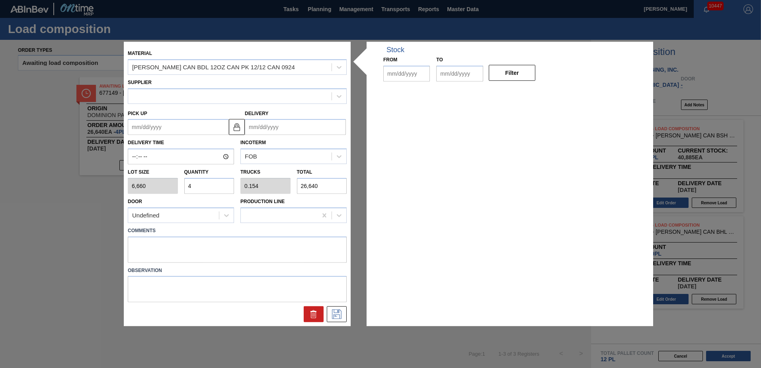
type input "[DATE]"
drag, startPoint x: 196, startPoint y: 183, endPoint x: -2, endPoint y: 185, distance: 197.4
click at [0, 0] on html "Tasks Planning Management Transports Reports Master Data [PERSON_NAME] 10447 Ma…" at bounding box center [380, 0] width 761 height 0
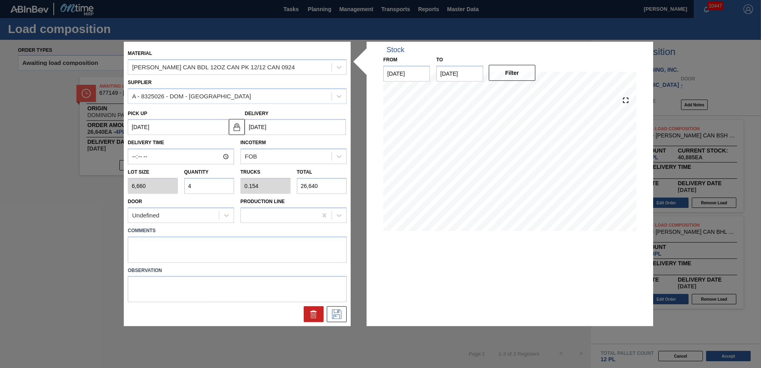
type input "1"
type input "0.038"
type input "6,660"
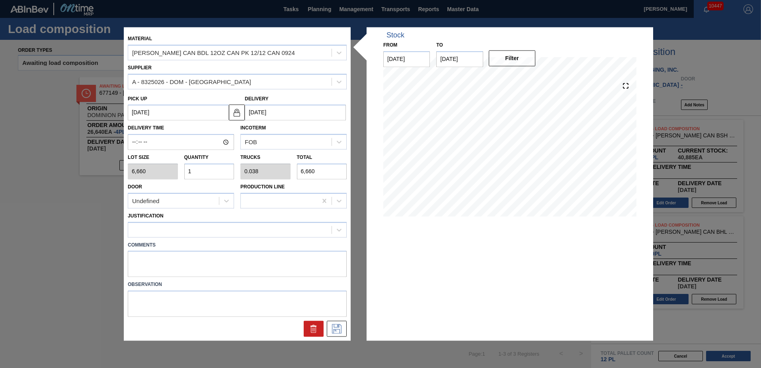
type input "14"
type input "0.538"
type input "93,240"
type input "14"
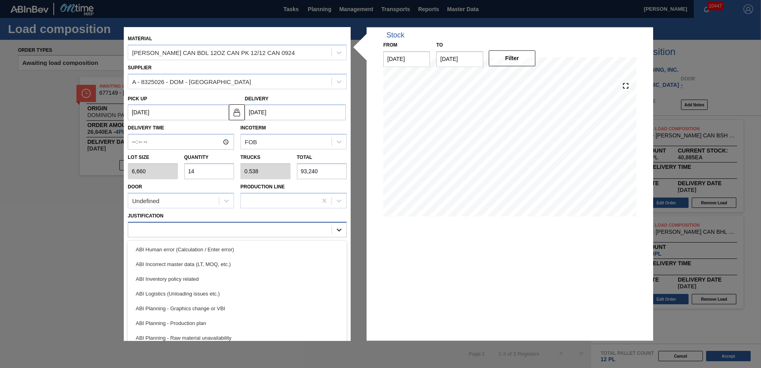
click at [338, 229] on icon at bounding box center [339, 230] width 8 height 8
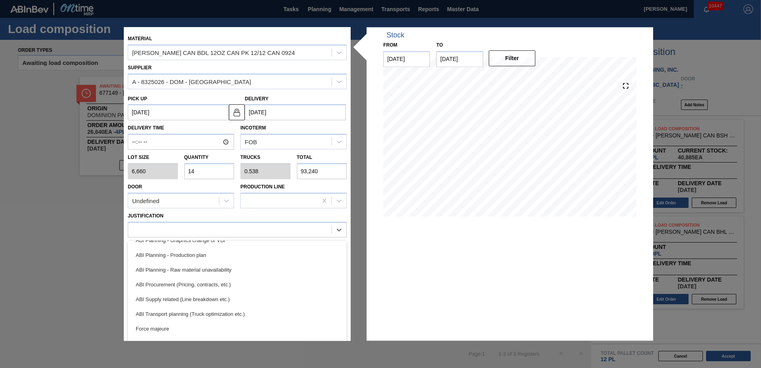
scroll to position [90, 0]
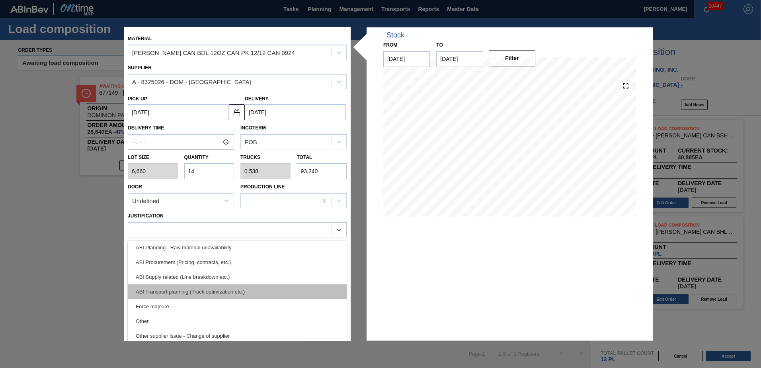
click at [180, 290] on div "ABI Transport planning (Truck optimization etc.)" at bounding box center [237, 291] width 219 height 15
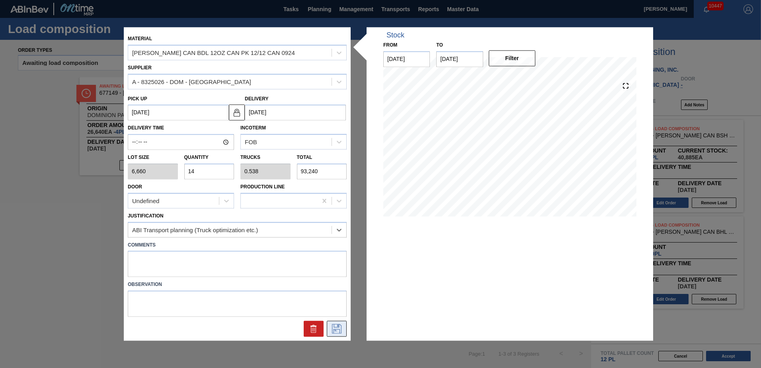
click at [336, 326] on icon at bounding box center [336, 329] width 13 height 10
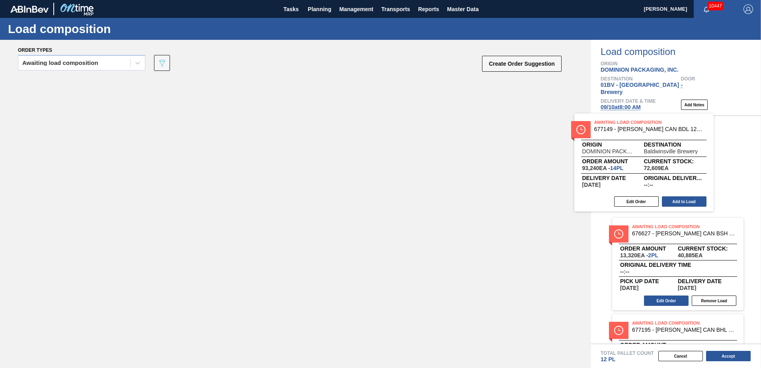
drag, startPoint x: 137, startPoint y: 90, endPoint x: 636, endPoint y: 129, distance: 500.5
click at [636, 129] on div "Order types Awaiting load composition 089F7B8B-B2A5-4AFE-B5C0-19BA573D28AC Crea…" at bounding box center [380, 204] width 761 height 328
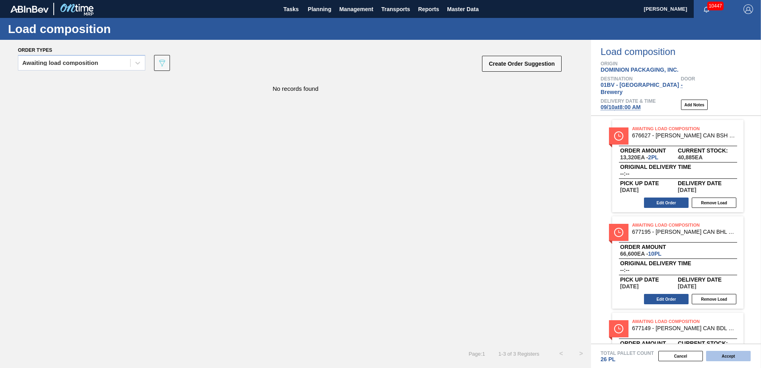
click at [723, 355] on button "Accept" at bounding box center [728, 356] width 45 height 10
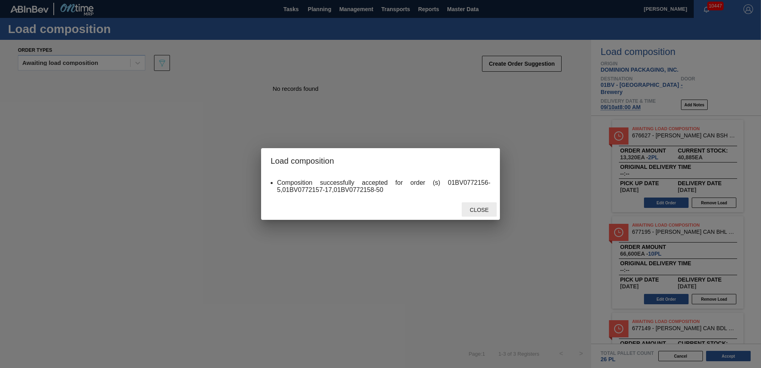
click at [480, 211] on span "Close" at bounding box center [478, 210] width 31 height 6
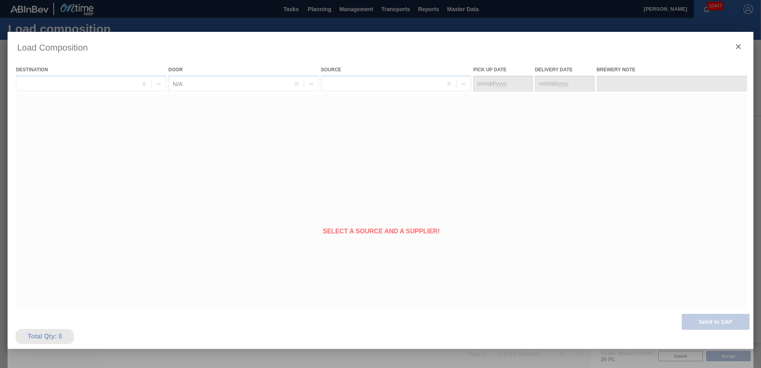
type Date "[DATE]"
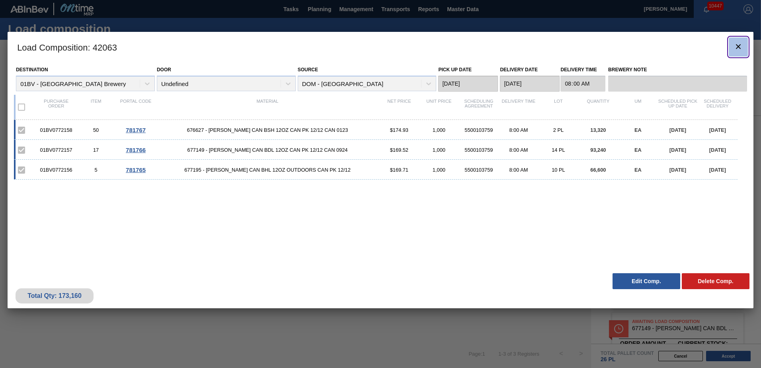
click at [735, 45] on icon "botão de ícone" at bounding box center [738, 47] width 10 height 10
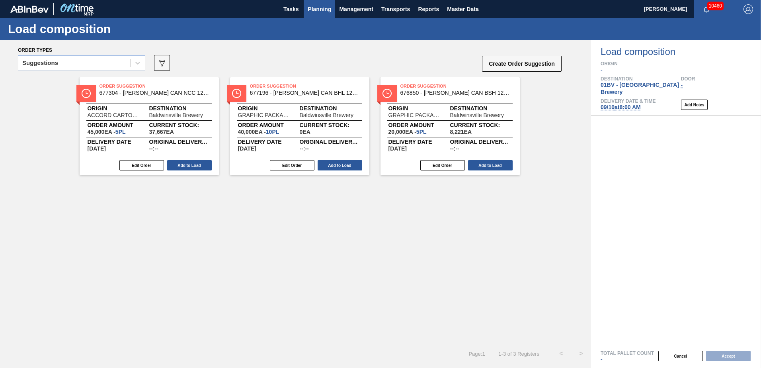
click at [318, 10] on span "Planning" at bounding box center [319, 9] width 23 height 10
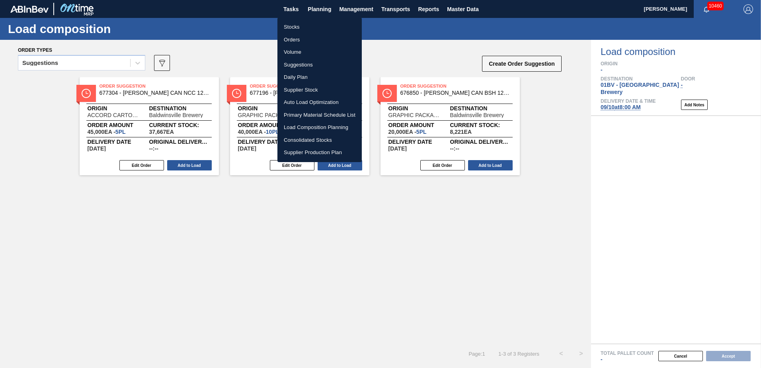
click at [303, 66] on li "Suggestions" at bounding box center [319, 65] width 84 height 13
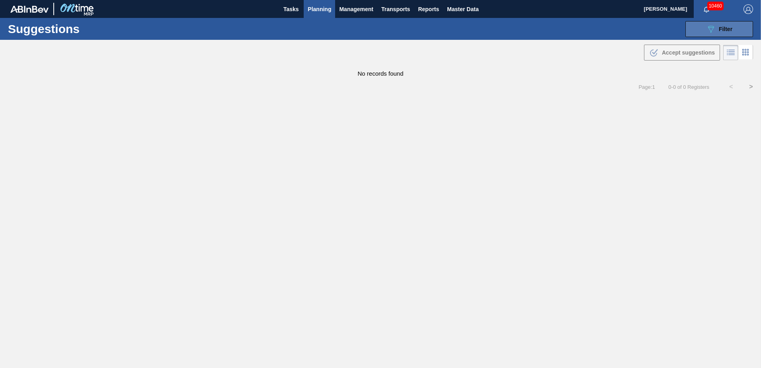
click at [718, 27] on div "089F7B8B-B2A5-4AFE-B5C0-19BA573D28AC Filter" at bounding box center [719, 29] width 26 height 10
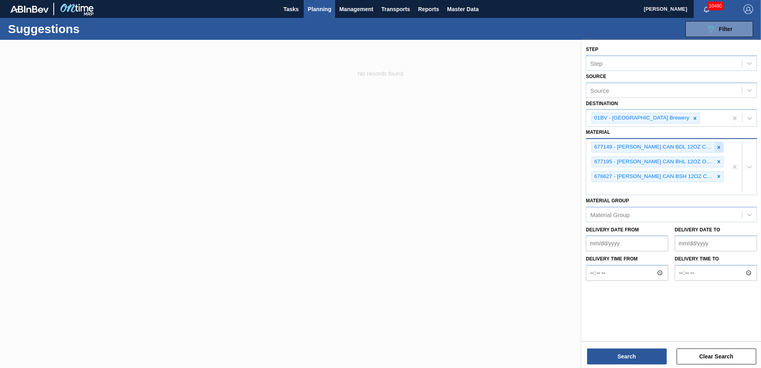
click at [720, 147] on icon at bounding box center [719, 147] width 6 height 6
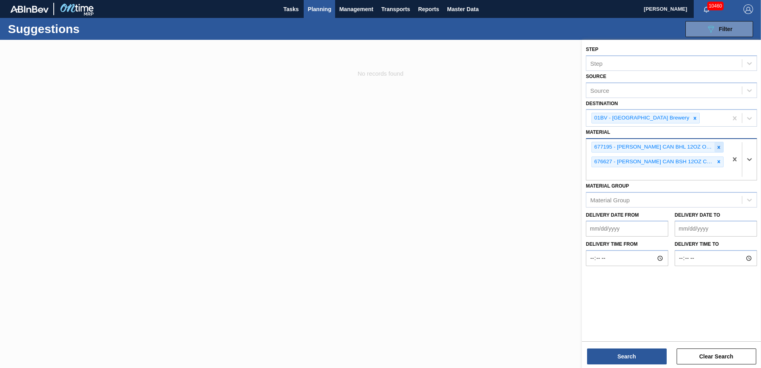
click at [719, 146] on icon at bounding box center [719, 147] width 6 height 6
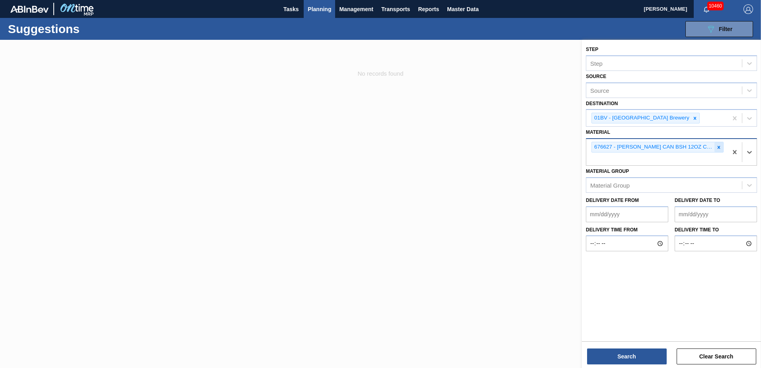
click at [719, 146] on icon at bounding box center [719, 147] width 6 height 6
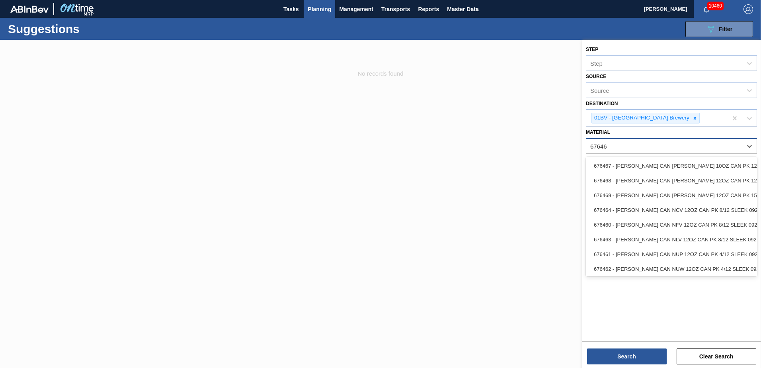
type input "676469"
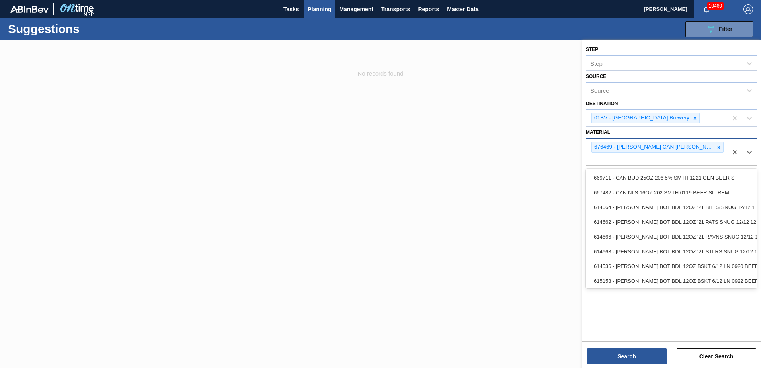
click at [614, 158] on div "676469 - [PERSON_NAME] CAN [PERSON_NAME] 12OZ CAN PK 15/12 CAN 0922" at bounding box center [656, 152] width 141 height 26
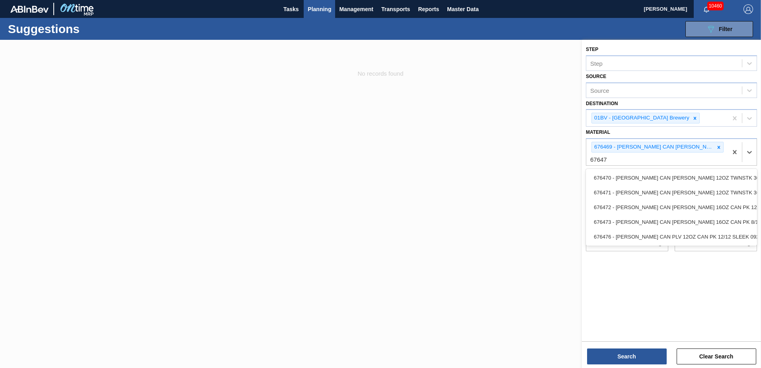
type input "676470"
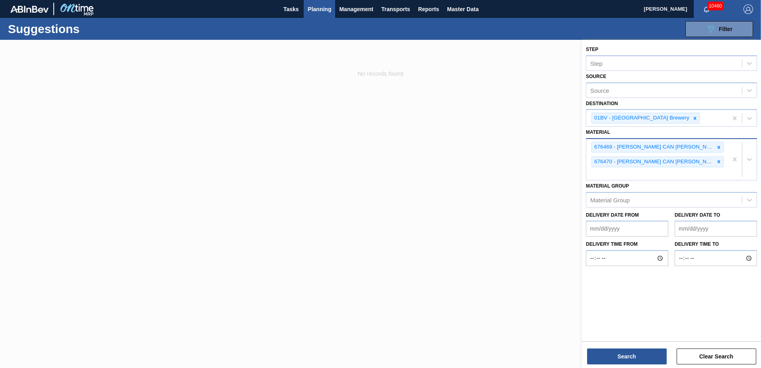
click at [609, 172] on div "676469 - [PERSON_NAME] CAN [PERSON_NAME] 12OZ CAN PK 15/12 CAN 0922 676470 - [P…" at bounding box center [656, 159] width 141 height 41
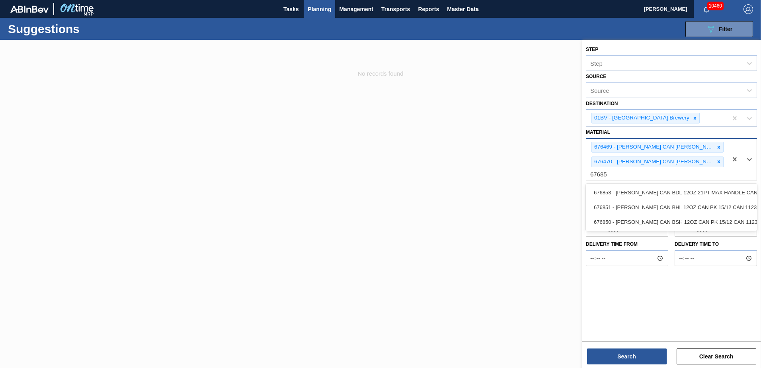
type input "676850"
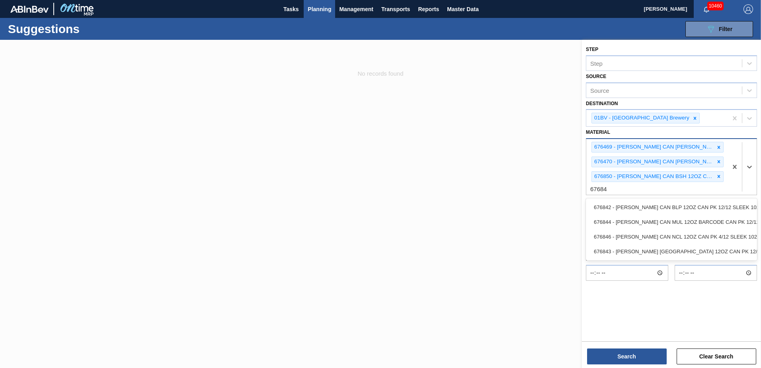
type input "676844"
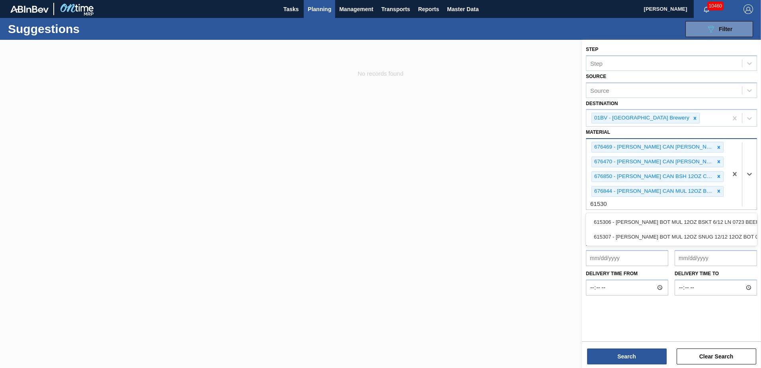
type input "615307"
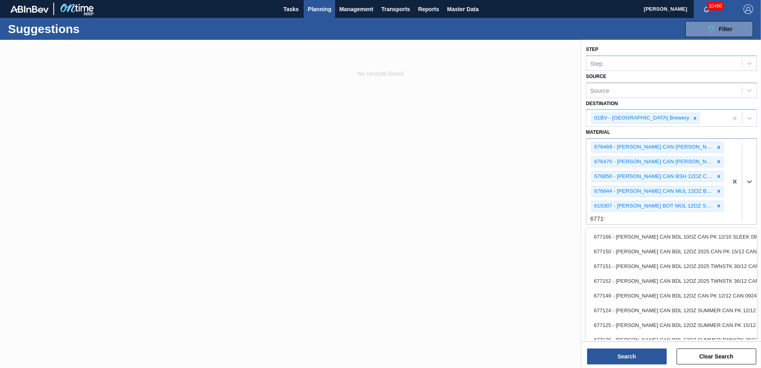
type input "677196"
